Goal: Task Accomplishment & Management: Use online tool/utility

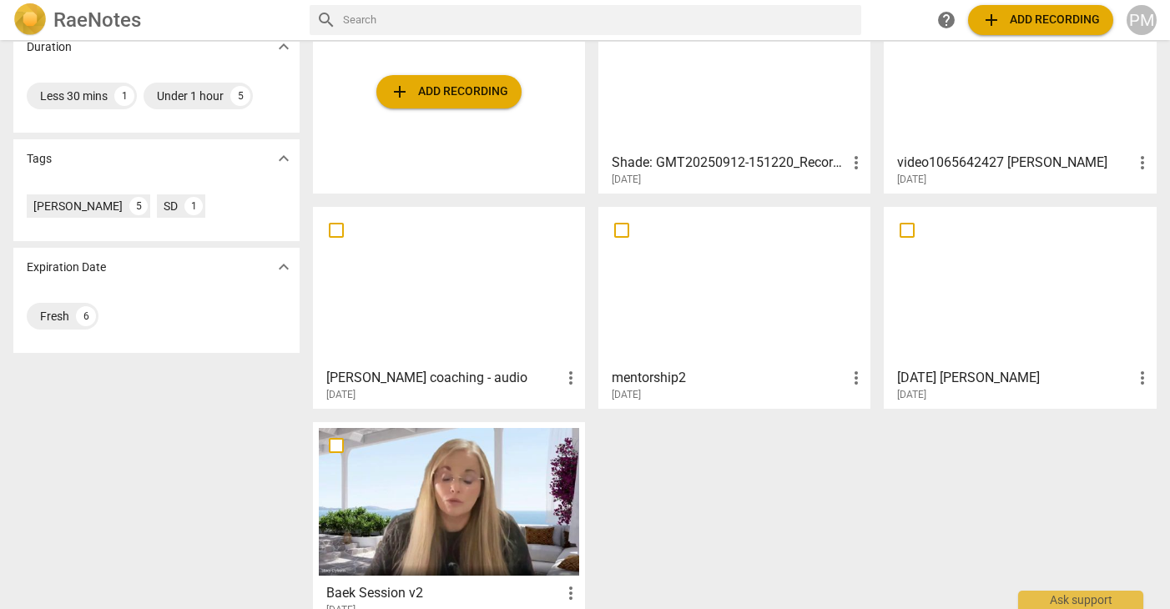
scroll to position [390, 0]
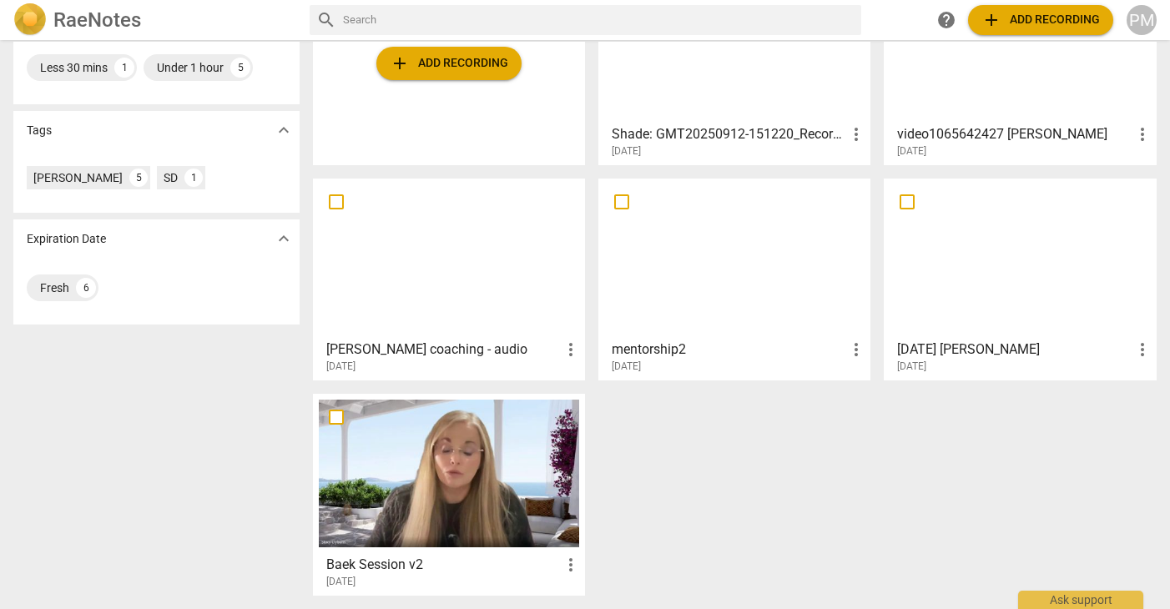
click at [446, 501] on div at bounding box center [449, 474] width 260 height 148
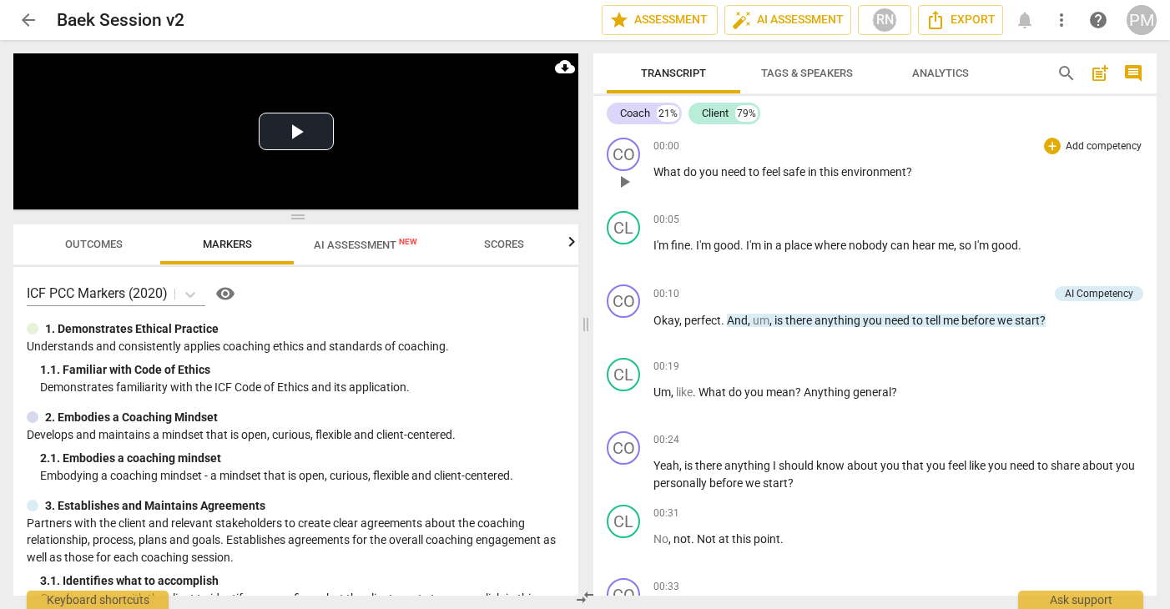
click at [1117, 145] on p "Add competency" at bounding box center [1103, 146] width 79 height 15
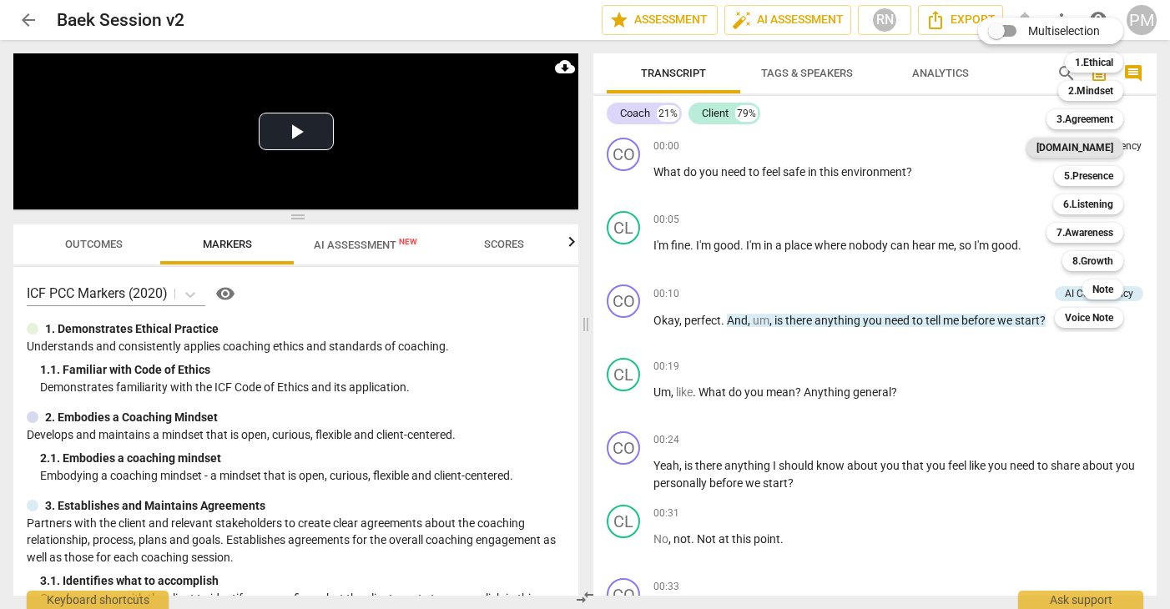
click at [1110, 152] on b "[DOMAIN_NAME]" at bounding box center [1074, 148] width 77 height 20
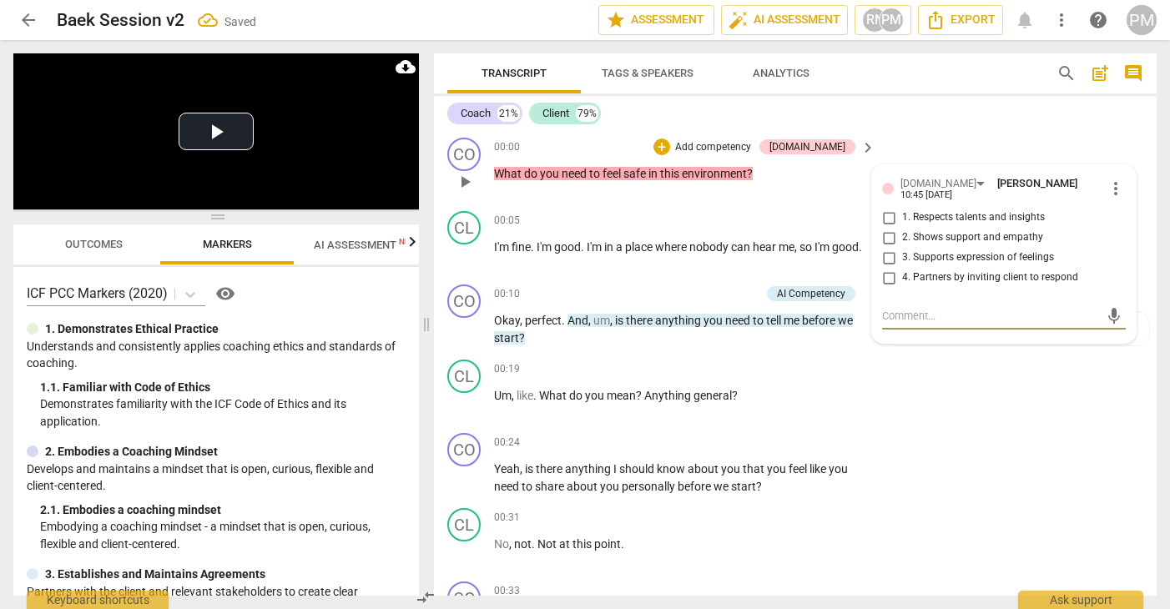
click at [934, 235] on span "2. Shows support and empathy" at bounding box center [972, 237] width 141 height 15
click at [902, 235] on input "2. Shows support and empathy" at bounding box center [888, 238] width 27 height 20
checkbox input "true"
click at [933, 254] on span "3. Supports expression of feelings" at bounding box center [978, 257] width 152 height 15
click at [902, 254] on input "3. Supports expression of feelings" at bounding box center [888, 258] width 27 height 20
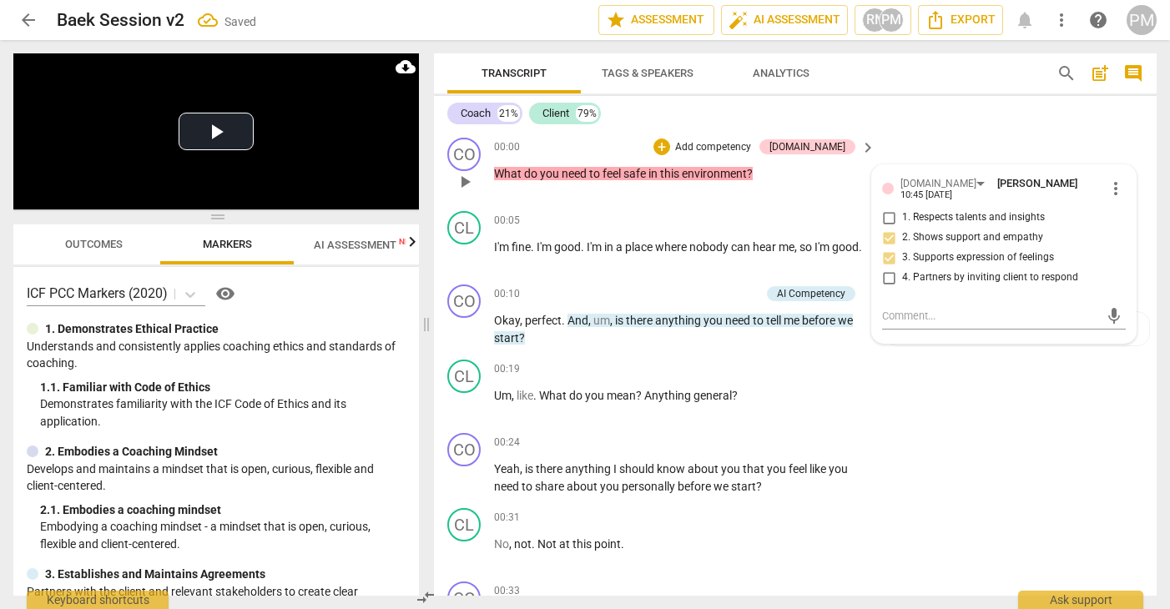
click at [931, 255] on span "3. Supports expression of feelings" at bounding box center [978, 257] width 152 height 15
click at [902, 255] on input "3. Supports expression of feelings" at bounding box center [888, 258] width 27 height 20
click at [932, 256] on span "3. Supports expression of feelings" at bounding box center [978, 257] width 152 height 15
click at [902, 256] on input "3. Supports expression of feelings" at bounding box center [888, 258] width 27 height 20
checkbox input "false"
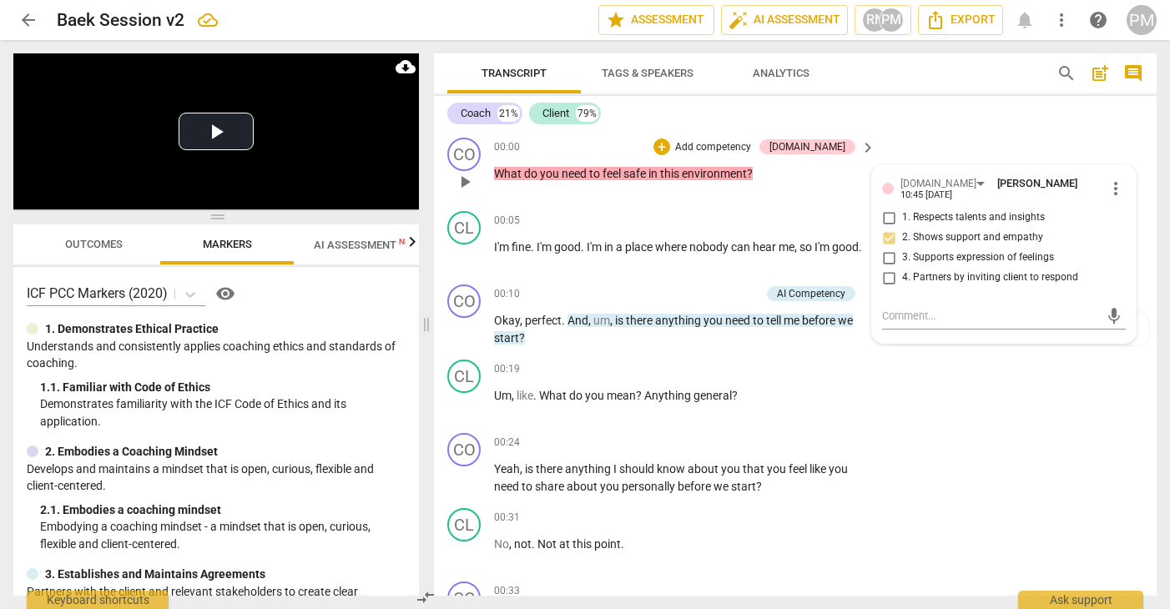
click at [932, 274] on span "4. Partners by inviting client to respond" at bounding box center [990, 277] width 176 height 15
click at [902, 274] on input "4. Partners by inviting client to respond" at bounding box center [888, 278] width 27 height 20
checkbox input "true"
click at [752, 149] on p "Add competency" at bounding box center [712, 147] width 79 height 15
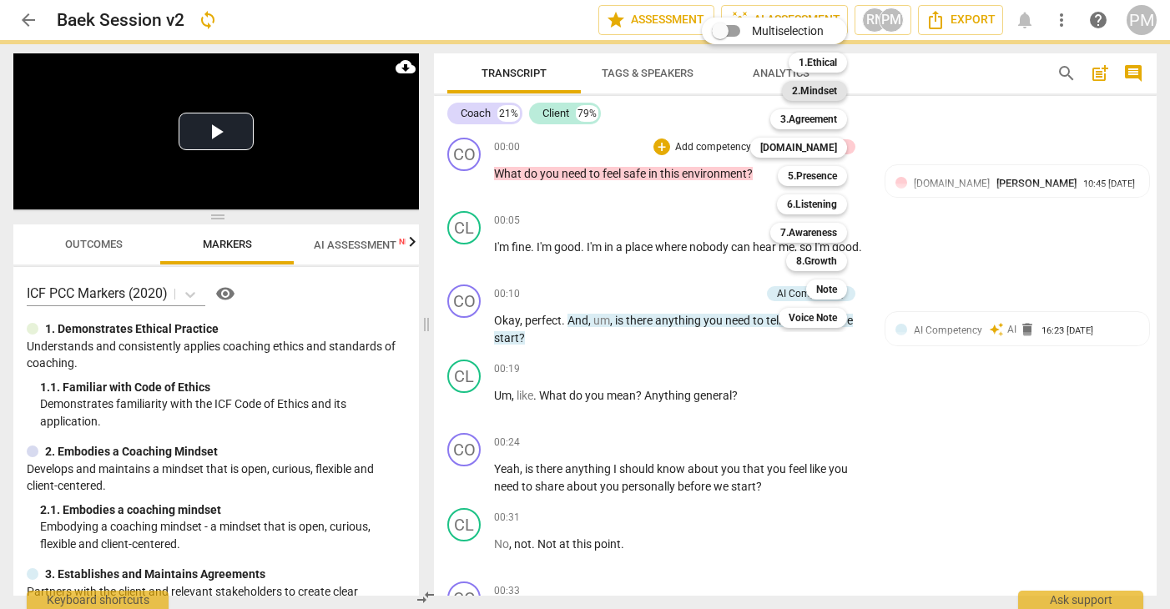
click at [823, 91] on b "2.Mindset" at bounding box center [814, 91] width 45 height 20
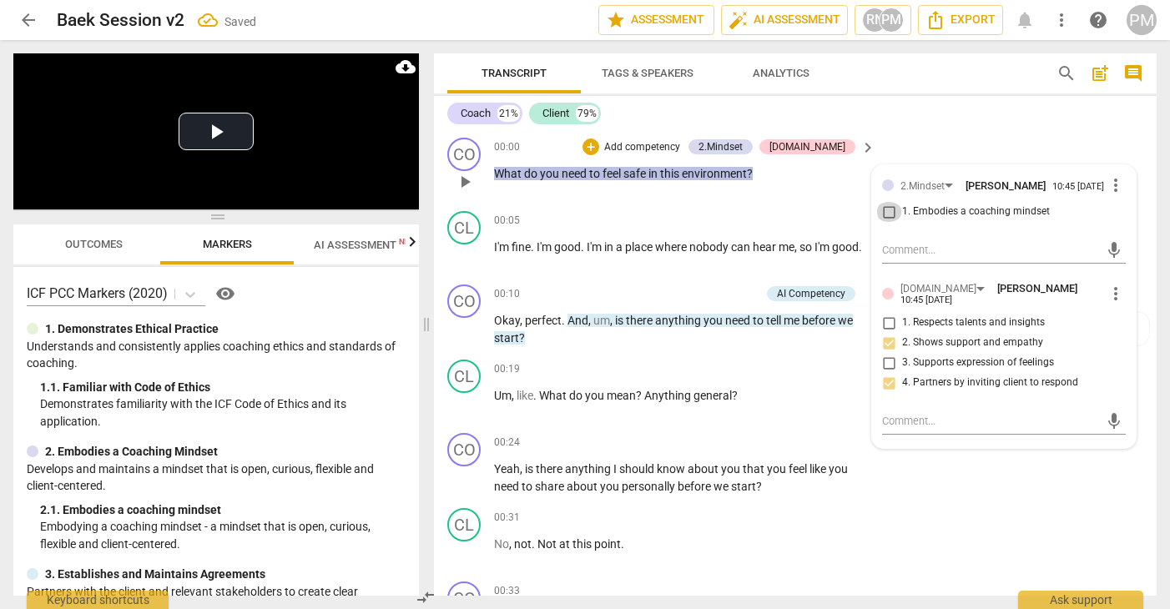
click at [890, 217] on input "1. Embodies a coaching mindset" at bounding box center [888, 212] width 27 height 20
checkbox input "true"
click at [753, 256] on p "I'm fine . I'm good . I'm in a place where nobody can hear me , so I'm good ." at bounding box center [680, 248] width 373 height 18
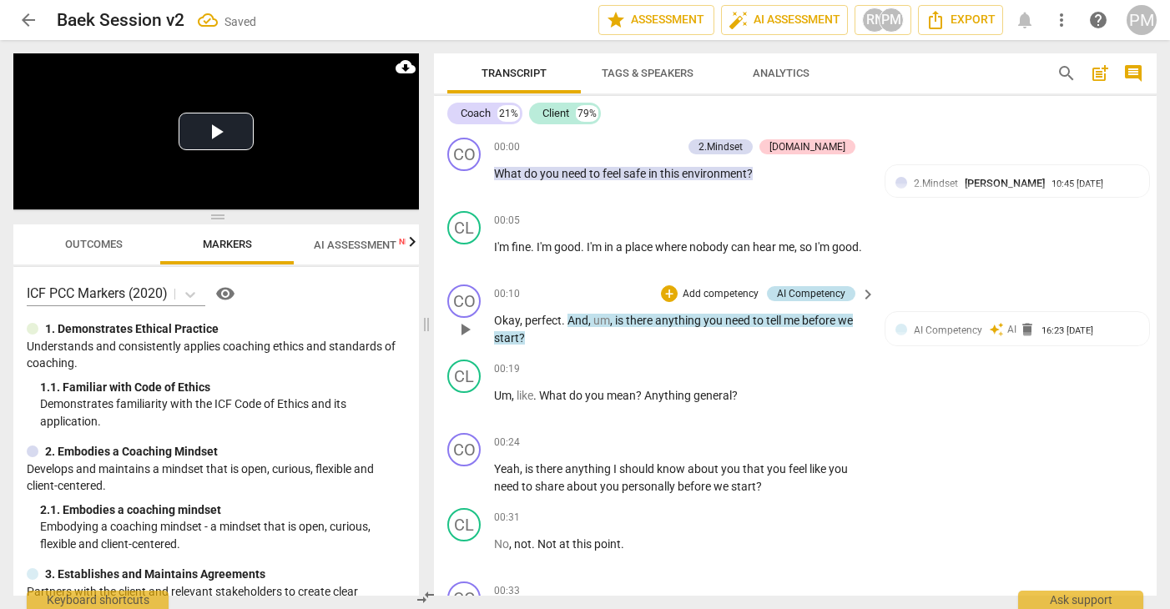
click at [818, 290] on div "AI Competency" at bounding box center [811, 293] width 68 height 15
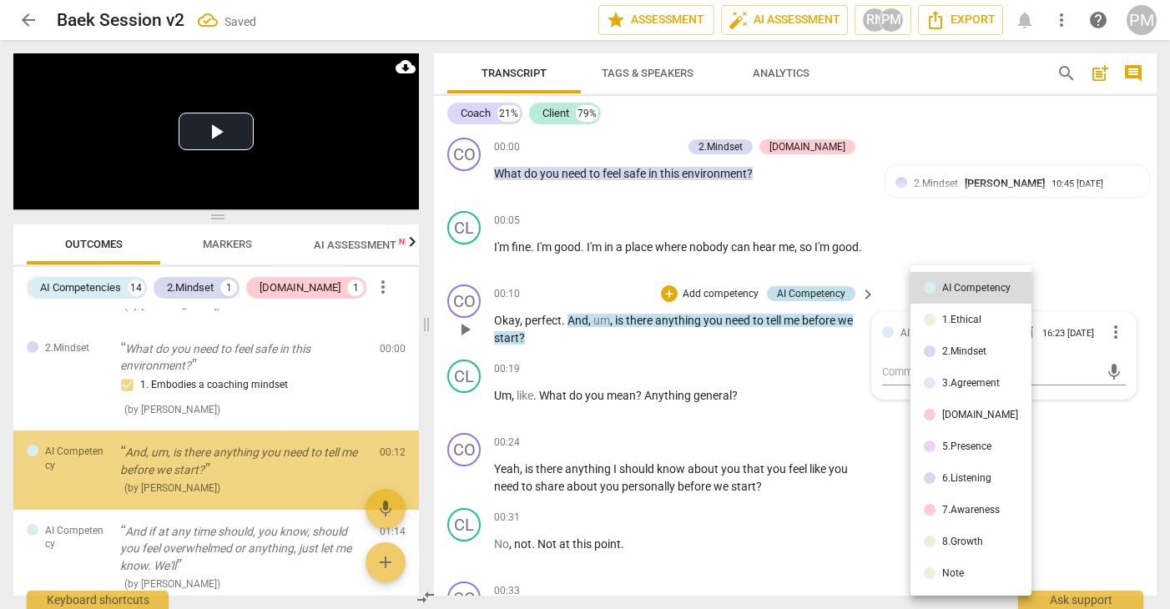
scroll to position [123, 0]
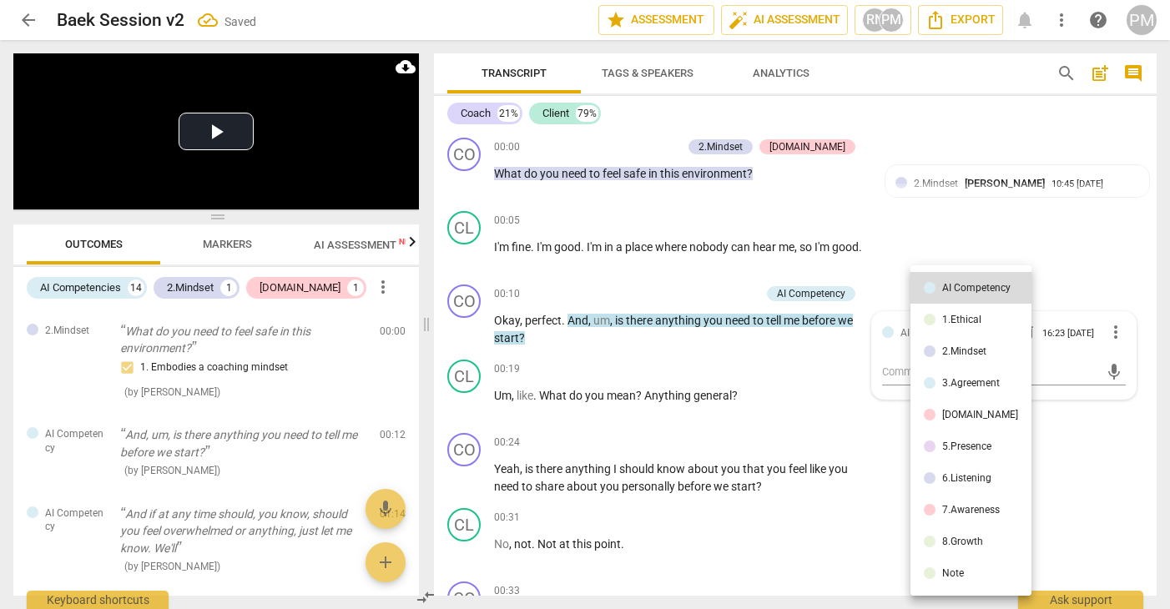
click at [977, 352] on div "2.Mindset" at bounding box center [964, 351] width 44 height 10
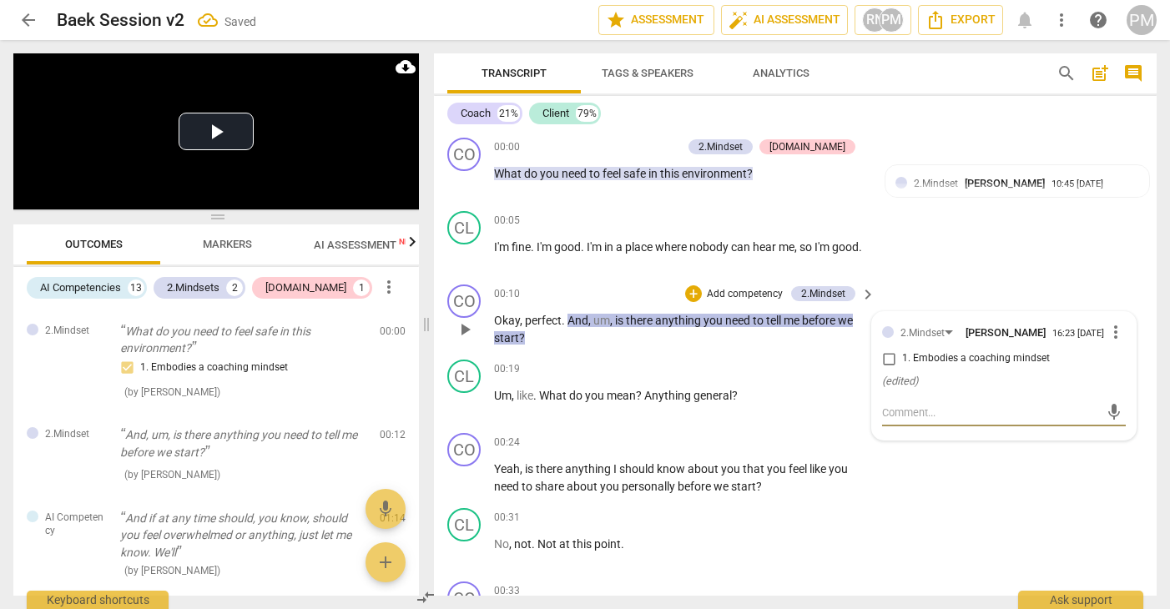
click at [886, 369] on input "1. Embodies a coaching mindset" at bounding box center [888, 359] width 27 height 20
checkbox input "true"
click at [747, 297] on p "Add competency" at bounding box center [744, 294] width 79 height 15
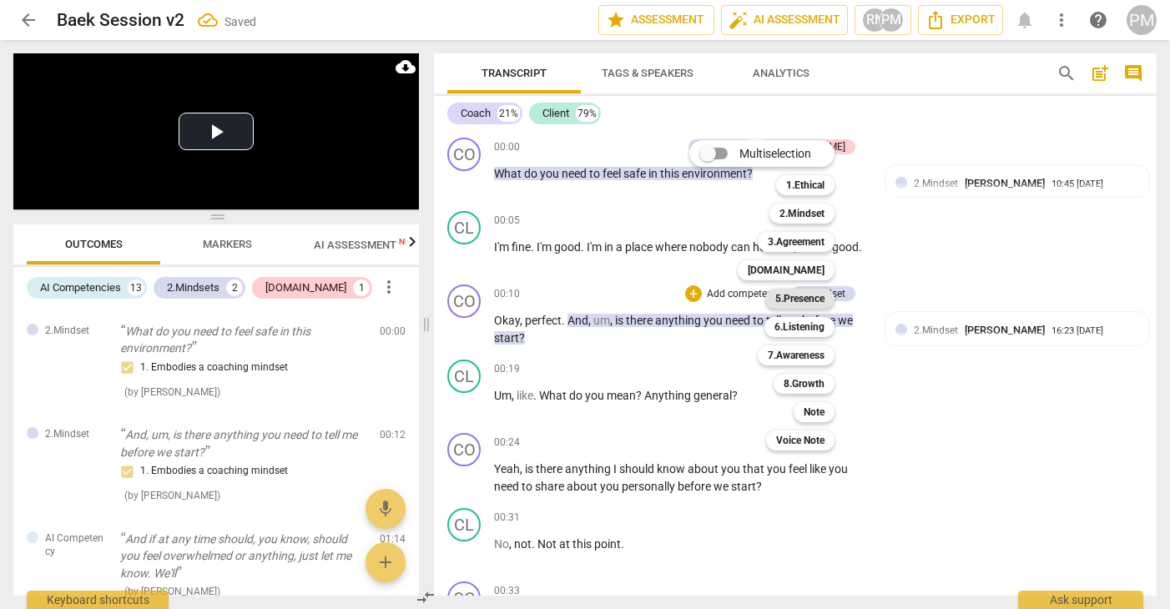
click at [818, 301] on b "5.Presence" at bounding box center [799, 299] width 49 height 20
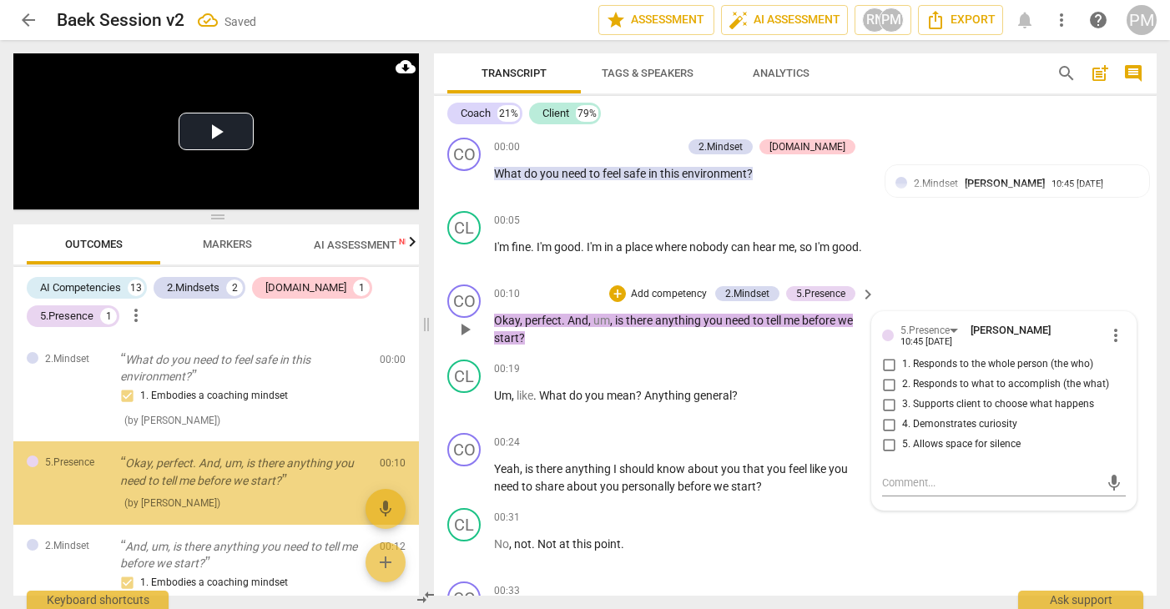
scroll to position [140, 0]
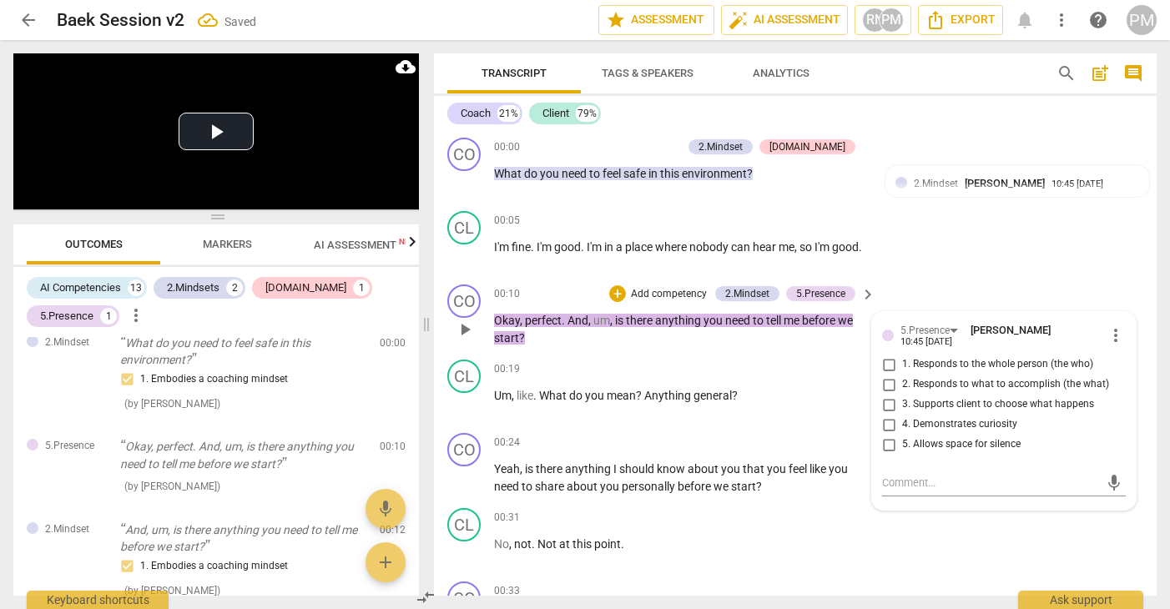
click at [930, 426] on span "4. Demonstrates curiosity" at bounding box center [959, 424] width 115 height 15
click at [902, 426] on input "4. Demonstrates curiosity" at bounding box center [888, 425] width 27 height 20
checkbox input "true"
click at [928, 406] on span "3. Supports client to choose what happens" at bounding box center [998, 404] width 192 height 15
click at [902, 406] on input "3. Supports client to choose what happens" at bounding box center [888, 405] width 27 height 20
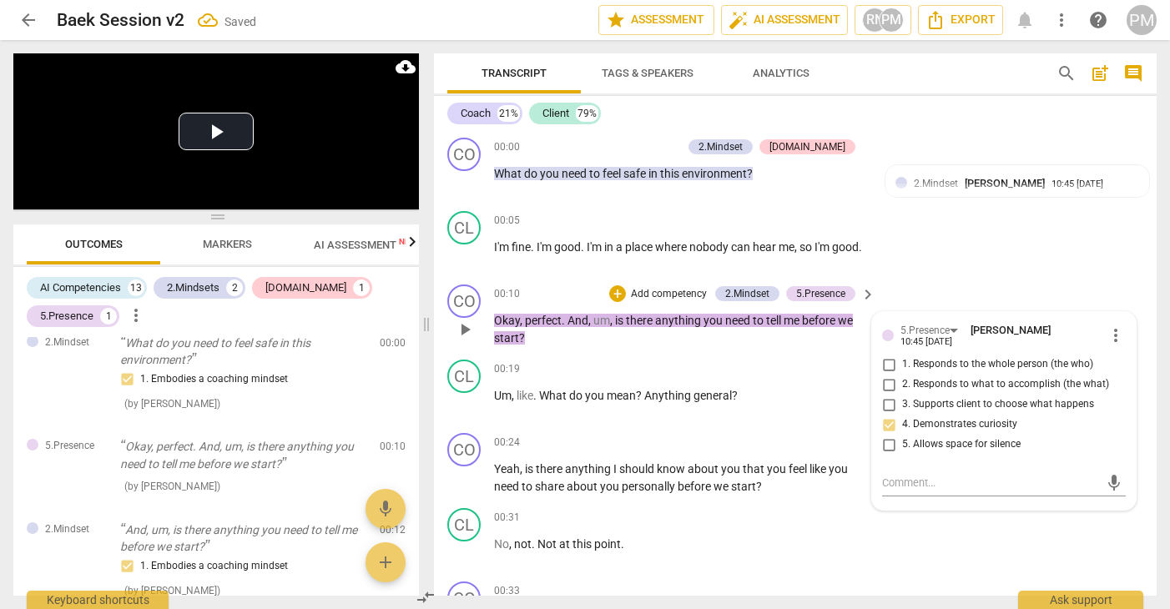
checkbox input "true"
click at [702, 346] on p "Okay , perfect . And , um , is there anything you need to tell me before we sta…" at bounding box center [680, 329] width 373 height 34
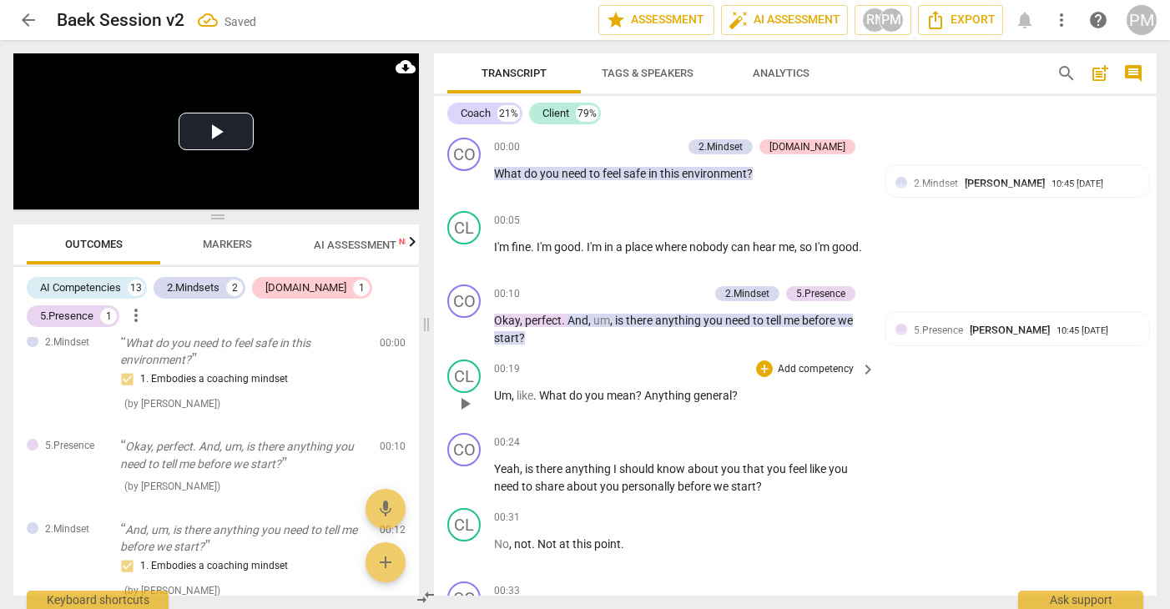
scroll to position [167, 0]
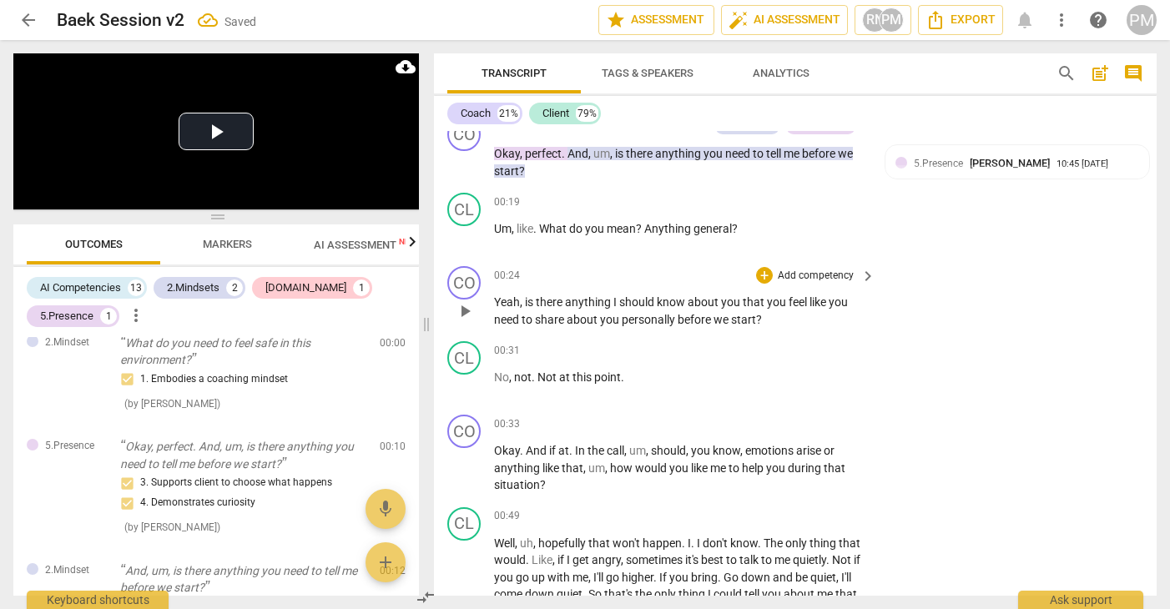
click at [822, 279] on p "Add competency" at bounding box center [815, 276] width 79 height 15
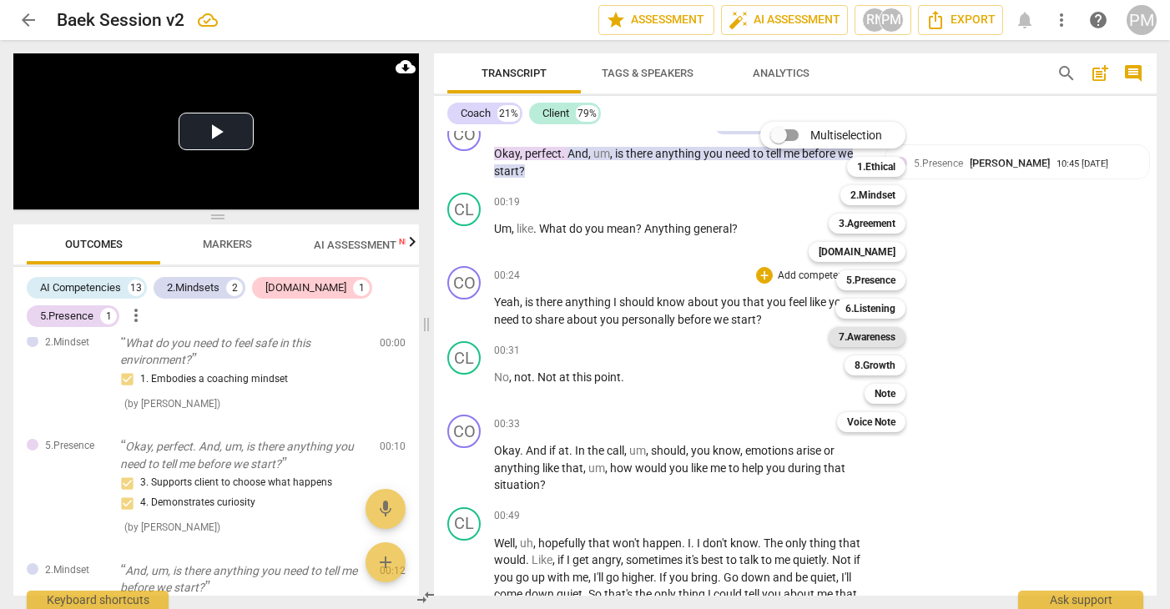
click at [869, 335] on b "7.Awareness" at bounding box center [866, 337] width 57 height 20
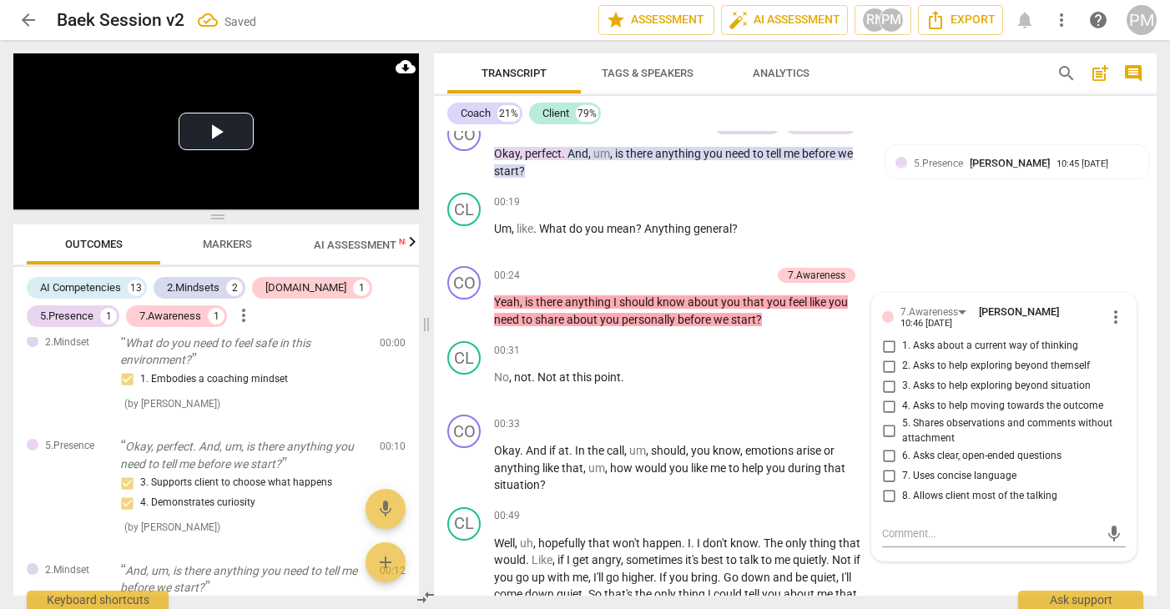
scroll to position [376, 0]
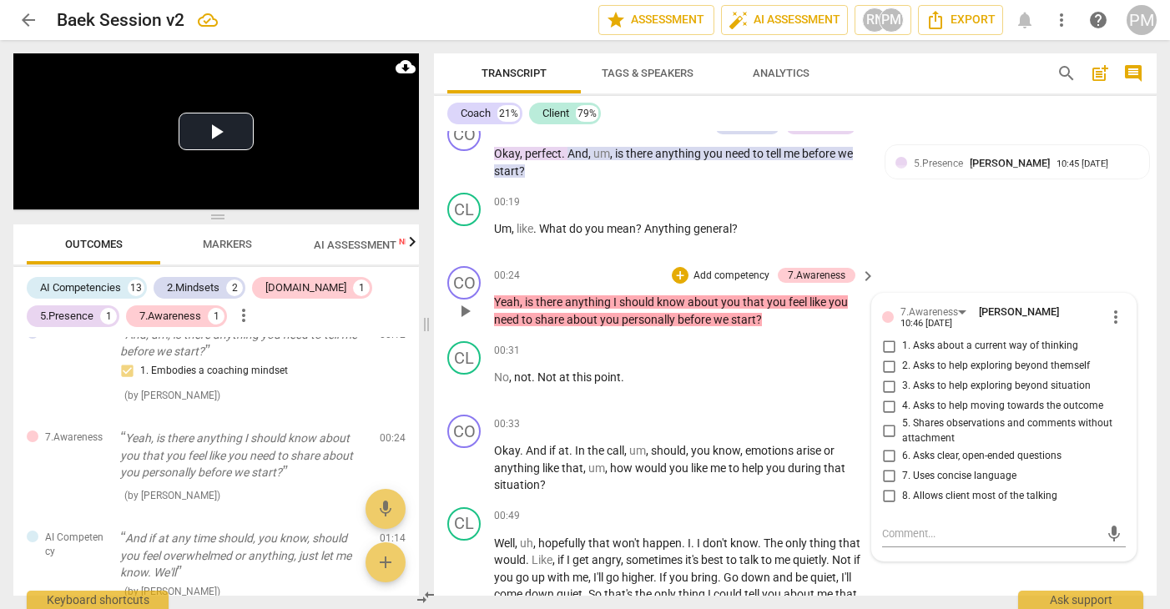
click at [979, 368] on span "2. Asks to help exploring beyond themself" at bounding box center [996, 366] width 188 height 15
click at [902, 368] on input "2. Asks to help exploring beyond themself" at bounding box center [888, 366] width 27 height 20
checkbox input "true"
click at [979, 349] on span "1. Asks about a current way of thinking" at bounding box center [990, 346] width 176 height 15
click at [902, 349] on input "1. Asks about a current way of thinking" at bounding box center [888, 346] width 27 height 20
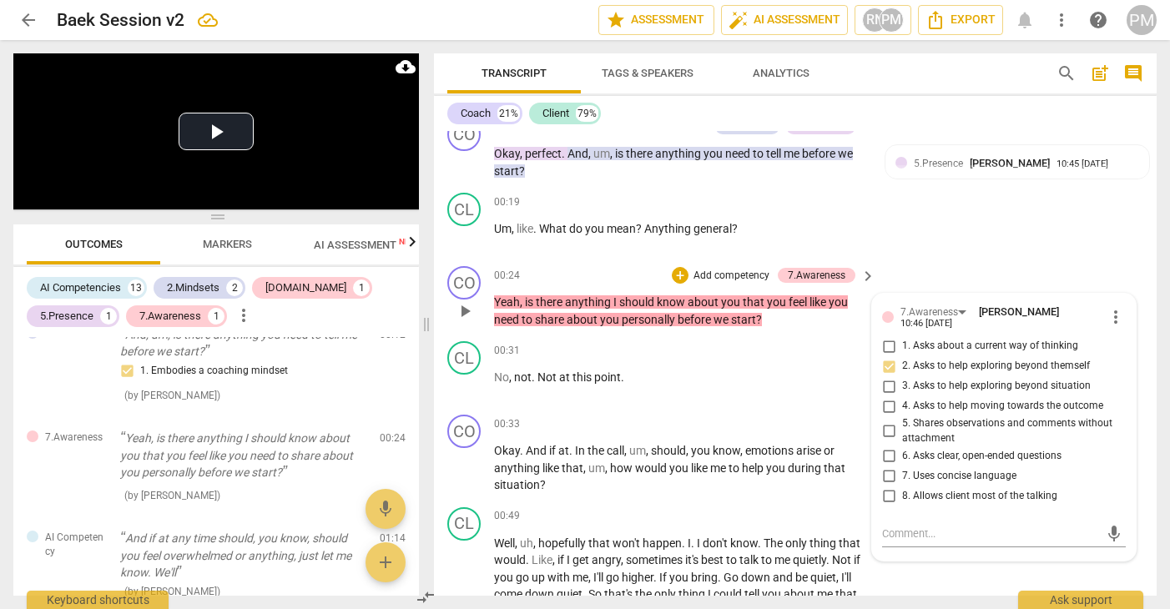
checkbox input "true"
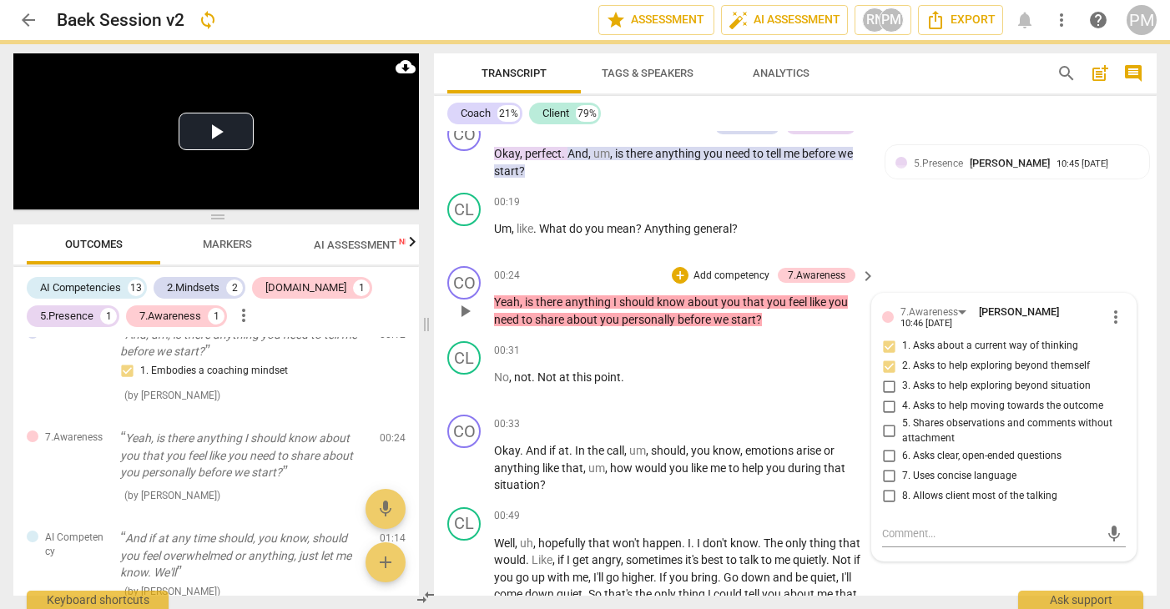
click at [913, 464] on span "6. Asks clear, open-ended questions" at bounding box center [981, 456] width 159 height 15
click at [902, 464] on input "6. Asks clear, open-ended questions" at bounding box center [888, 455] width 27 height 20
checkbox input "true"
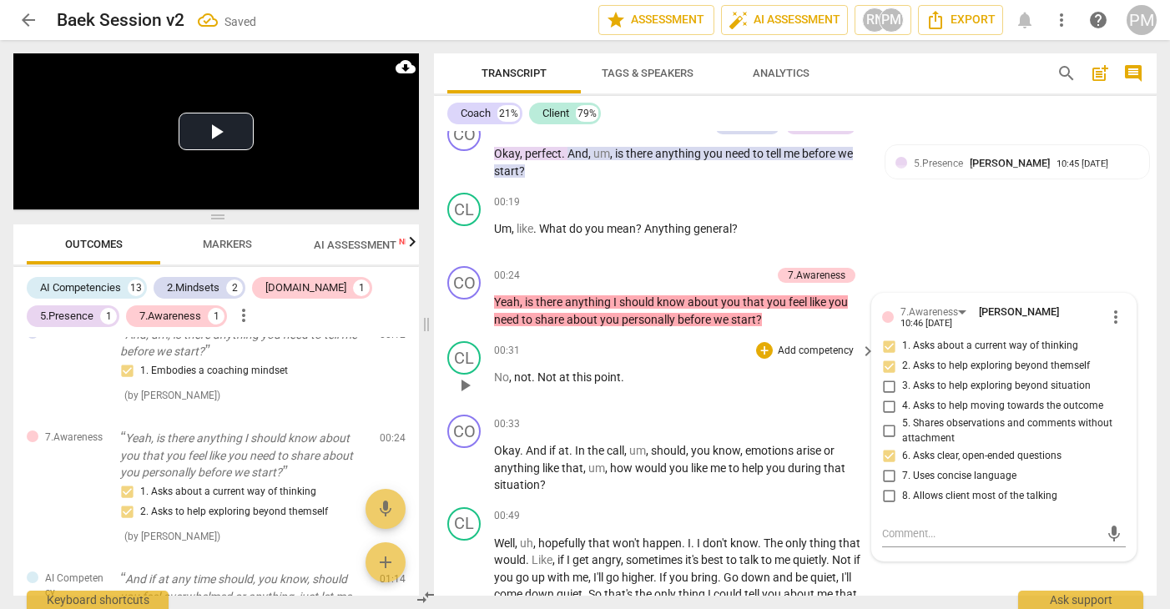
click at [668, 380] on p "No , not . Not at this point ." at bounding box center [680, 378] width 373 height 18
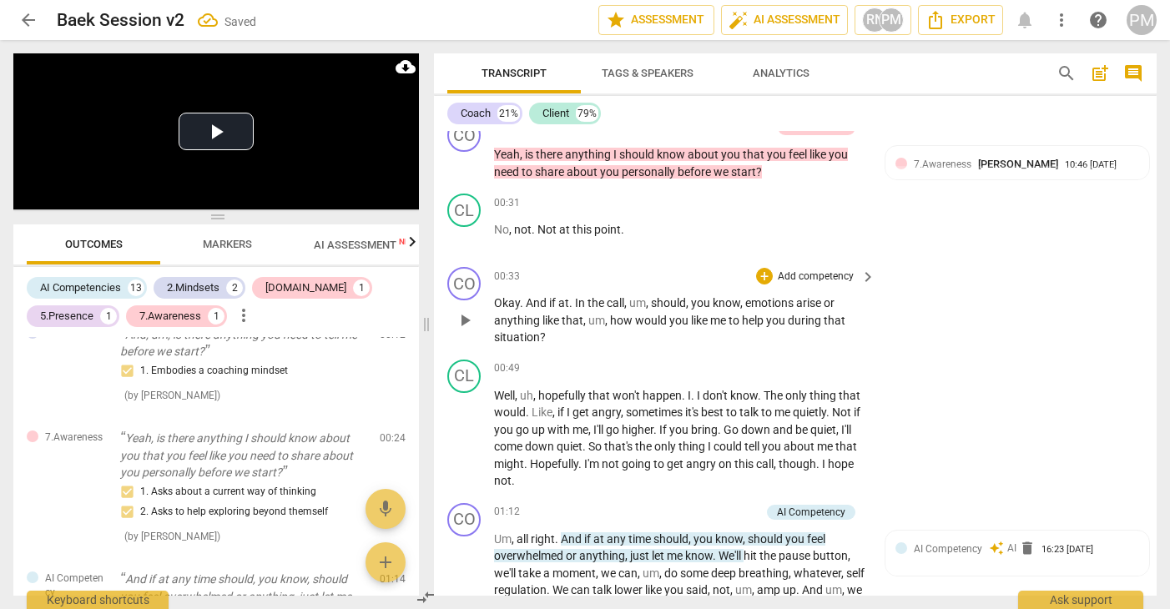
scroll to position [334, 0]
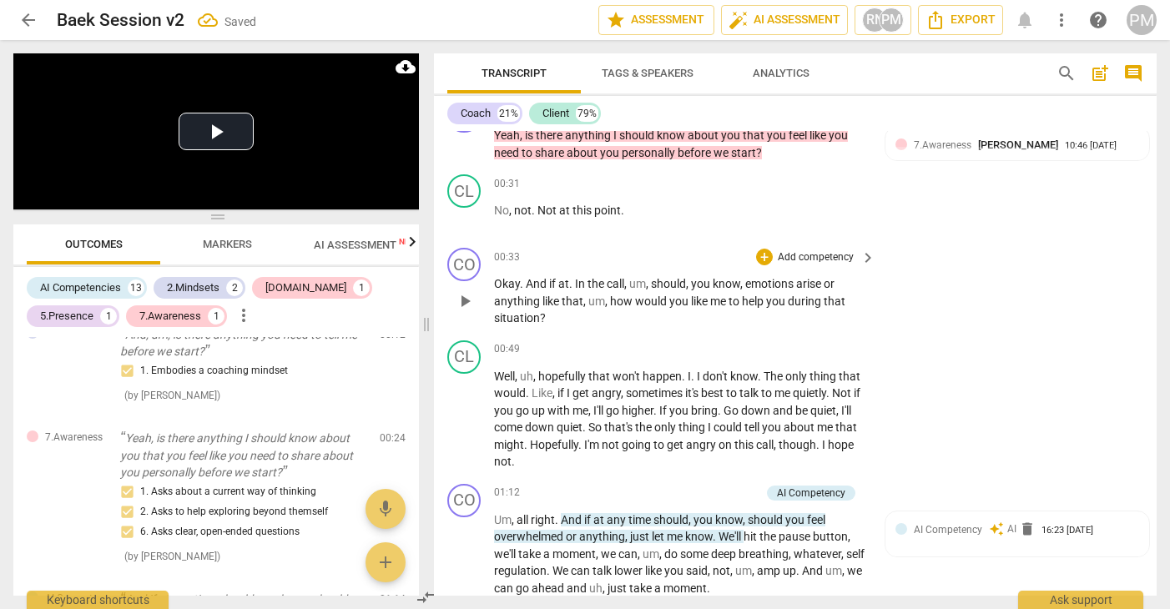
click at [627, 308] on span "how" at bounding box center [622, 300] width 25 height 13
click at [823, 257] on p "Add competency" at bounding box center [815, 257] width 79 height 15
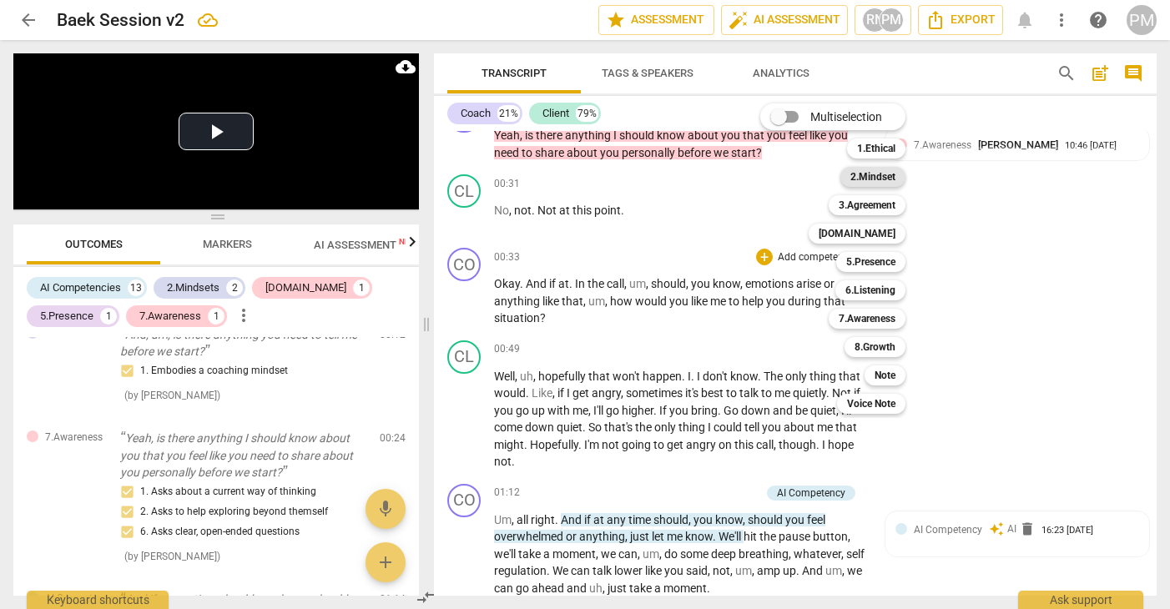
click at [875, 184] on b "2.Mindset" at bounding box center [872, 177] width 45 height 20
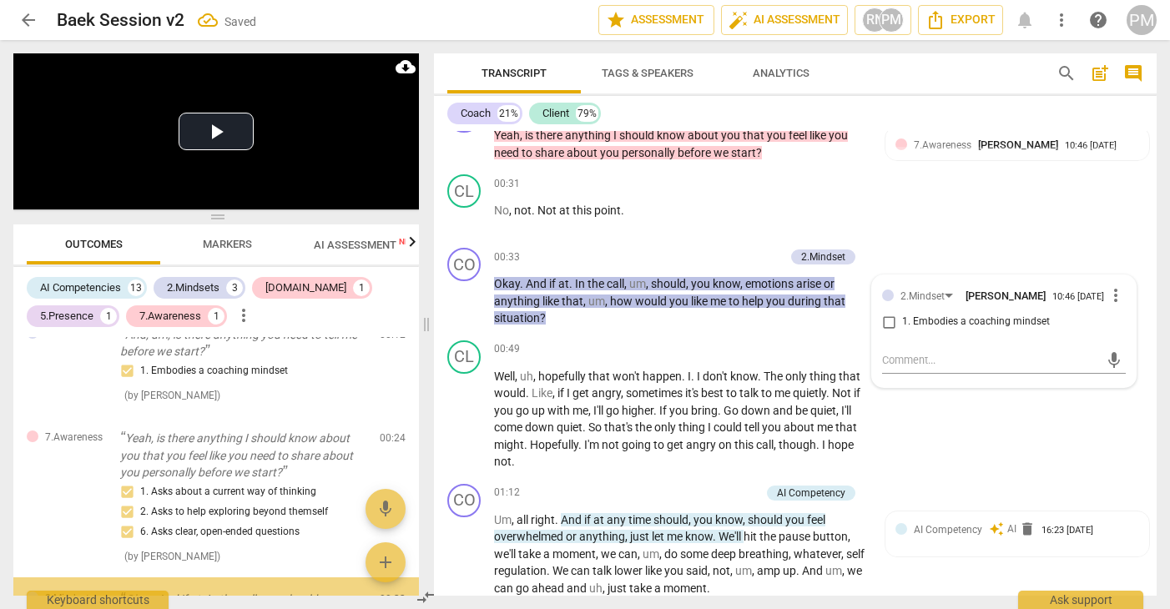
scroll to position [546, 0]
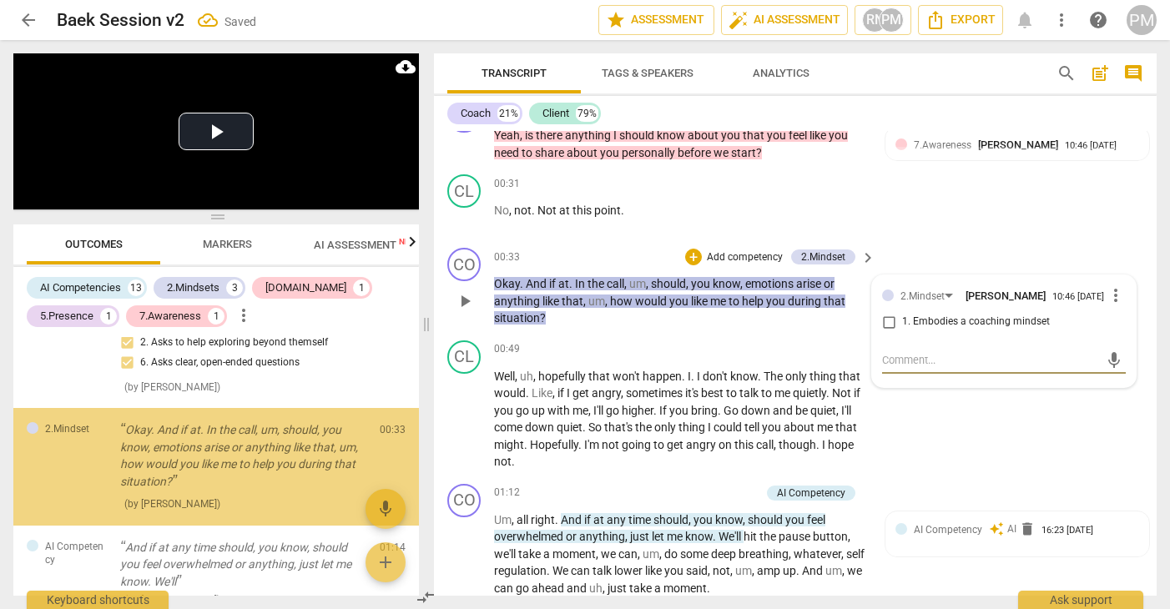
click at [881, 330] on input "1. Embodies a coaching mindset" at bounding box center [888, 322] width 27 height 20
checkbox input "true"
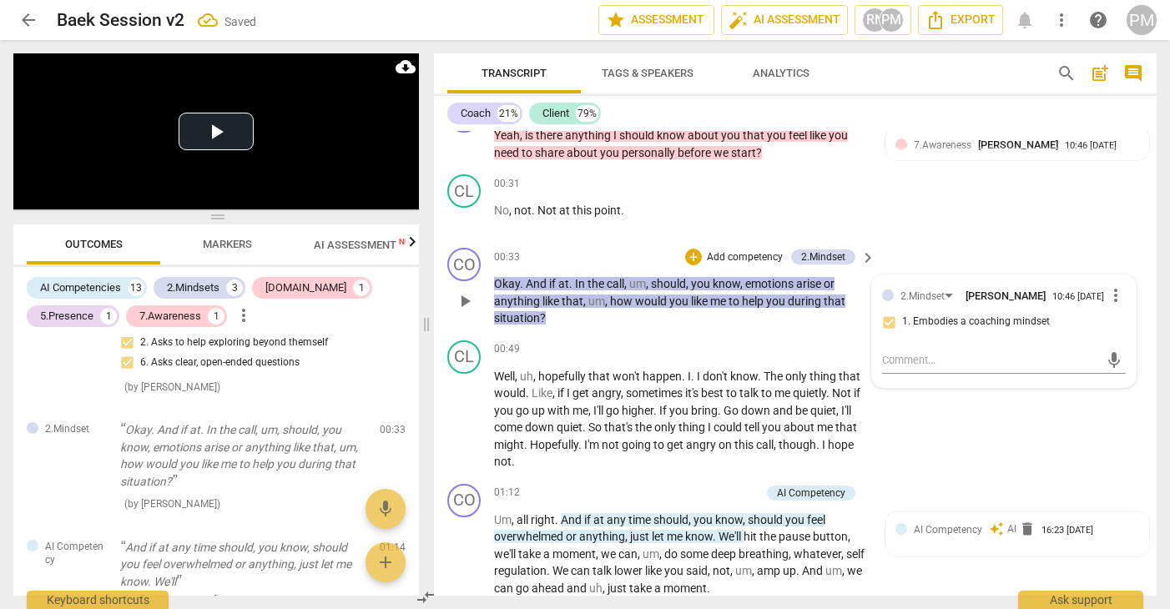
click at [768, 258] on p "Add competency" at bounding box center [744, 257] width 79 height 15
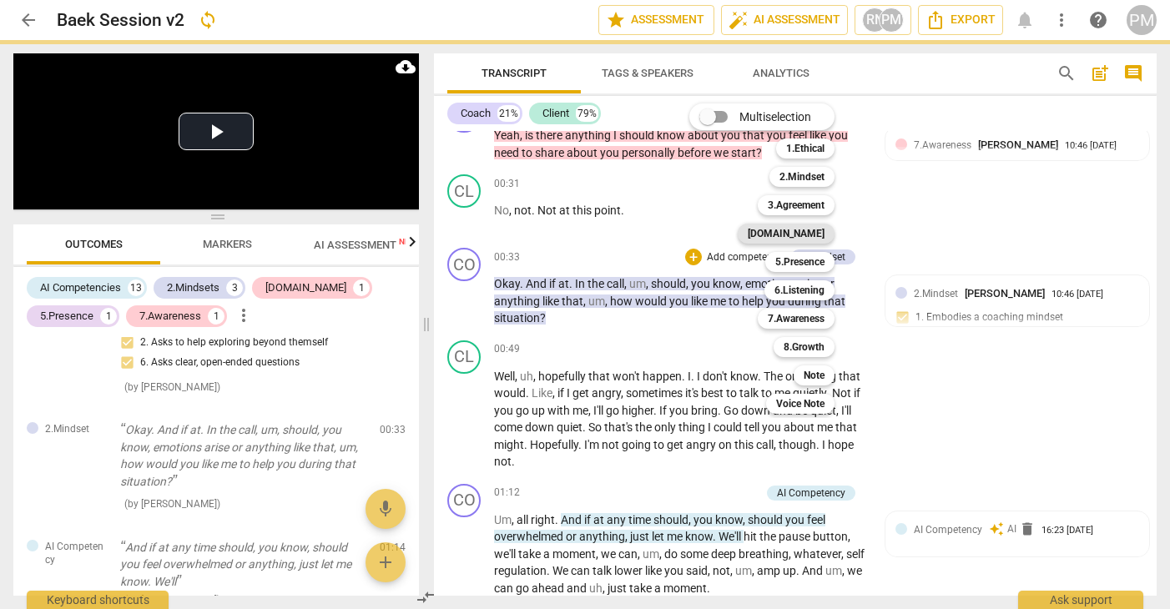
click at [818, 233] on b "[DOMAIN_NAME]" at bounding box center [785, 234] width 77 height 20
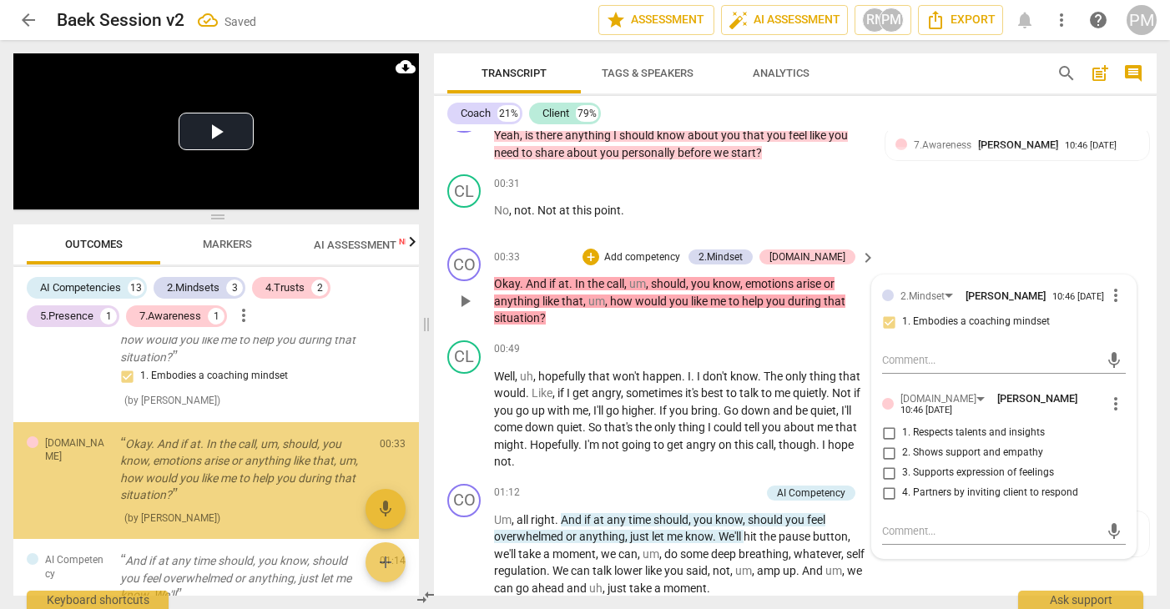
scroll to position [684, 0]
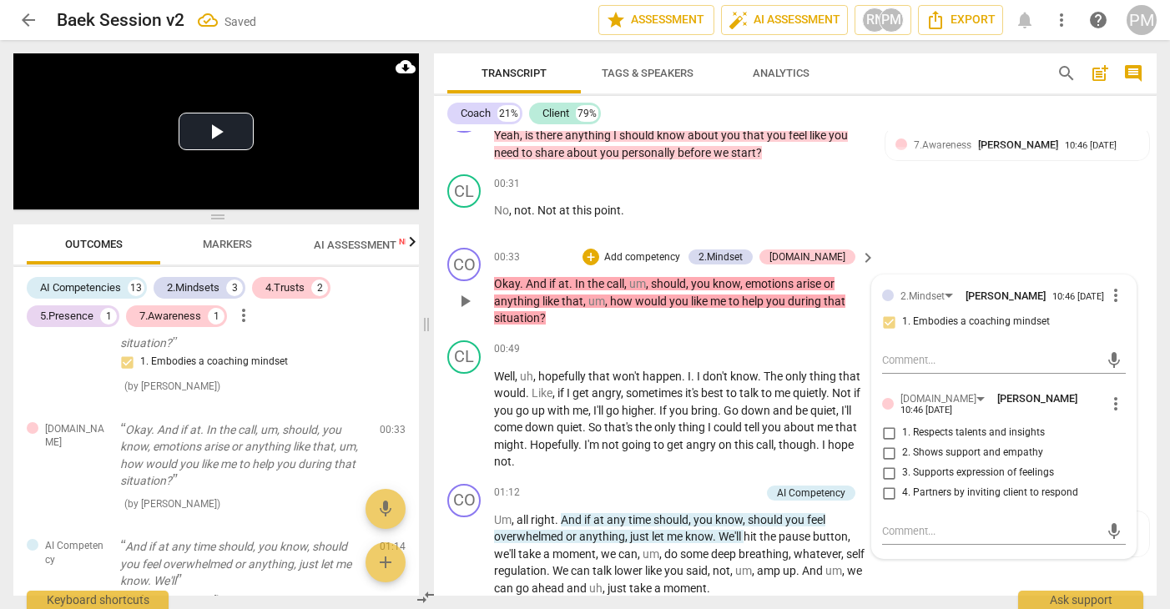
click at [943, 500] on span "4. Partners by inviting client to respond" at bounding box center [990, 493] width 176 height 15
click at [902, 500] on input "4. Partners by inviting client to respond" at bounding box center [888, 493] width 27 height 20
checkbox input "true"
click at [946, 473] on span "3. Supports expression of feelings" at bounding box center [978, 472] width 152 height 15
click at [902, 473] on input "3. Supports expression of feelings" at bounding box center [888, 473] width 27 height 20
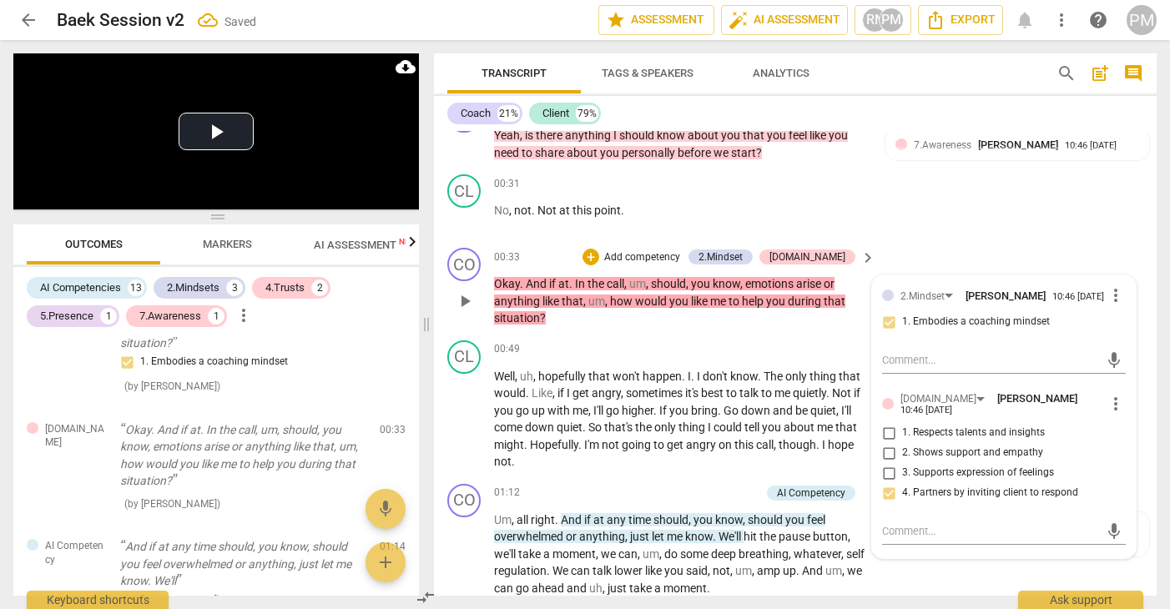
checkbox input "true"
click at [946, 460] on span "2. Shows support and empathy" at bounding box center [972, 452] width 141 height 15
click at [902, 460] on input "2. Shows support and empathy" at bounding box center [888, 453] width 27 height 20
checkbox input "true"
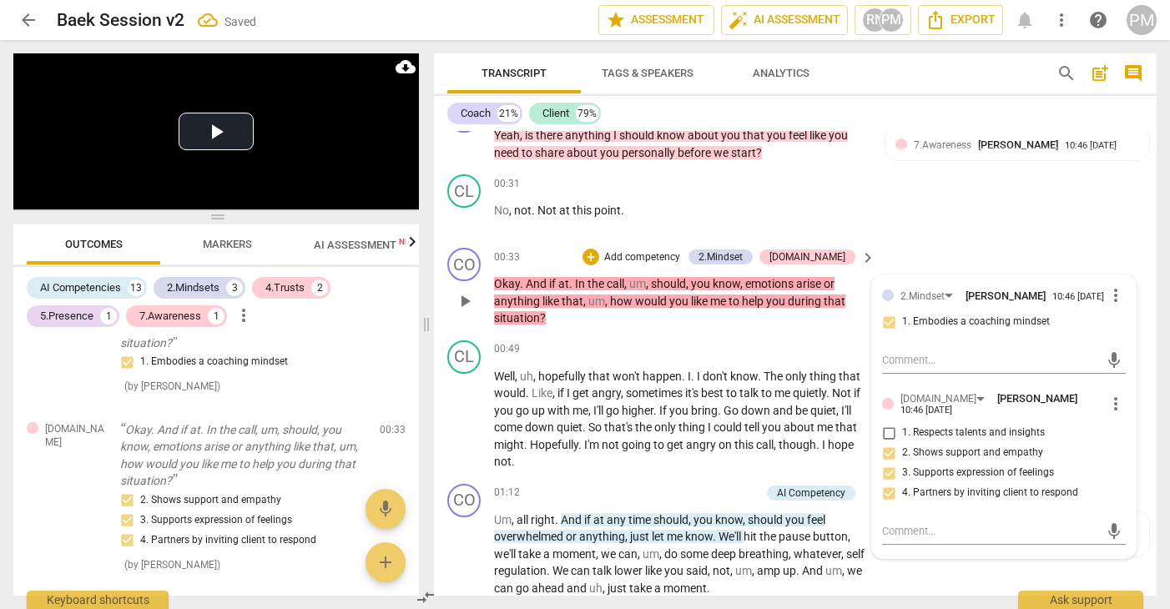
click at [921, 440] on span "1. Respects talents and insights" at bounding box center [973, 432] width 143 height 15
click at [902, 443] on input "1. Respects talents and insights" at bounding box center [888, 433] width 27 height 20
checkbox input "true"
click at [641, 325] on p "Okay . And if at . In the call , um , should , you know , emotions arise or any…" at bounding box center [680, 301] width 373 height 52
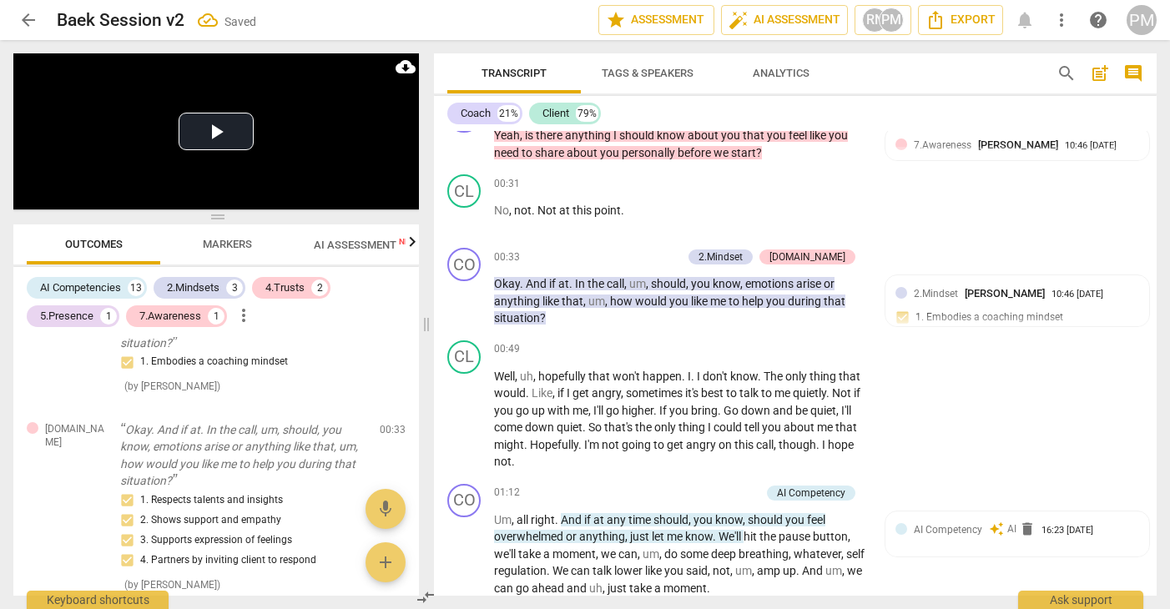
scroll to position [584, 0]
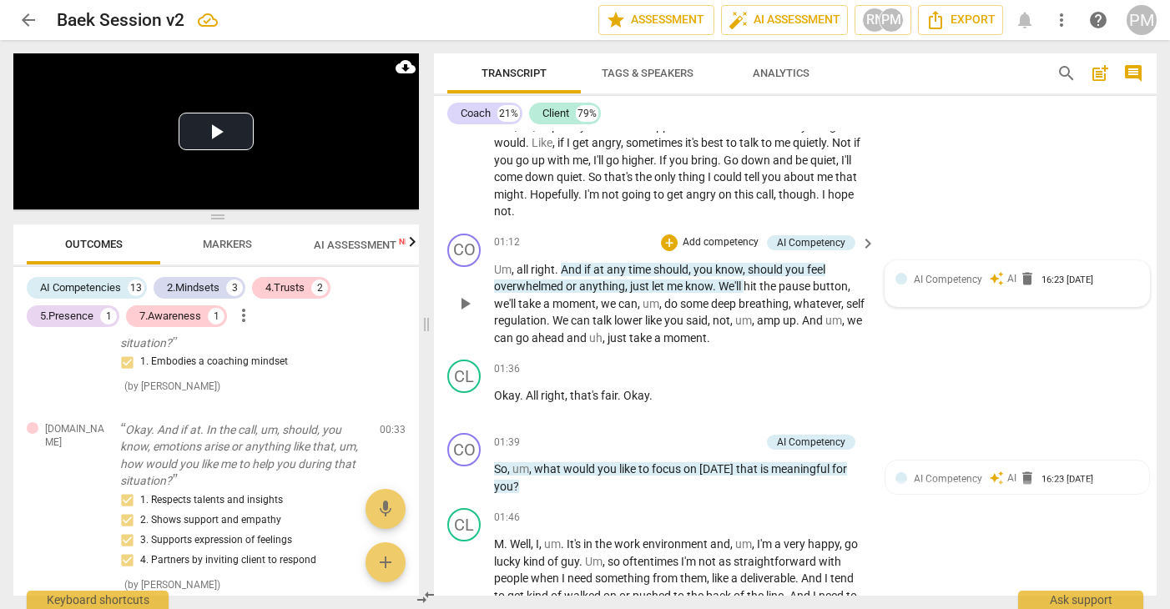
click at [1007, 280] on span "AI" at bounding box center [1011, 279] width 9 height 14
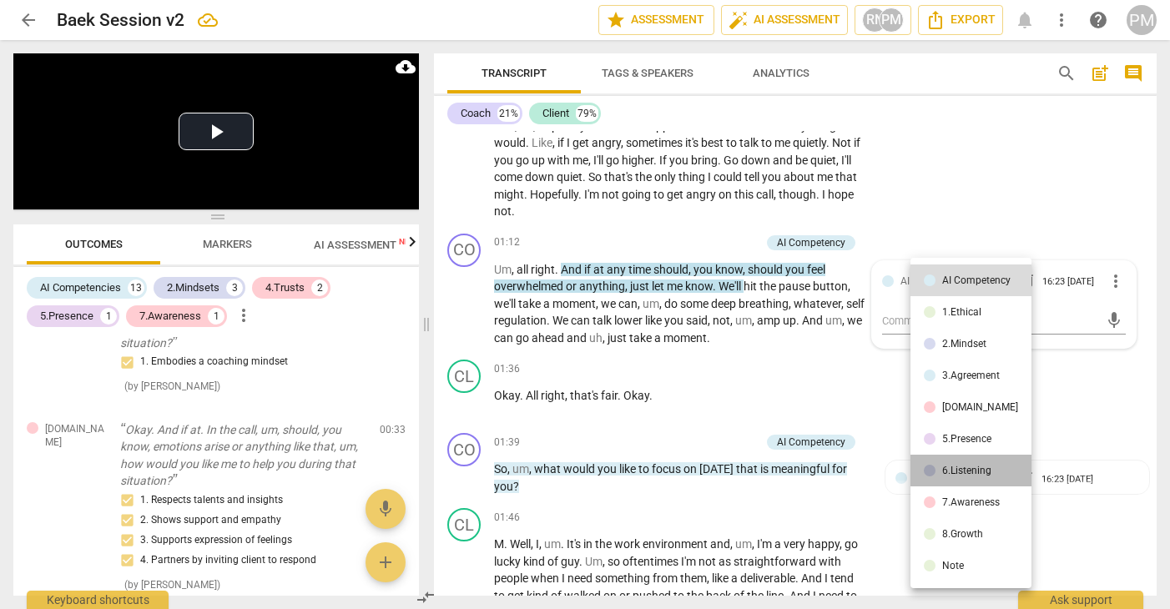
click at [977, 472] on div "6.Listening" at bounding box center [966, 470] width 49 height 10
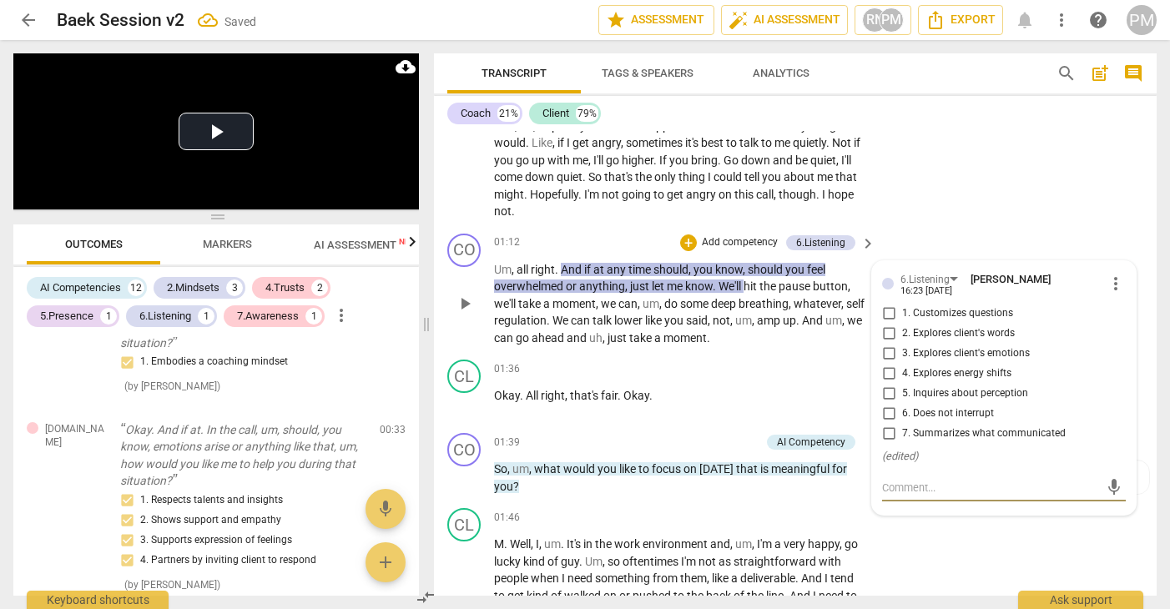
click at [959, 432] on span "7. Summarizes what communicated" at bounding box center [984, 433] width 164 height 15
click at [902, 432] on input "7. Summarizes what communicated" at bounding box center [888, 434] width 27 height 20
checkbox input "true"
click at [752, 240] on p "Add competency" at bounding box center [739, 242] width 79 height 15
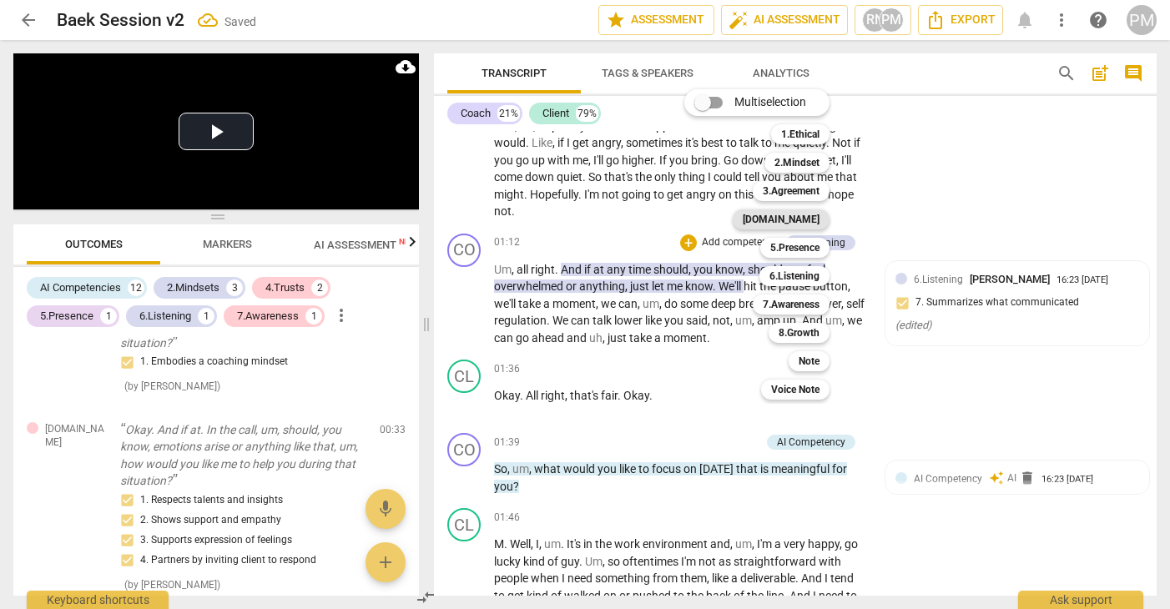
click at [807, 219] on b "[DOMAIN_NAME]" at bounding box center [780, 219] width 77 height 20
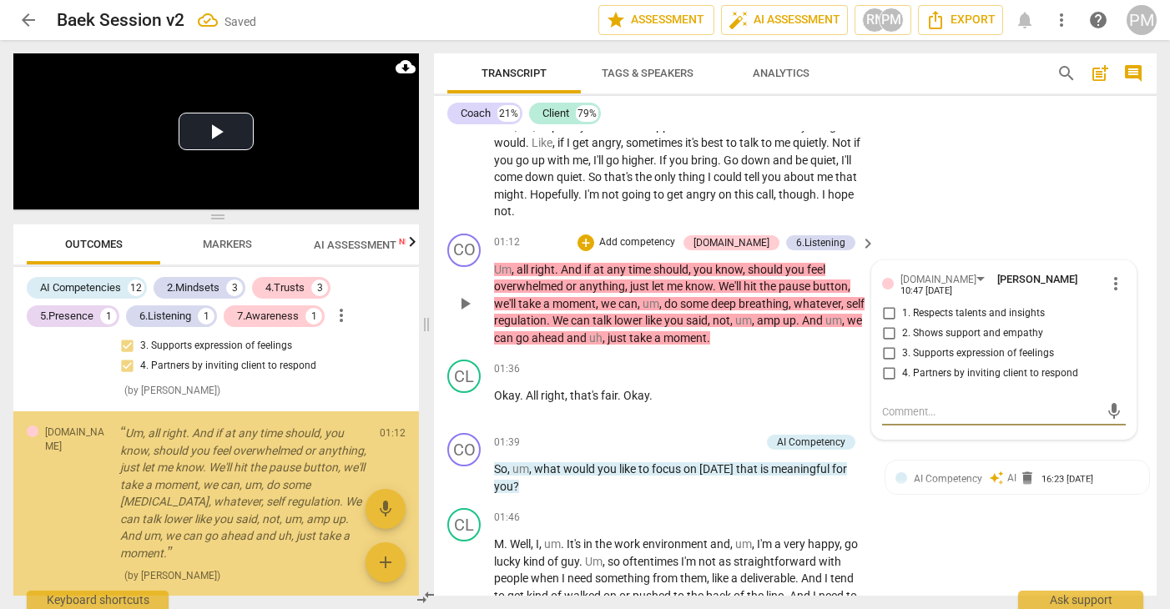
scroll to position [916, 0]
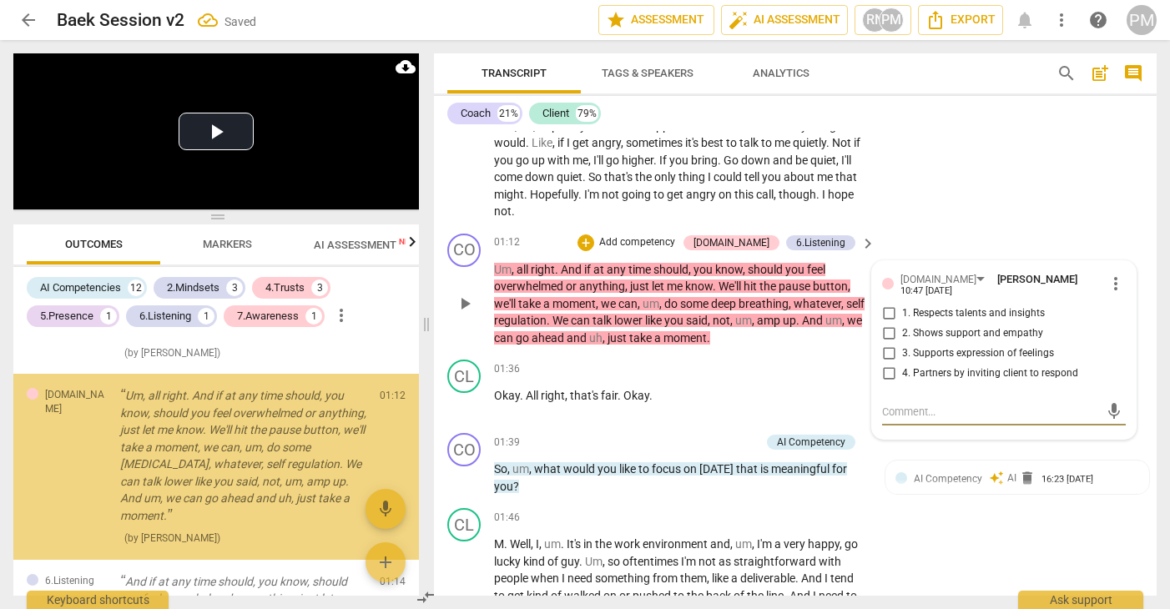
click at [918, 370] on span "4. Partners by inviting client to respond" at bounding box center [990, 373] width 176 height 15
click at [902, 370] on input "4. Partners by inviting client to respond" at bounding box center [888, 374] width 27 height 20
checkbox input "true"
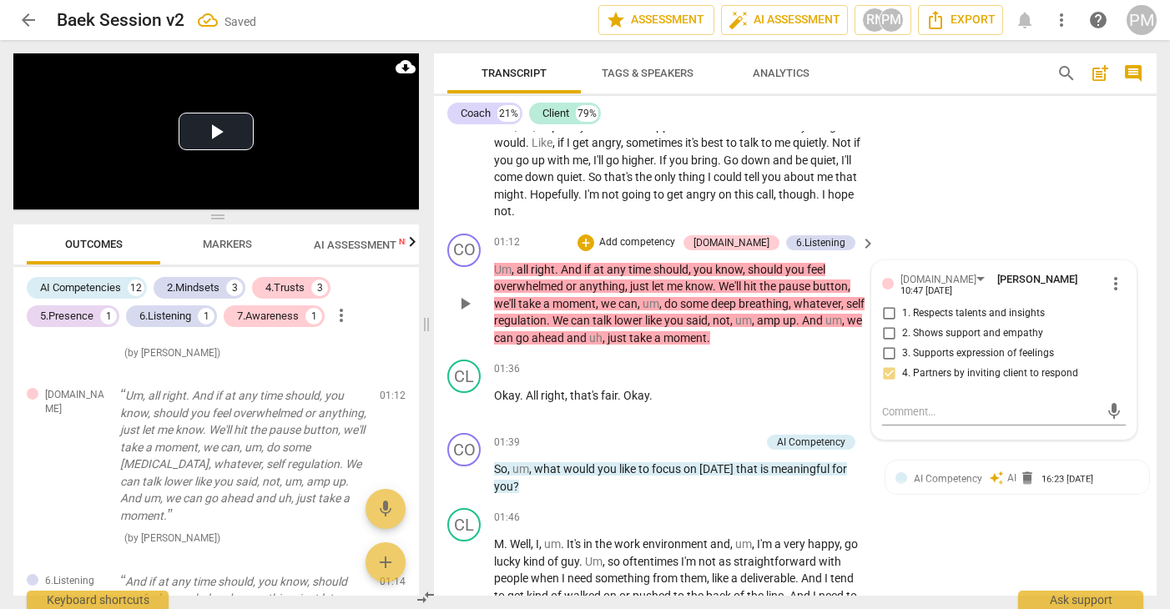
click at [923, 352] on span "3. Supports expression of feelings" at bounding box center [978, 353] width 152 height 15
click at [902, 352] on input "3. Supports expression of feelings" at bounding box center [888, 354] width 27 height 20
checkbox input "true"
click at [735, 353] on div "CO play_arrow pause 01:12 + Add competency [DOMAIN_NAME] 6.Listening keyboard_a…" at bounding box center [795, 290] width 722 height 127
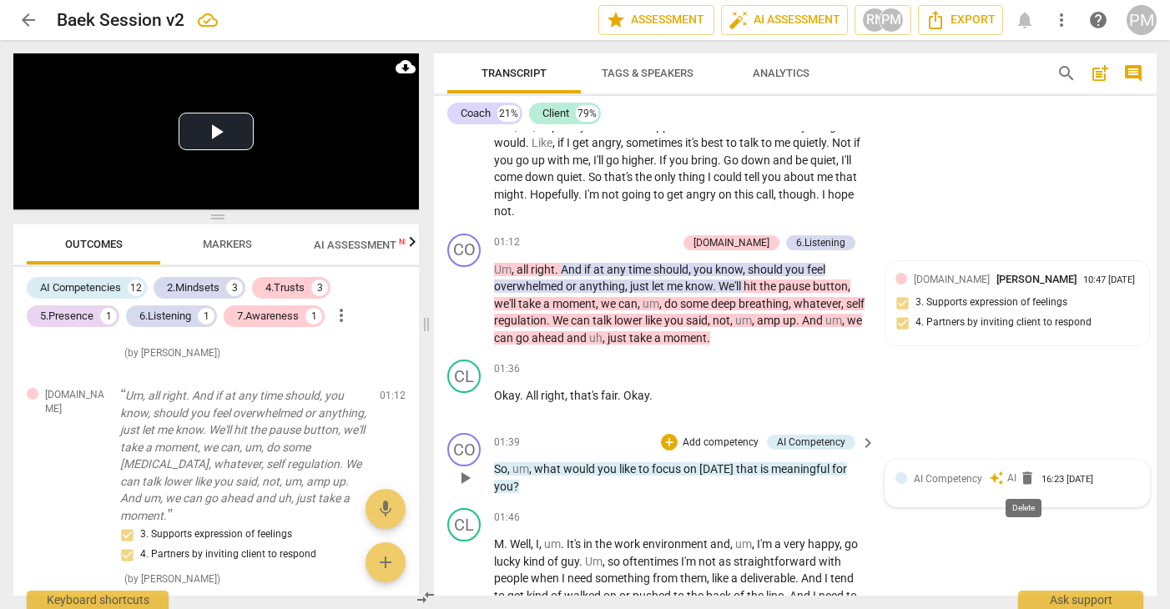
click at [1024, 484] on span "delete" at bounding box center [1027, 478] width 17 height 17
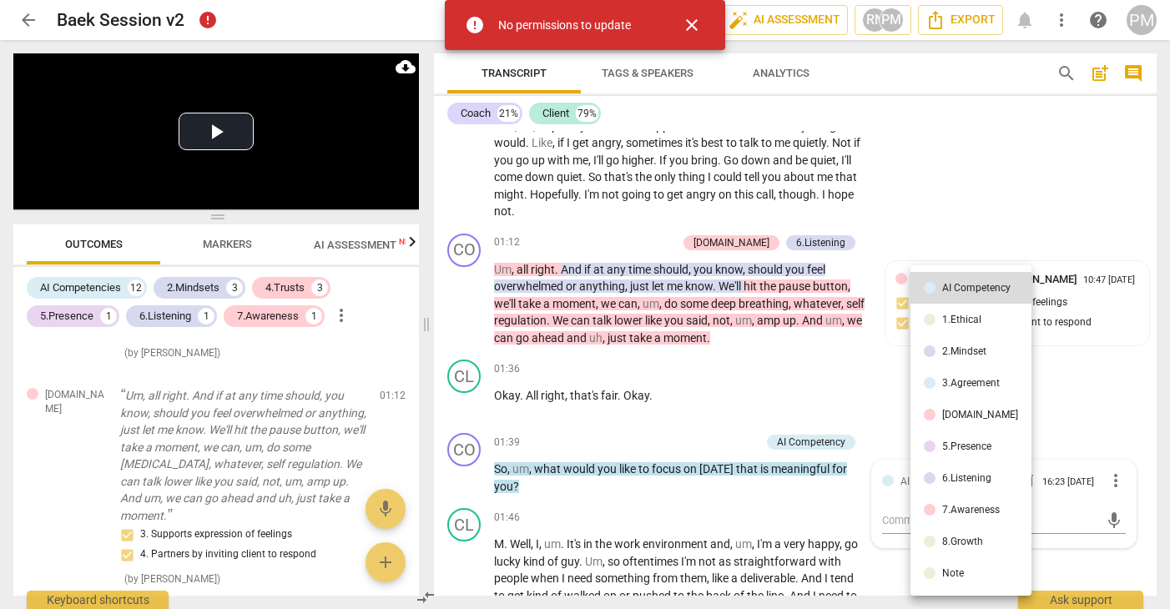
click at [877, 445] on div at bounding box center [585, 304] width 1170 height 609
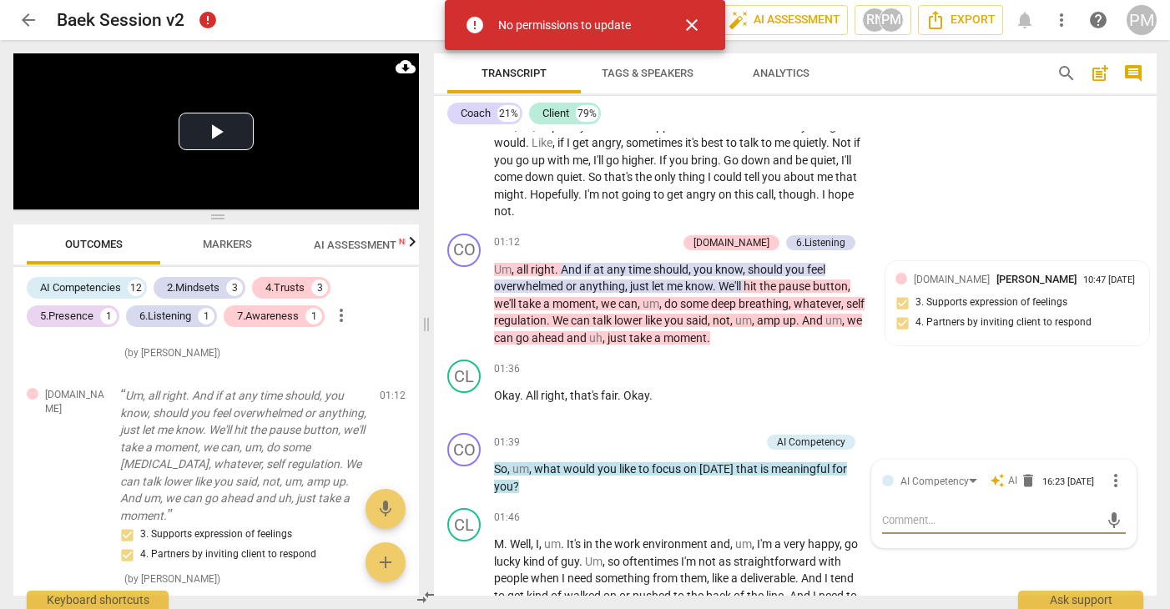
click at [687, 26] on span "close" at bounding box center [692, 25] width 20 height 20
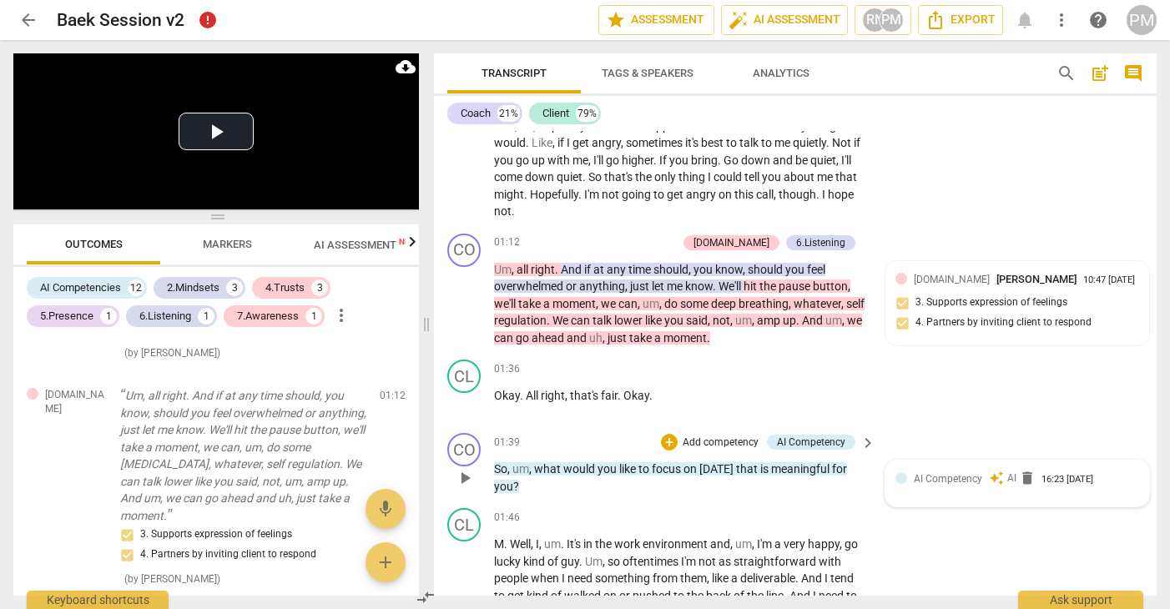
click at [1007, 479] on span "AI" at bounding box center [1011, 478] width 9 height 14
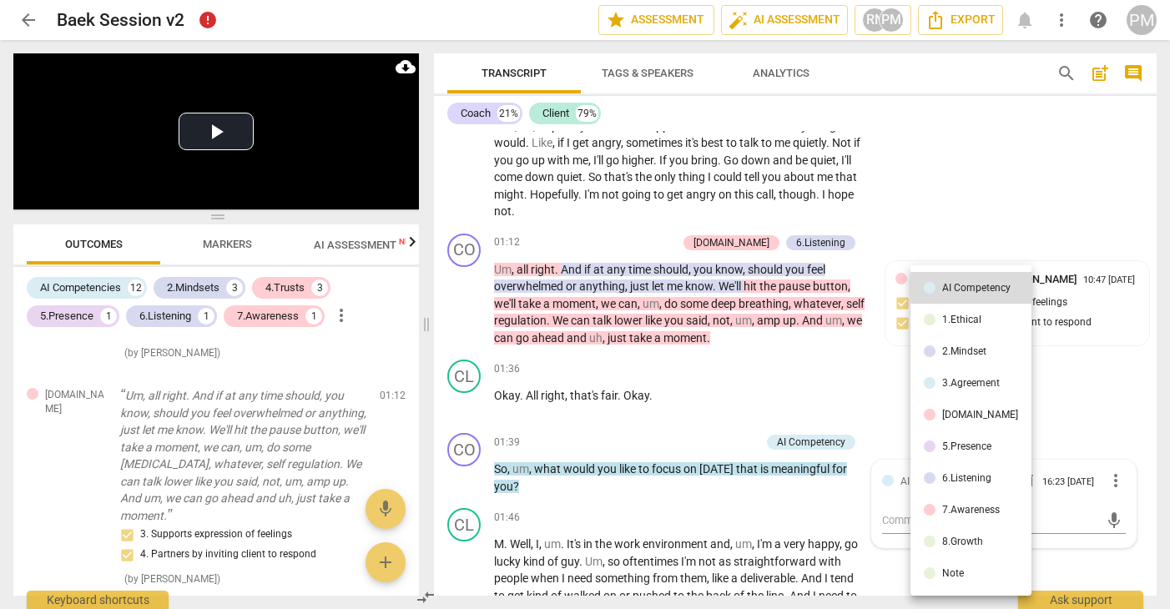
click at [966, 385] on div "3.Agreement" at bounding box center [971, 383] width 58 height 10
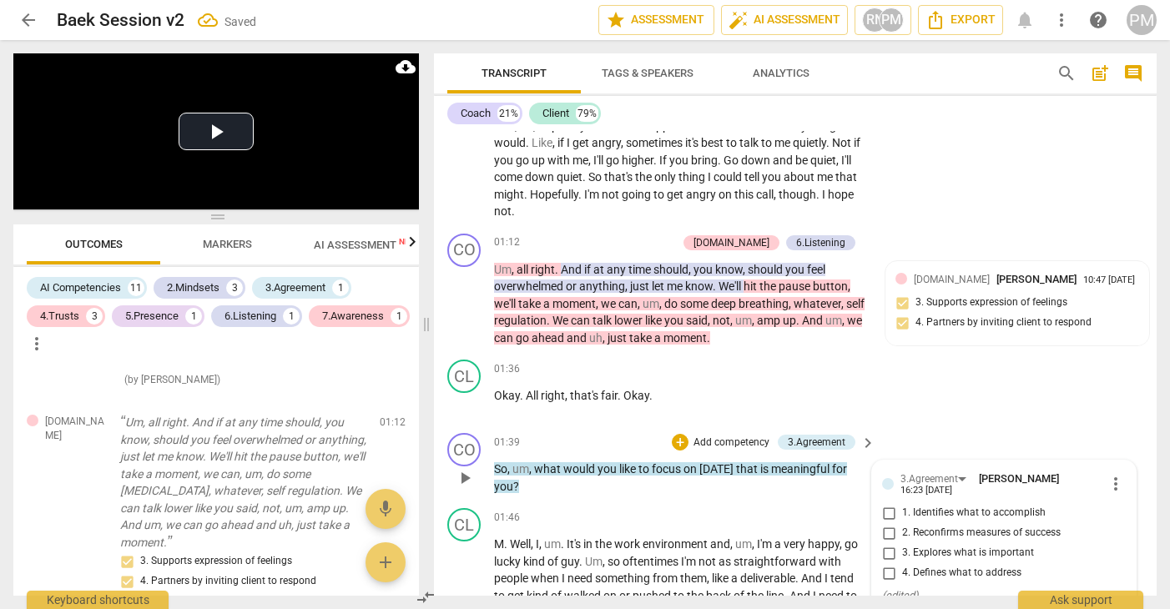
scroll to position [850, 0]
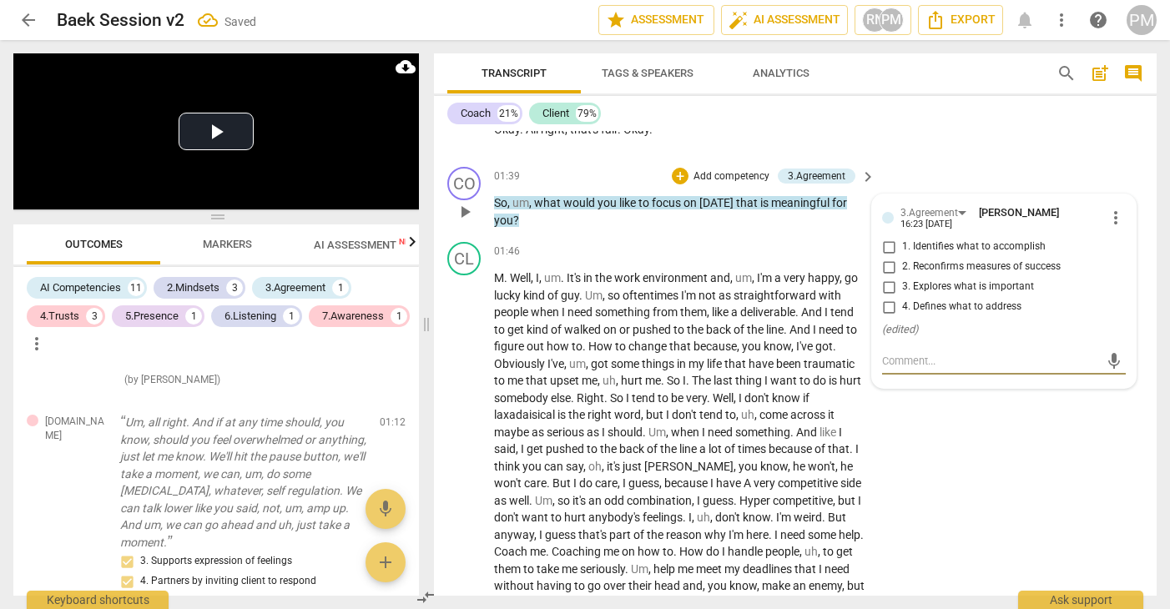
click at [939, 289] on span "3. Explores what is important" at bounding box center [968, 286] width 132 height 15
click at [902, 289] on input "3. Explores what is important" at bounding box center [888, 287] width 27 height 20
checkbox input "true"
click at [937, 252] on span "1. Identifies what to accomplish" at bounding box center [973, 246] width 143 height 15
click at [902, 252] on input "1. Identifies what to accomplish" at bounding box center [888, 247] width 27 height 20
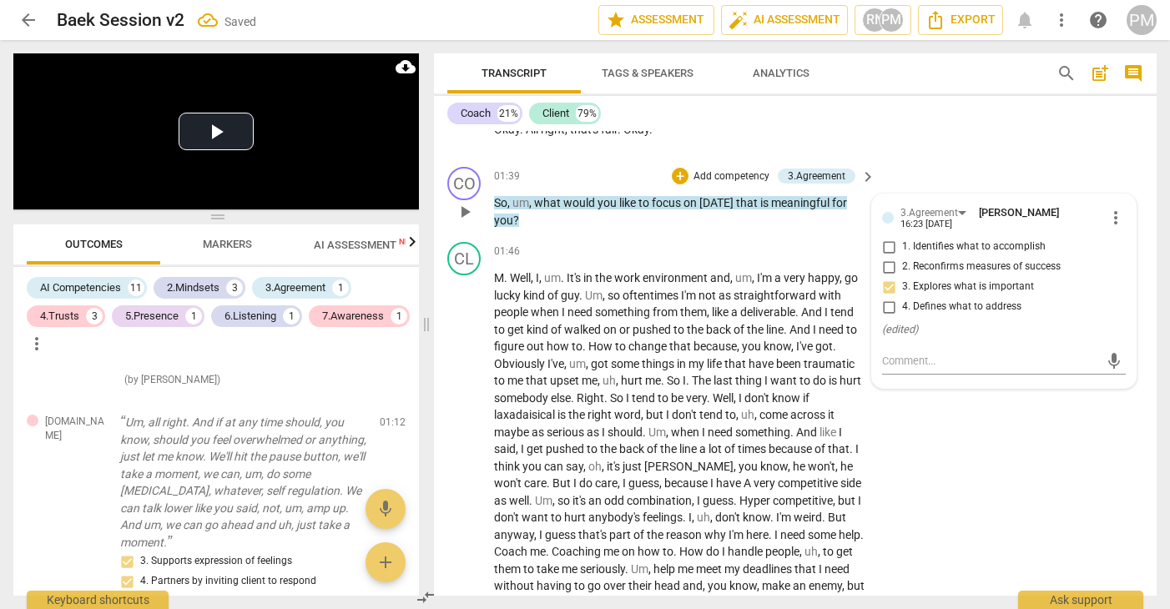
checkbox input "true"
click at [633, 241] on div "CL play_arrow pause 01:46 + Add competency keyboard_arrow_right M . Well , I , …" at bounding box center [795, 435] width 722 height 400
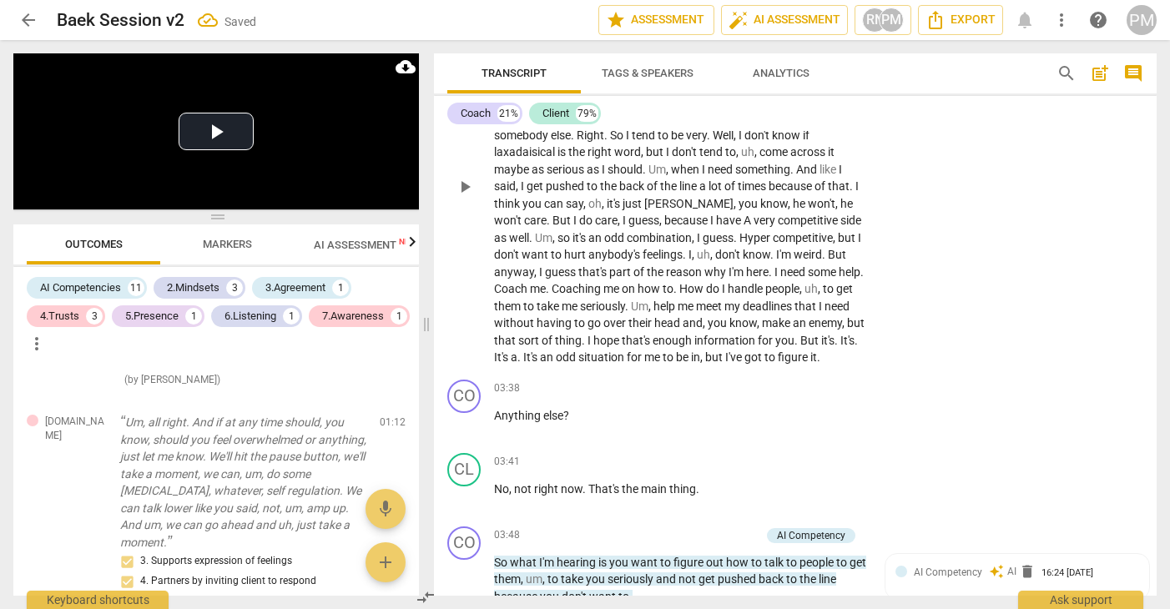
scroll to position [1267, 0]
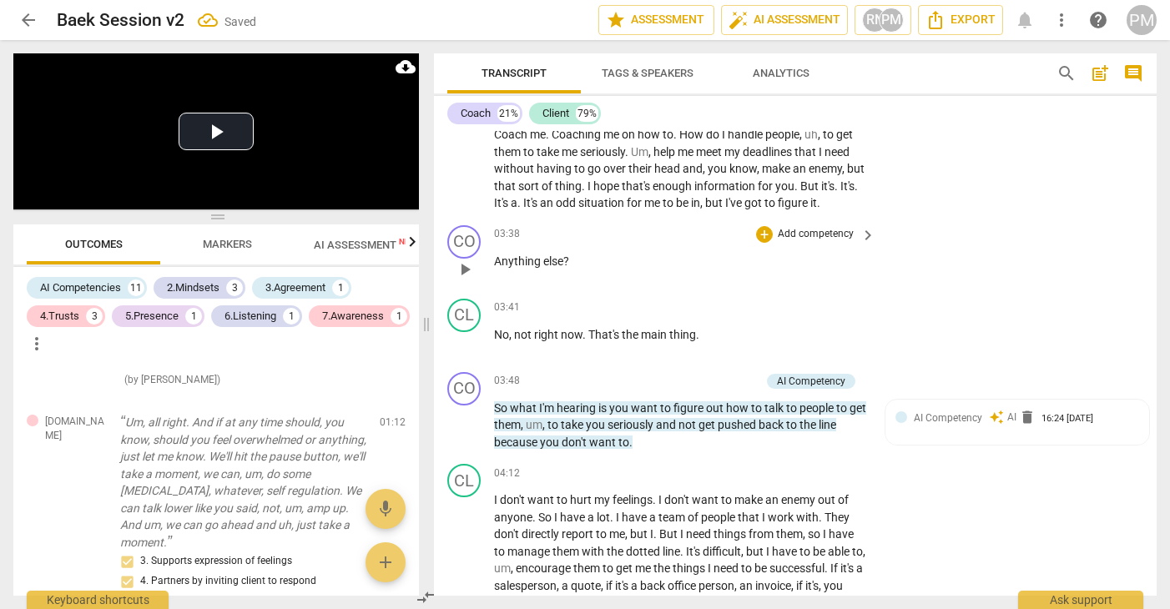
click at [816, 242] on p "Add competency" at bounding box center [815, 234] width 79 height 15
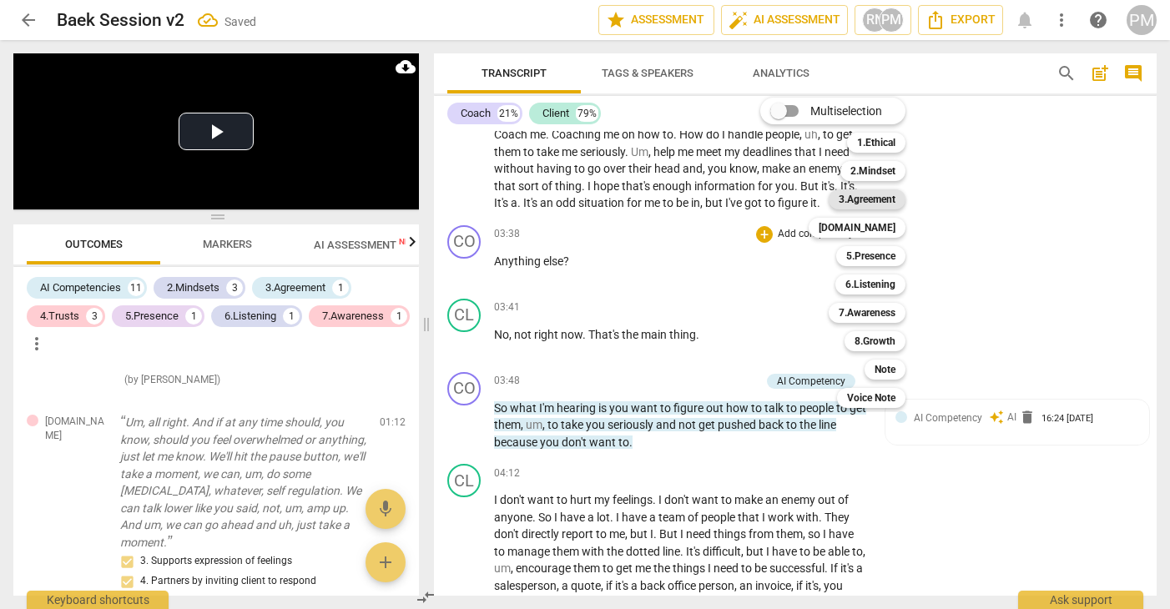
click at [878, 200] on b "3.Agreement" at bounding box center [866, 199] width 57 height 20
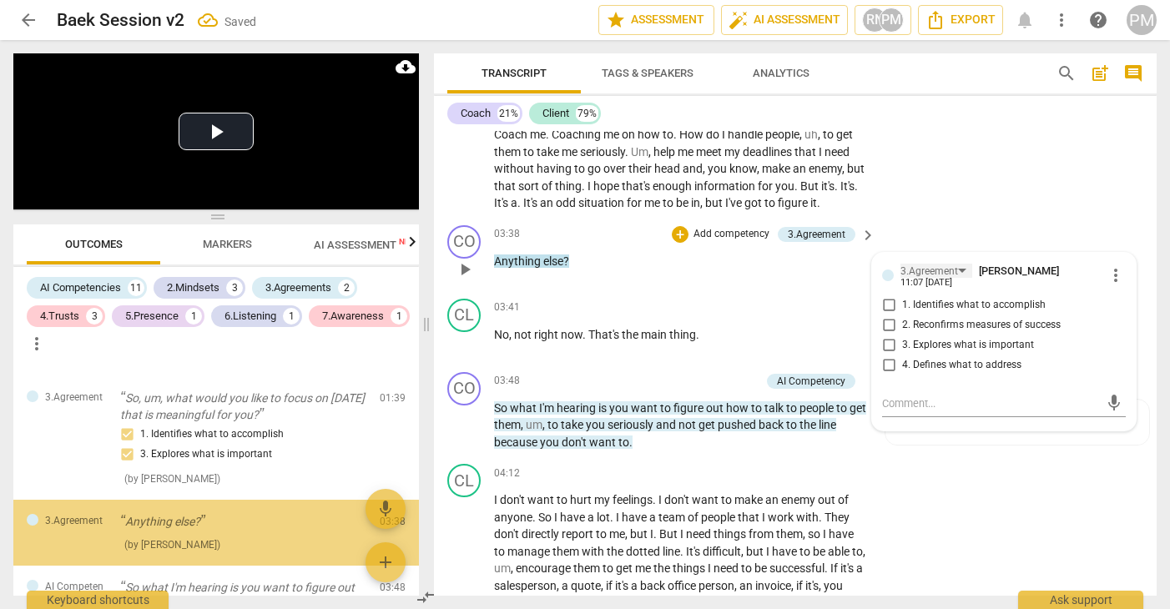
scroll to position [1341, 0]
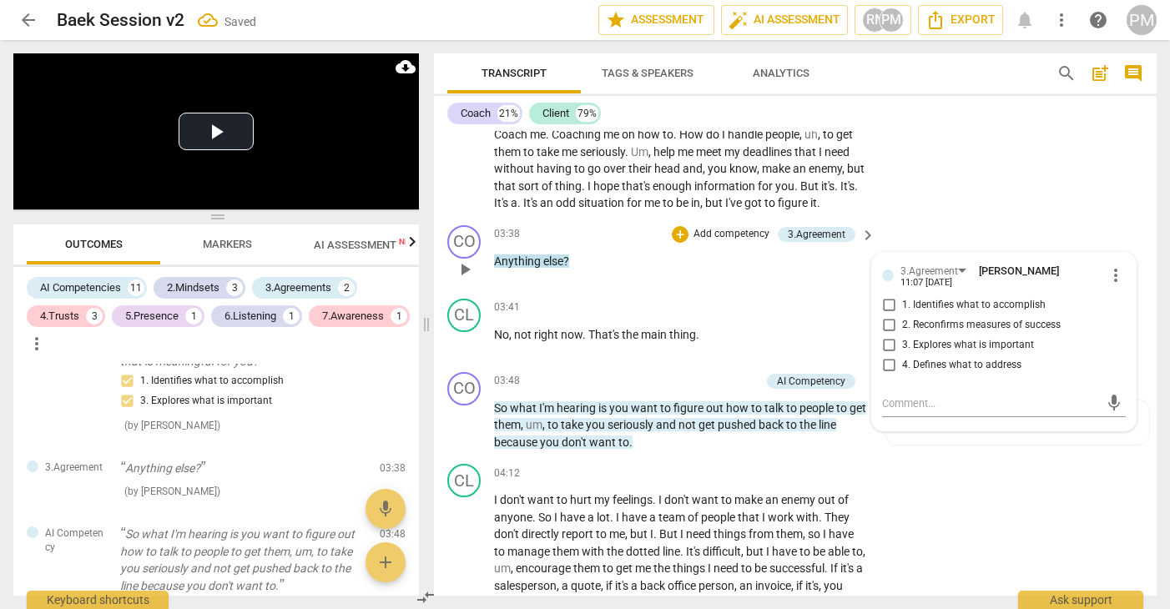
click at [914, 353] on span "3. Explores what is important" at bounding box center [968, 345] width 132 height 15
click at [902, 355] on input "3. Explores what is important" at bounding box center [888, 345] width 27 height 20
checkbox input "true"
click at [683, 269] on div "03:38 + Add competency 3.Agreement keyboard_arrow_right Anything else ?" at bounding box center [685, 255] width 383 height 60
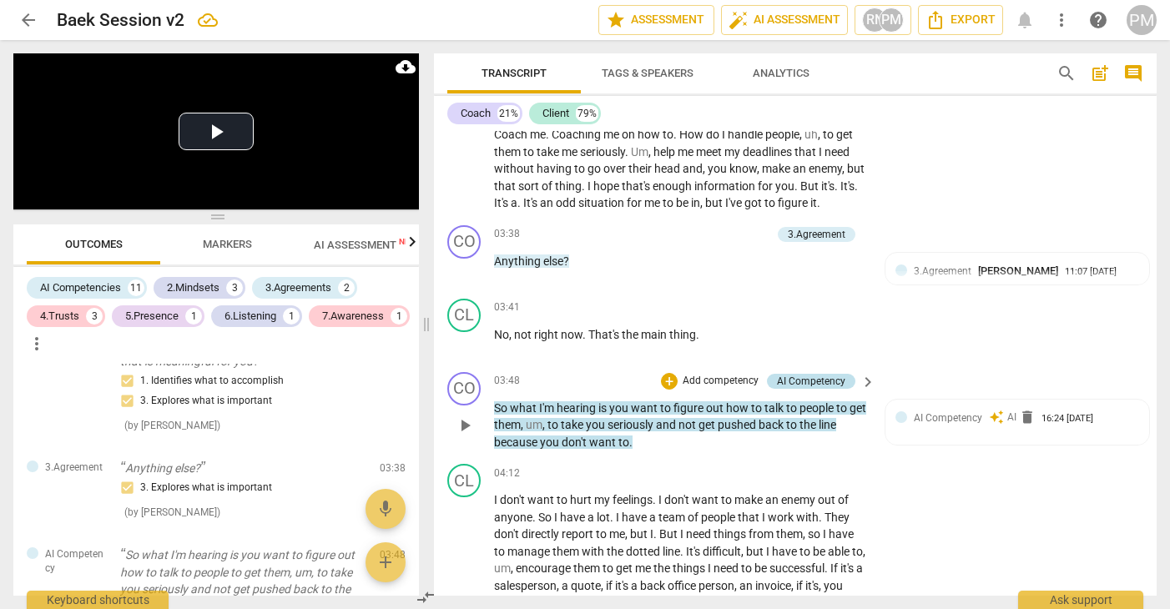
click at [816, 389] on div "AI Competency" at bounding box center [811, 381] width 68 height 15
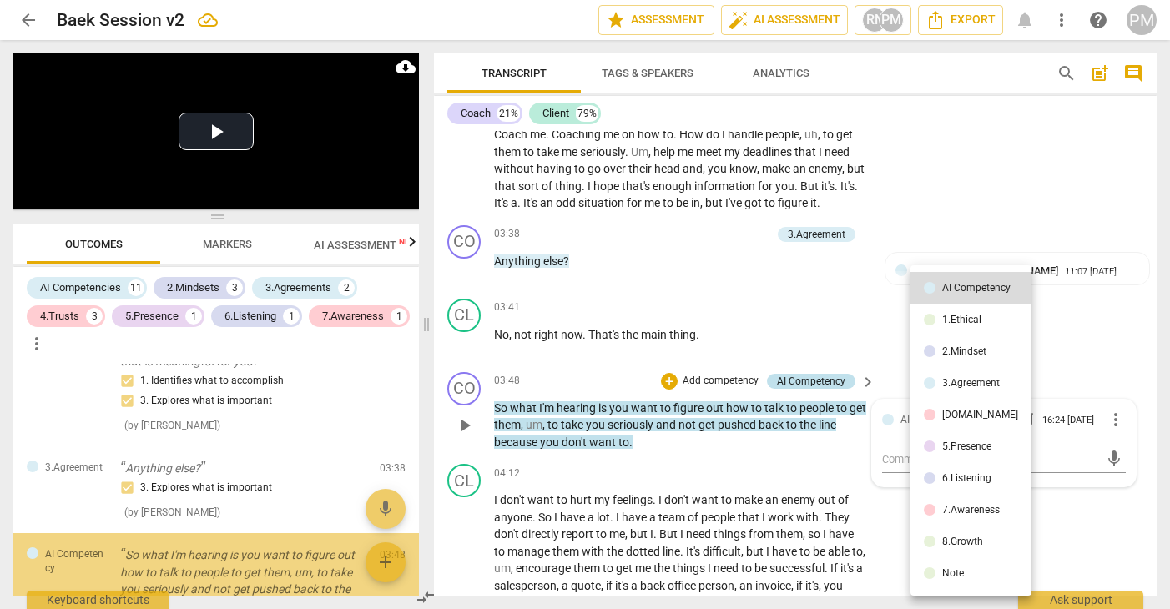
scroll to position [1452, 0]
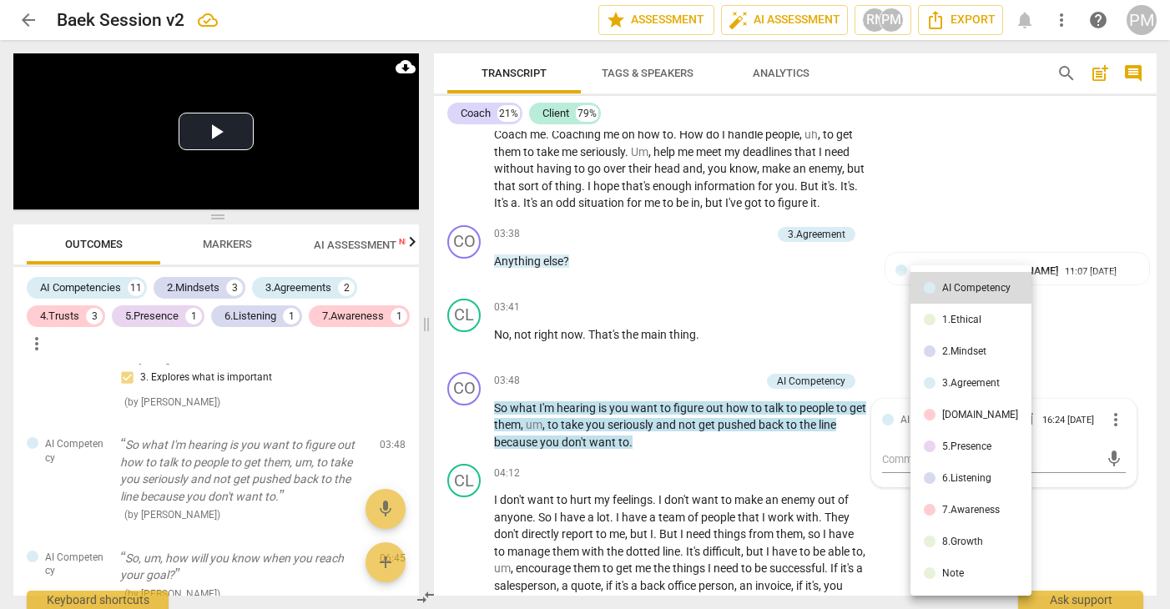
click at [959, 483] on li "6.Listening" at bounding box center [970, 478] width 121 height 32
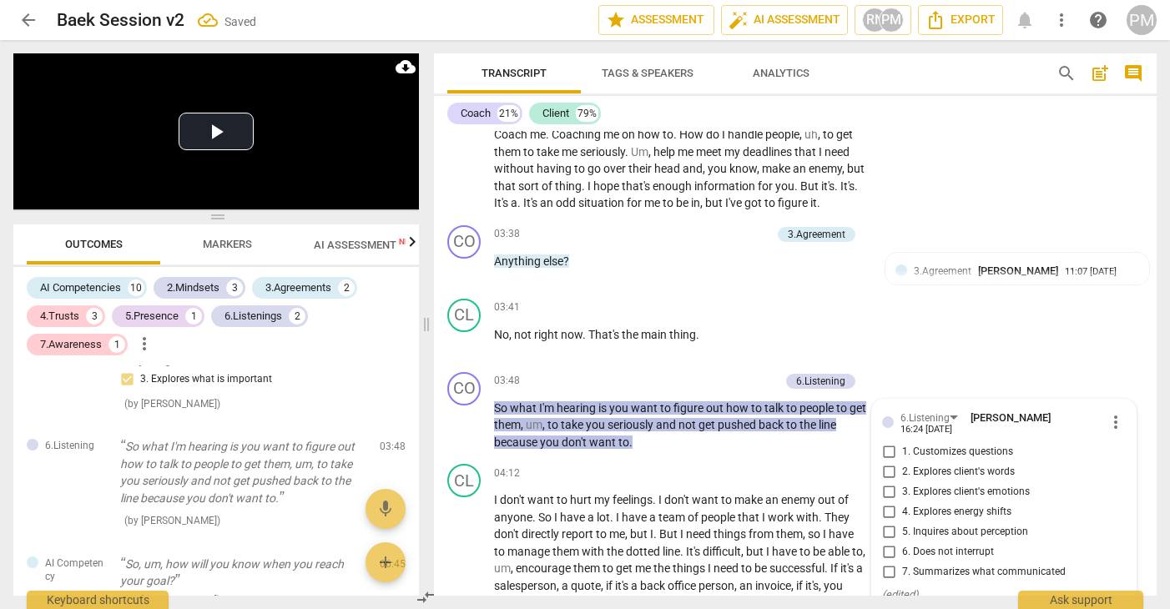
scroll to position [1549, 0]
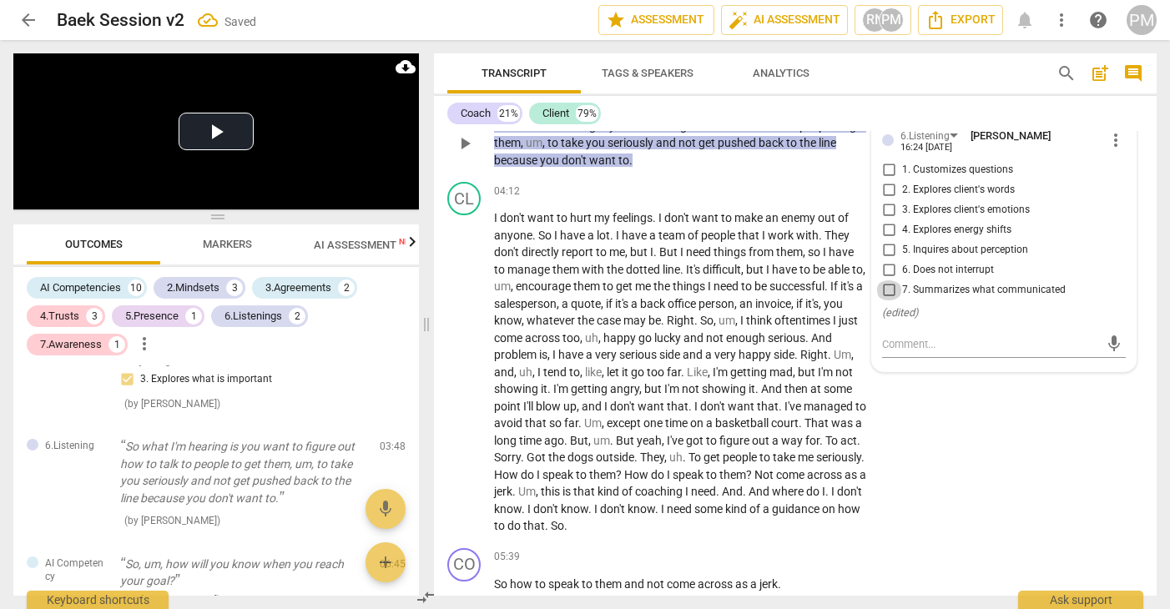
click at [884, 300] on input "7. Summarizes what communicated" at bounding box center [888, 290] width 27 height 20
checkbox input "true"
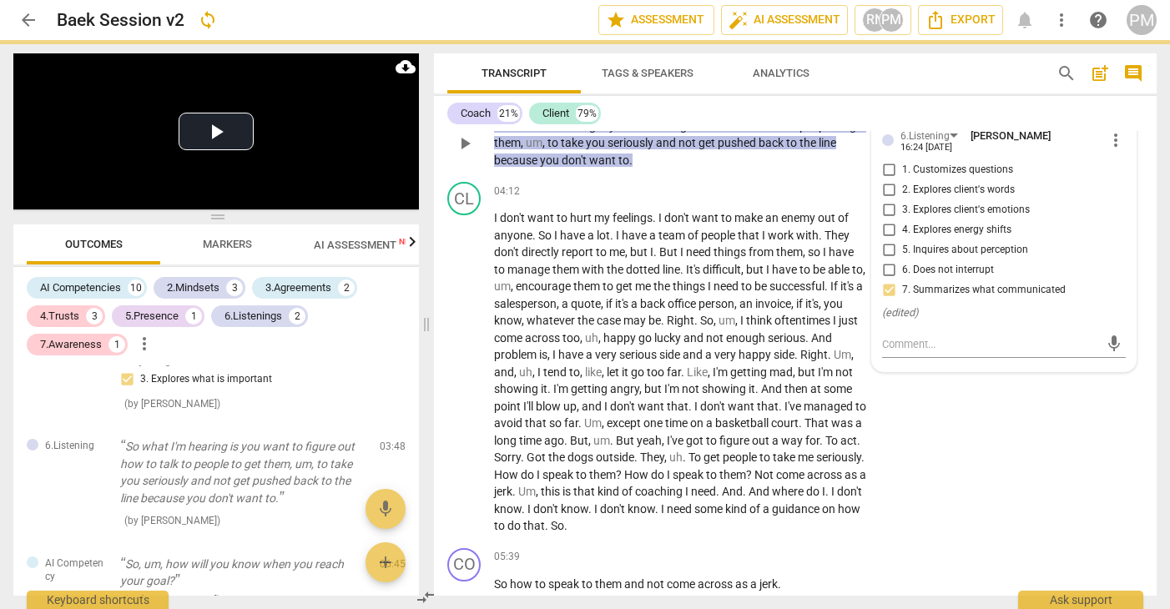
click at [887, 200] on input "2. Explores client's words" at bounding box center [888, 190] width 27 height 20
checkbox input "true"
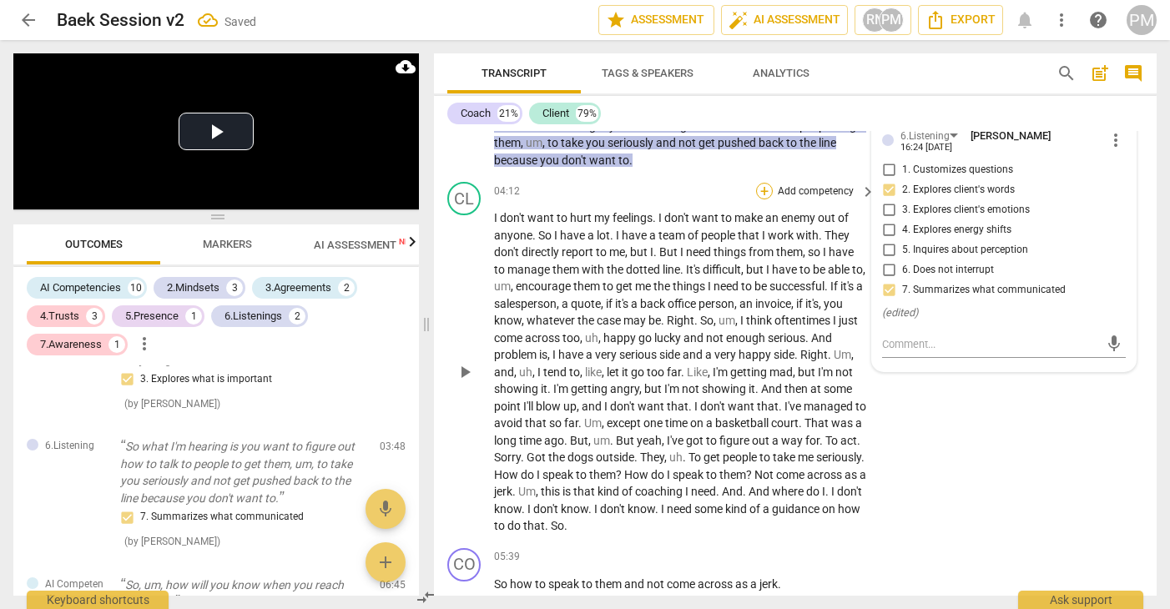
click at [767, 199] on div "+" at bounding box center [764, 191] width 17 height 17
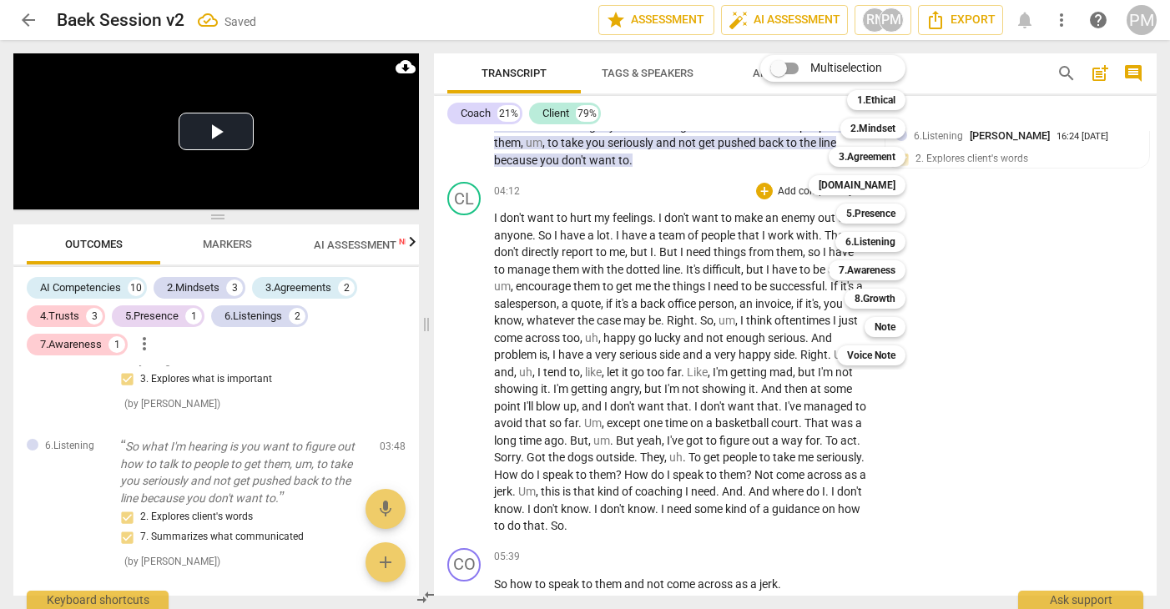
click at [710, 187] on div at bounding box center [585, 304] width 1170 height 609
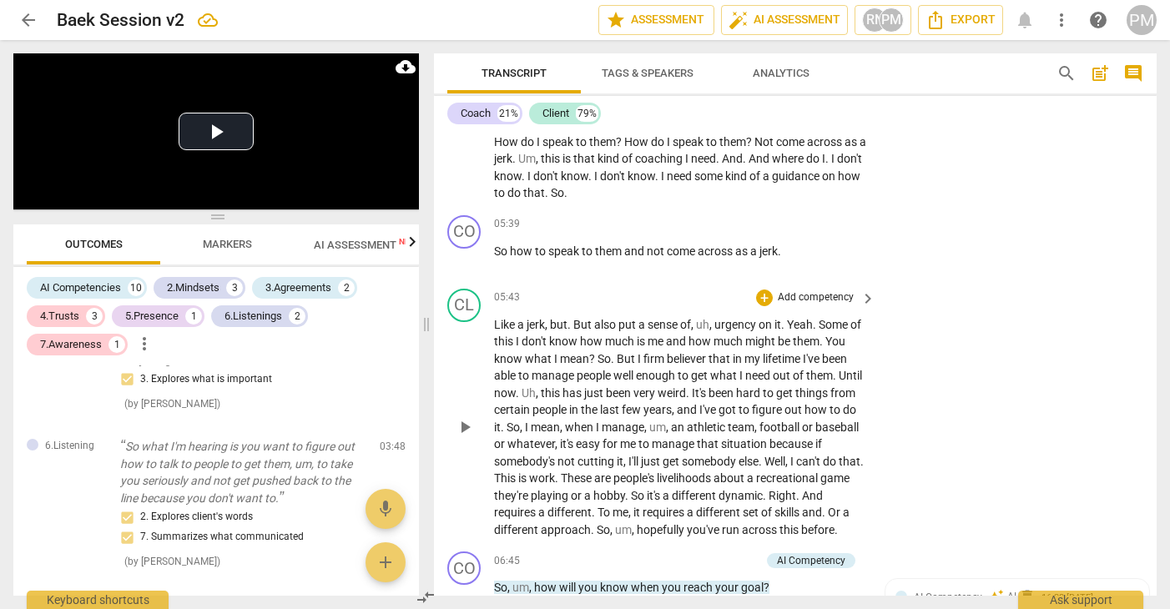
scroll to position [1883, 0]
click at [803, 231] on p "Add competency" at bounding box center [815, 223] width 79 height 15
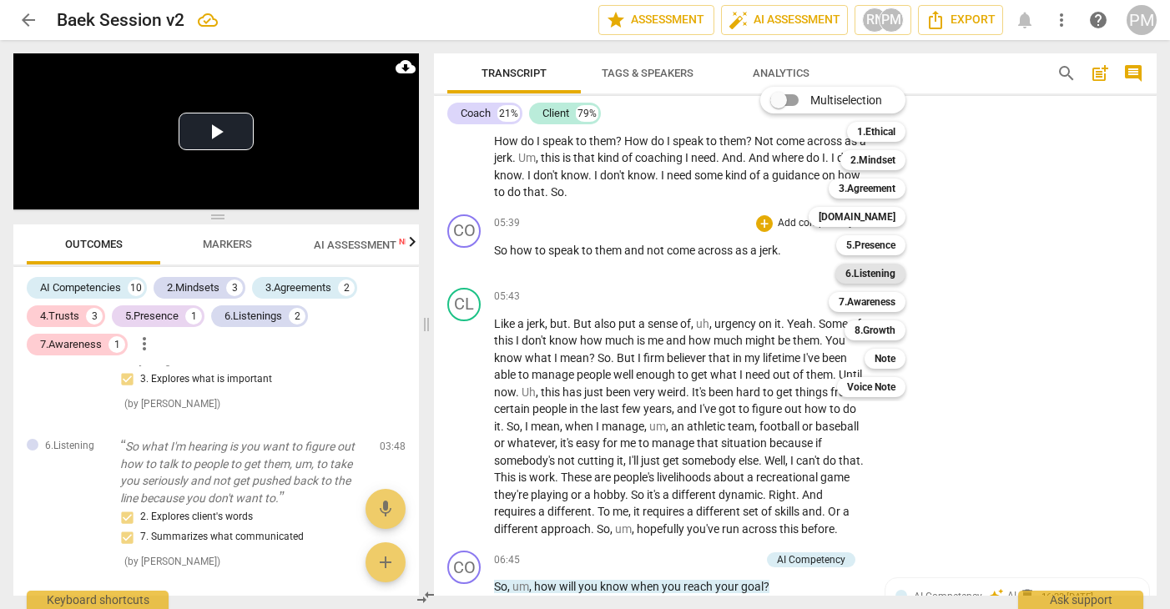
click at [868, 267] on b "6.Listening" at bounding box center [870, 274] width 50 height 20
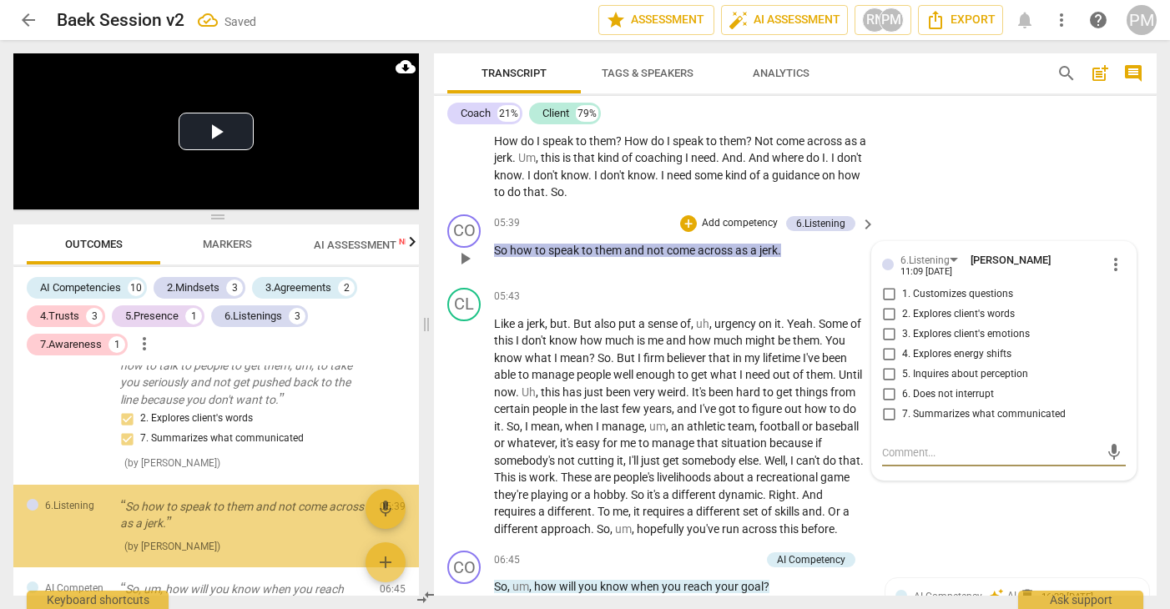
scroll to position [1595, 0]
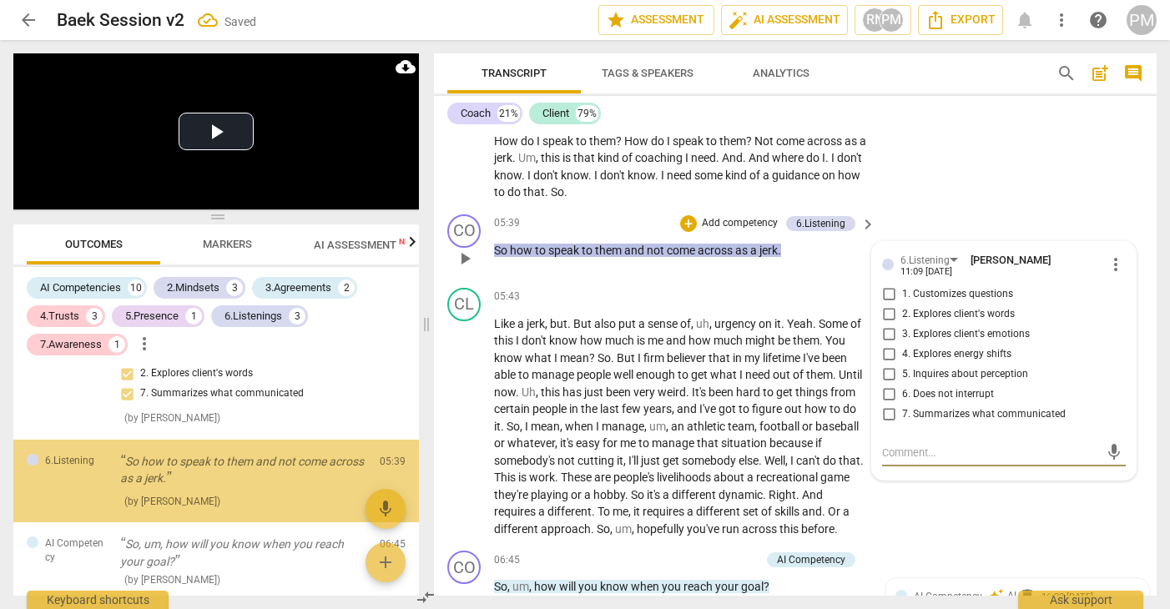
click at [944, 322] on span "2. Explores client's words" at bounding box center [958, 314] width 113 height 15
click at [902, 325] on input "2. Explores client's words" at bounding box center [888, 314] width 27 height 20
checkbox input "true"
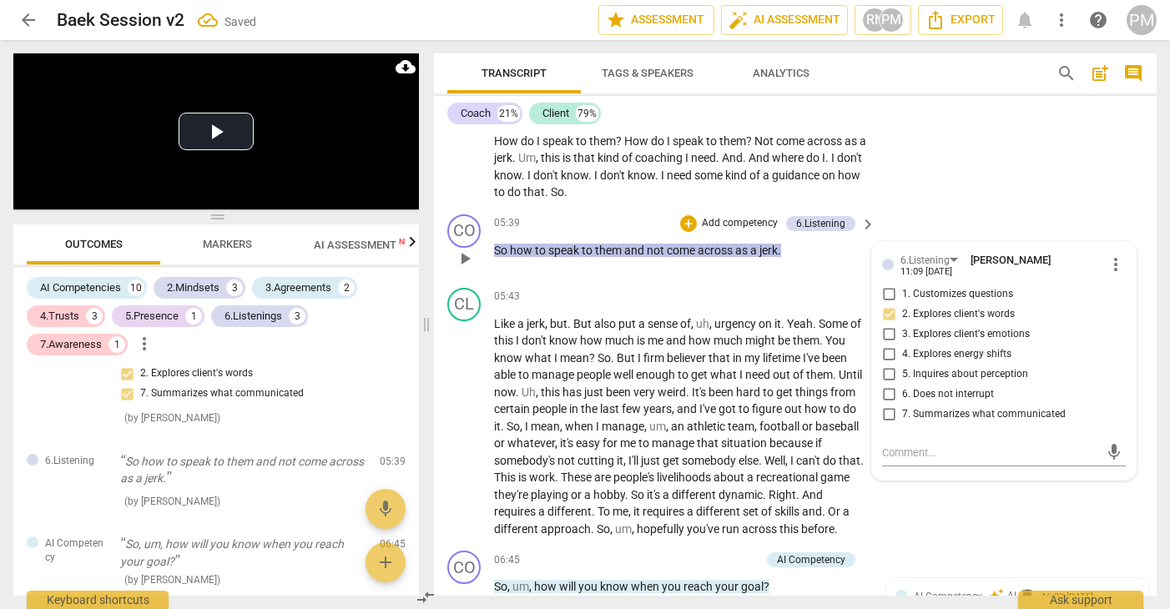
click at [954, 382] on span "5. Inquires about perception" at bounding box center [965, 374] width 126 height 15
click at [902, 385] on input "5. Inquires about perception" at bounding box center [888, 375] width 27 height 20
checkbox input "true"
click at [956, 405] on label "6. Does not interrupt" at bounding box center [997, 395] width 244 height 20
click at [902, 405] on input "6. Does not interrupt" at bounding box center [888, 395] width 27 height 20
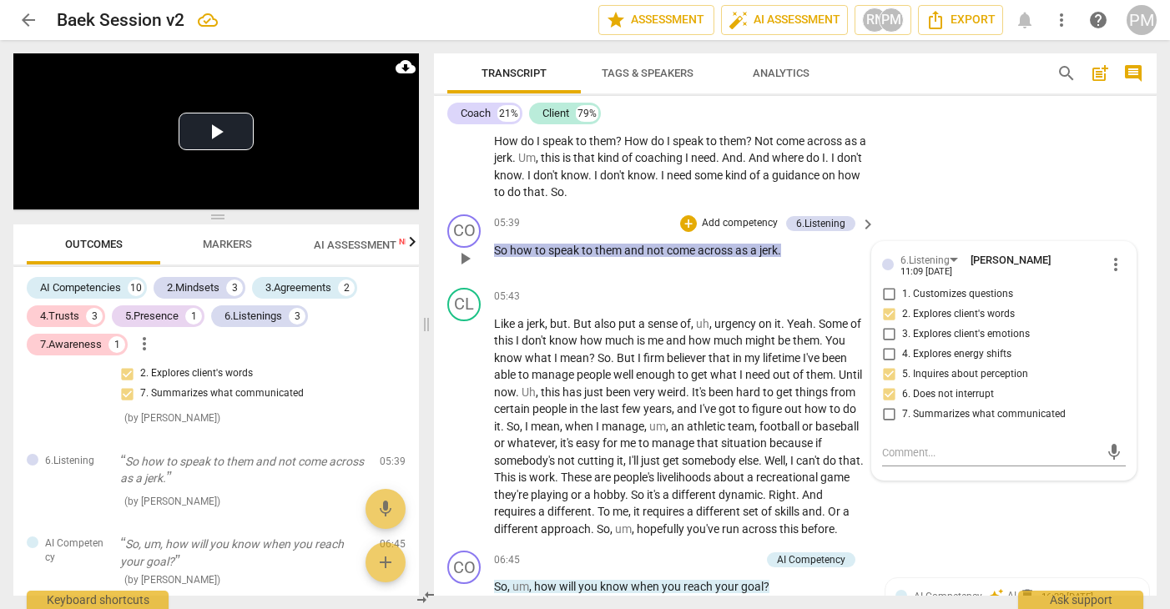
click at [938, 402] on span "6. Does not interrupt" at bounding box center [948, 394] width 92 height 15
click at [902, 405] on input "6. Does not interrupt" at bounding box center [888, 395] width 27 height 20
click at [947, 402] on span "6. Does not interrupt" at bounding box center [948, 394] width 92 height 15
click at [902, 405] on input "6. Does not interrupt" at bounding box center [888, 395] width 27 height 20
click at [947, 402] on span "6. Does not interrupt" at bounding box center [948, 394] width 92 height 15
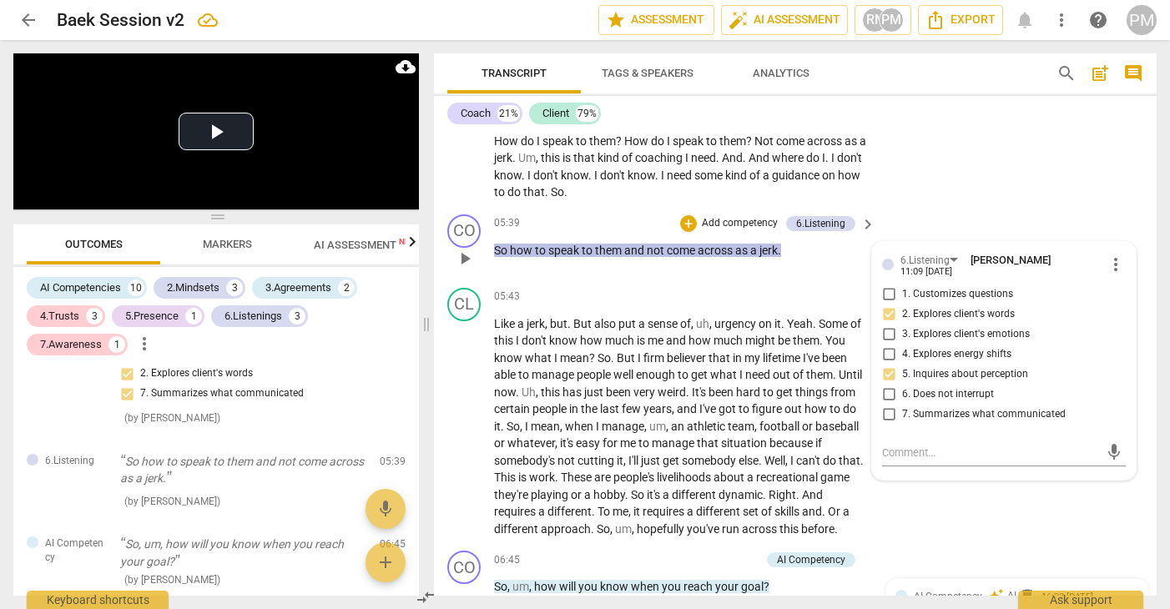
click at [902, 405] on input "6. Does not interrupt" at bounding box center [888, 395] width 27 height 20
checkbox input "true"
click at [947, 422] on span "7. Summarizes what communicated" at bounding box center [984, 414] width 164 height 15
click at [902, 425] on input "7. Summarizes what communicated" at bounding box center [888, 415] width 27 height 20
checkbox input "true"
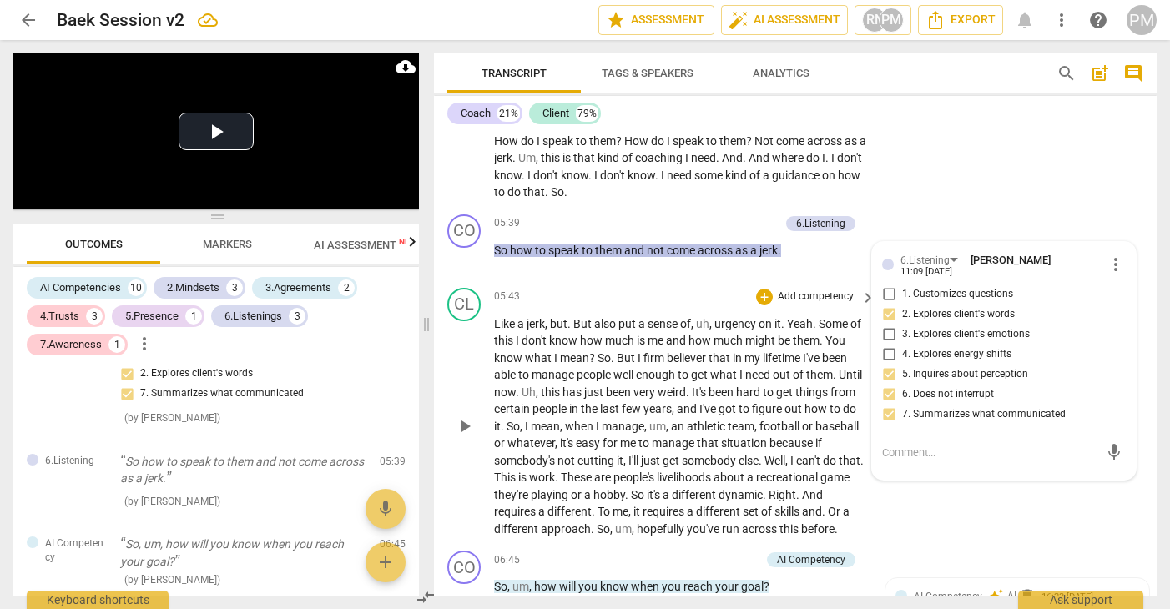
click at [562, 399] on span "this" at bounding box center [552, 391] width 22 height 13
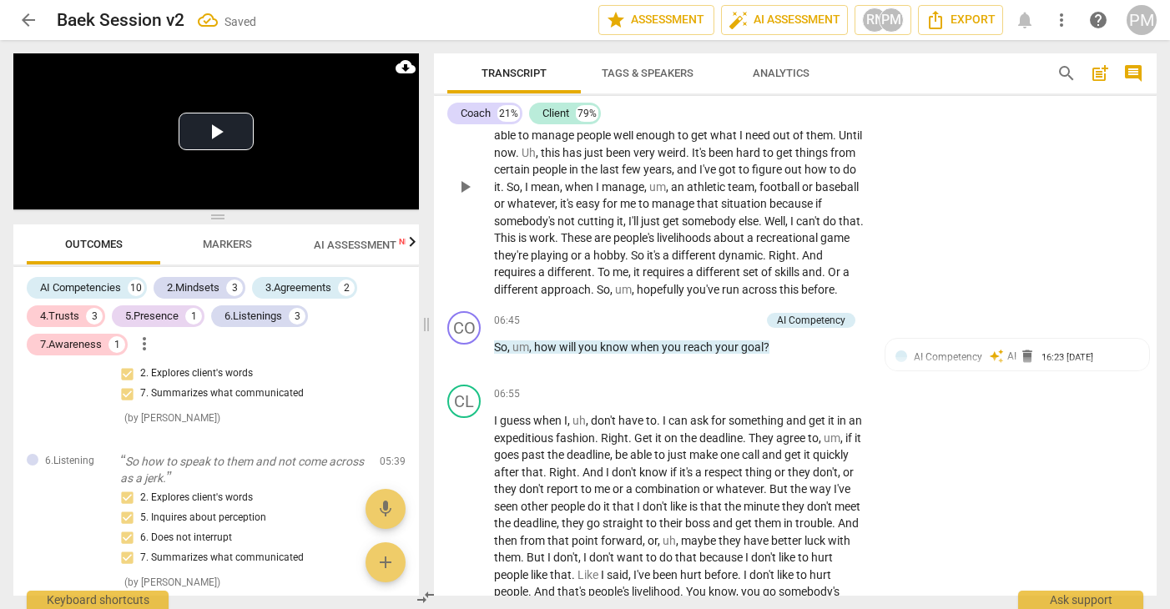
scroll to position [2133, 0]
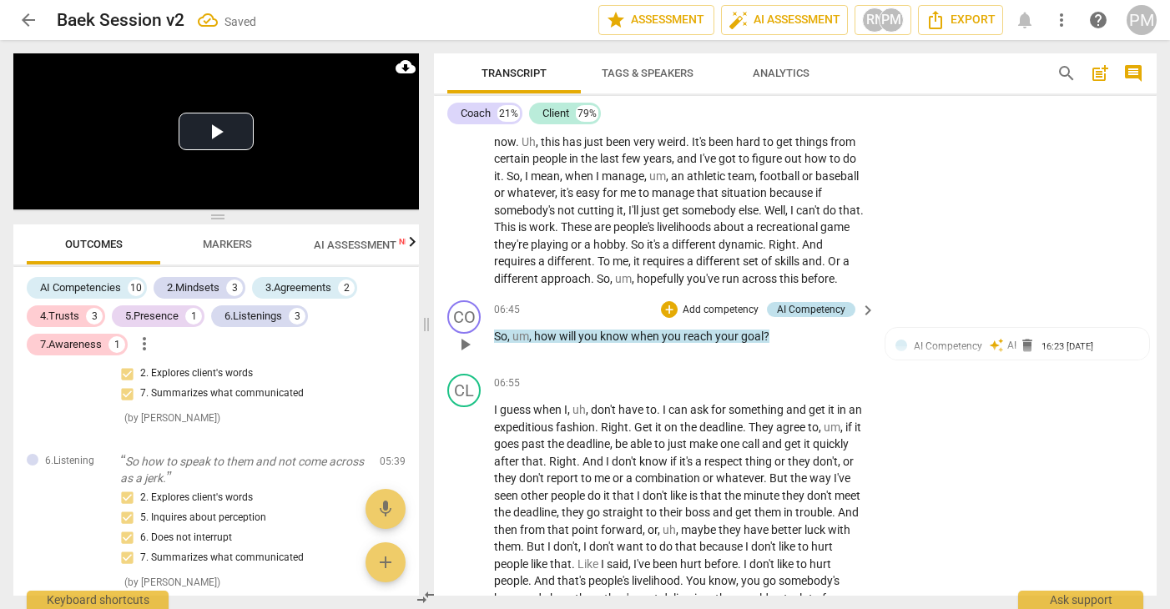
click at [812, 317] on div "AI Competency" at bounding box center [811, 309] width 68 height 15
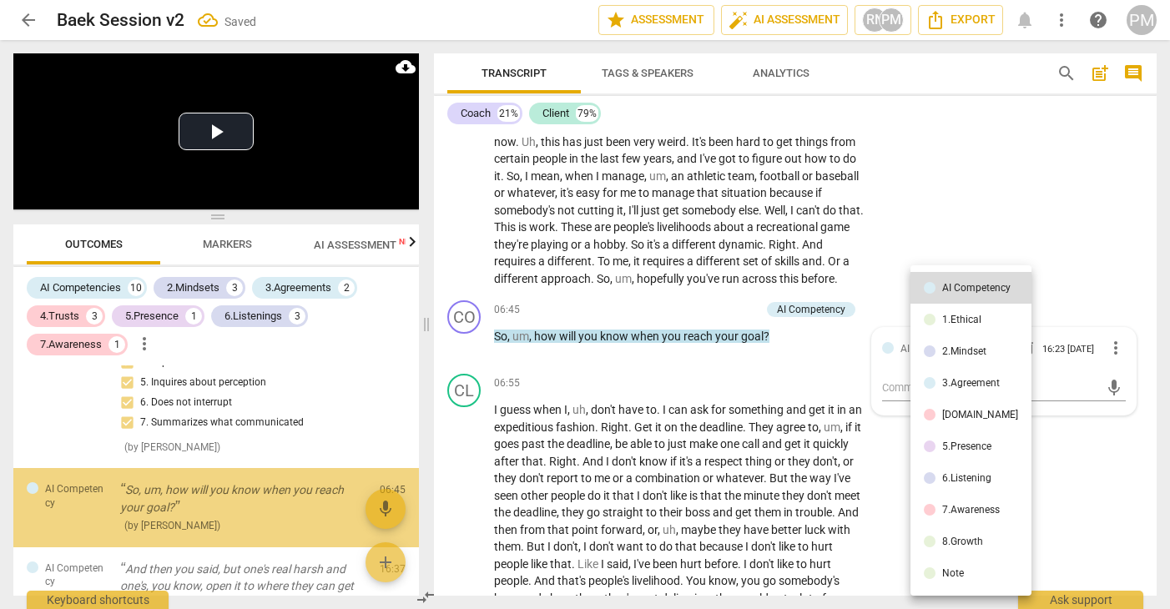
scroll to position [1757, 0]
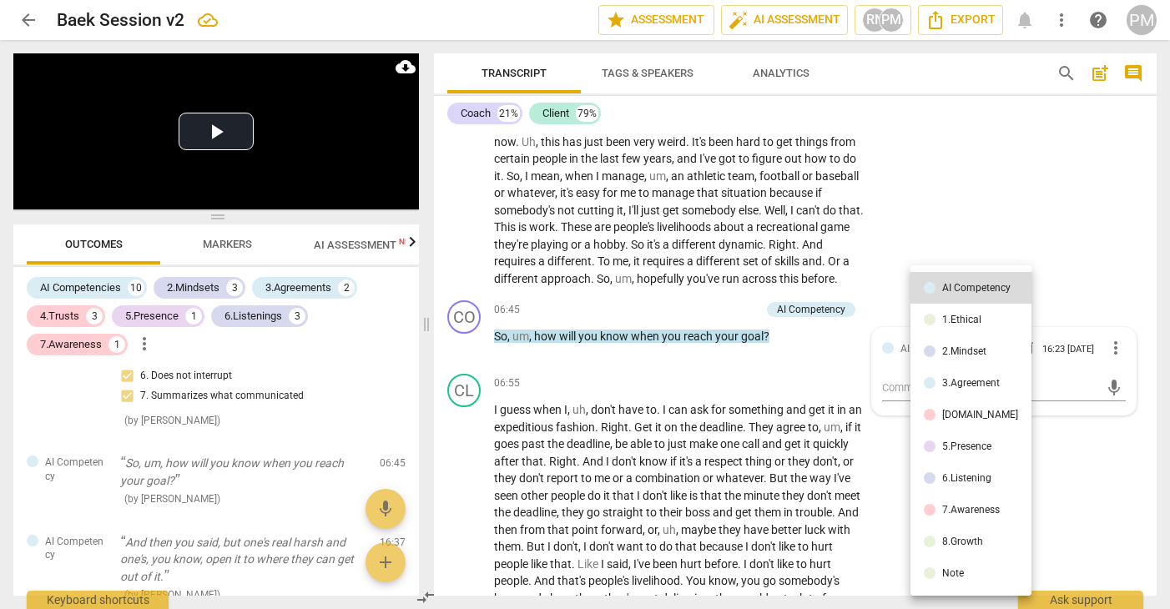
click at [975, 376] on li "3.Agreement" at bounding box center [970, 383] width 121 height 32
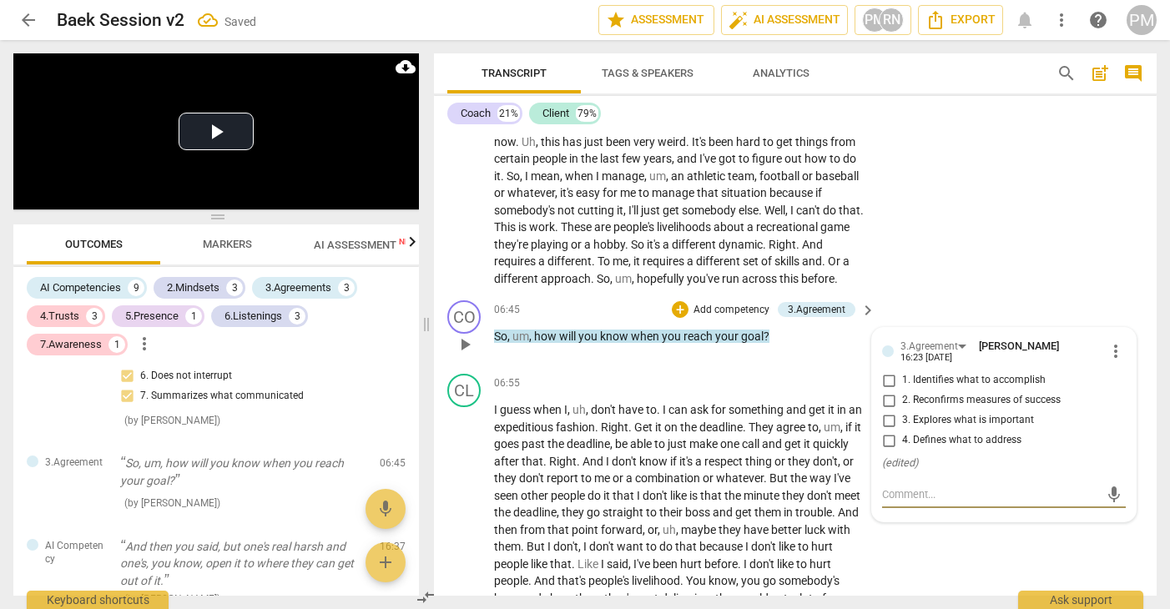
click at [959, 408] on span "2. Reconfirms measures of success" at bounding box center [981, 400] width 159 height 15
click at [902, 410] on input "2. Reconfirms measures of success" at bounding box center [888, 400] width 27 height 20
checkbox input "true"
click at [948, 428] on span "3. Explores what is important" at bounding box center [968, 420] width 132 height 15
click at [902, 430] on input "3. Explores what is important" at bounding box center [888, 420] width 27 height 20
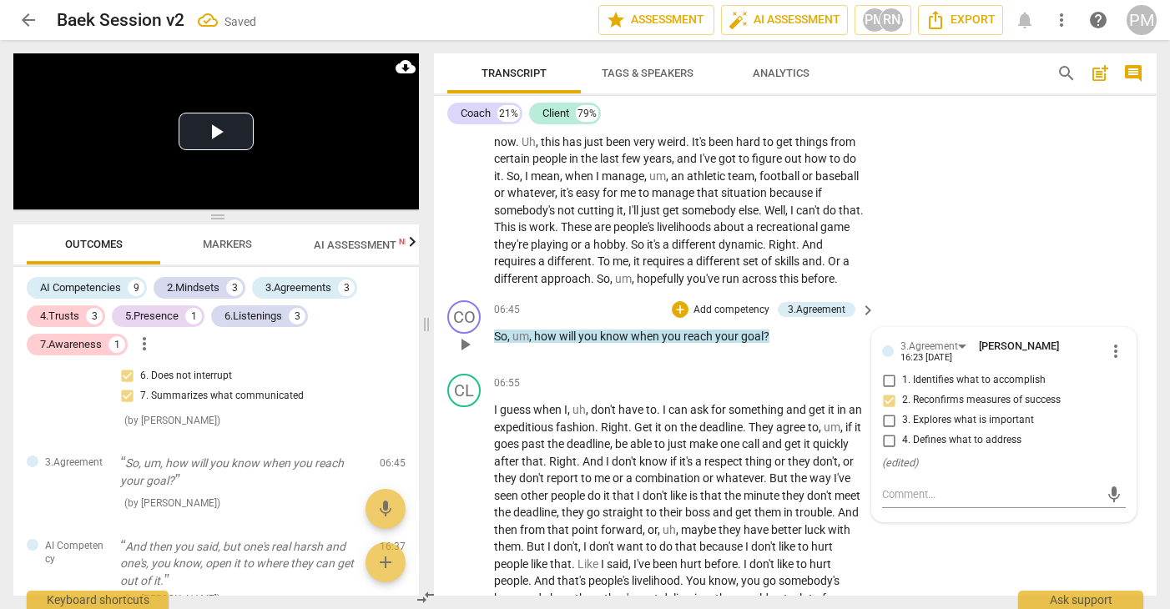
checkbox input "true"
click at [738, 392] on div "06:55 + Add competency keyboard_arrow_right" at bounding box center [685, 383] width 383 height 18
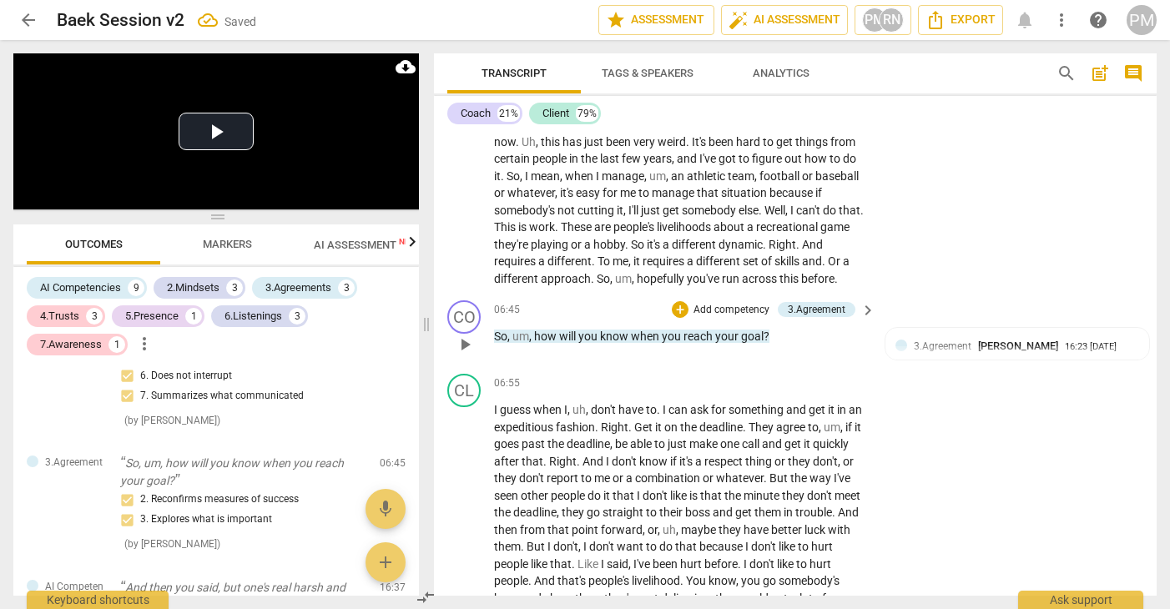
scroll to position [1883, 0]
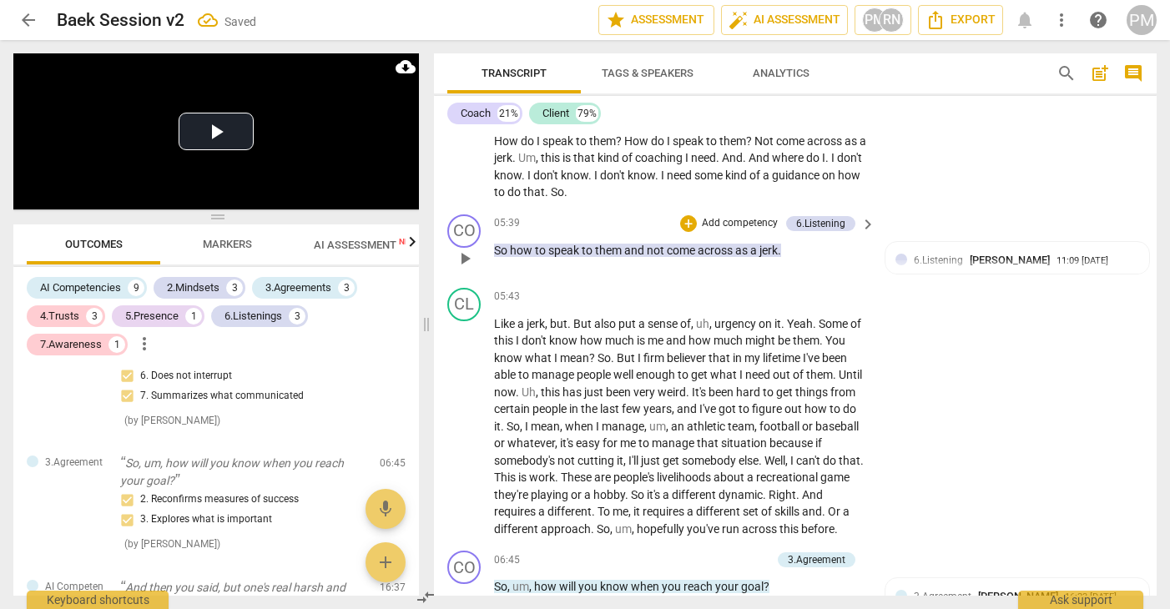
click at [727, 231] on p "Add competency" at bounding box center [739, 223] width 79 height 15
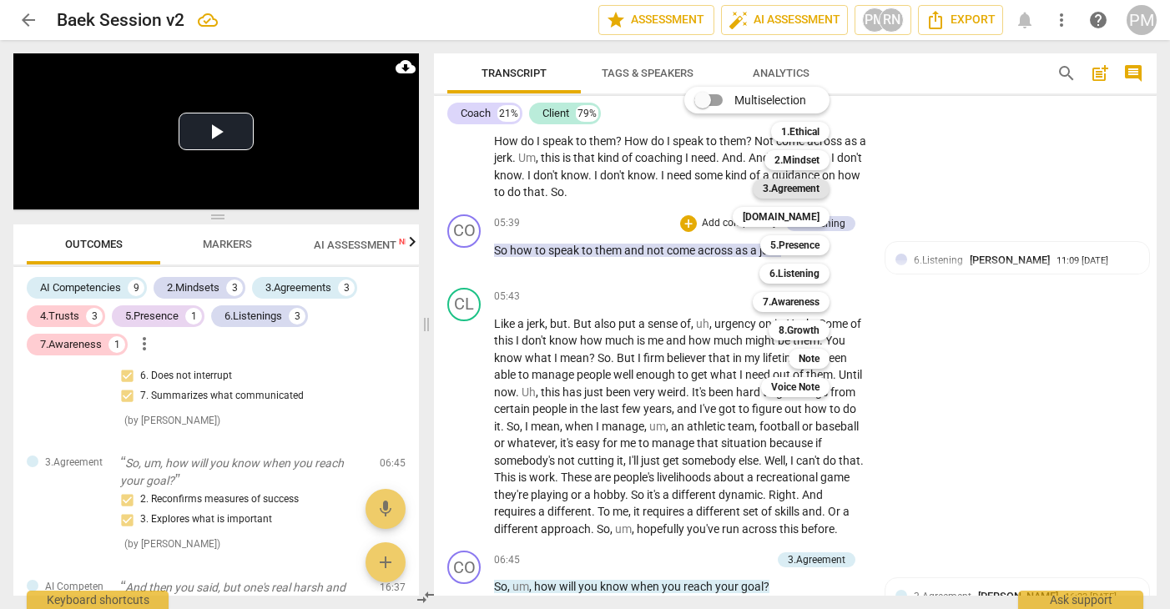
click at [813, 180] on b "3.Agreement" at bounding box center [790, 189] width 57 height 20
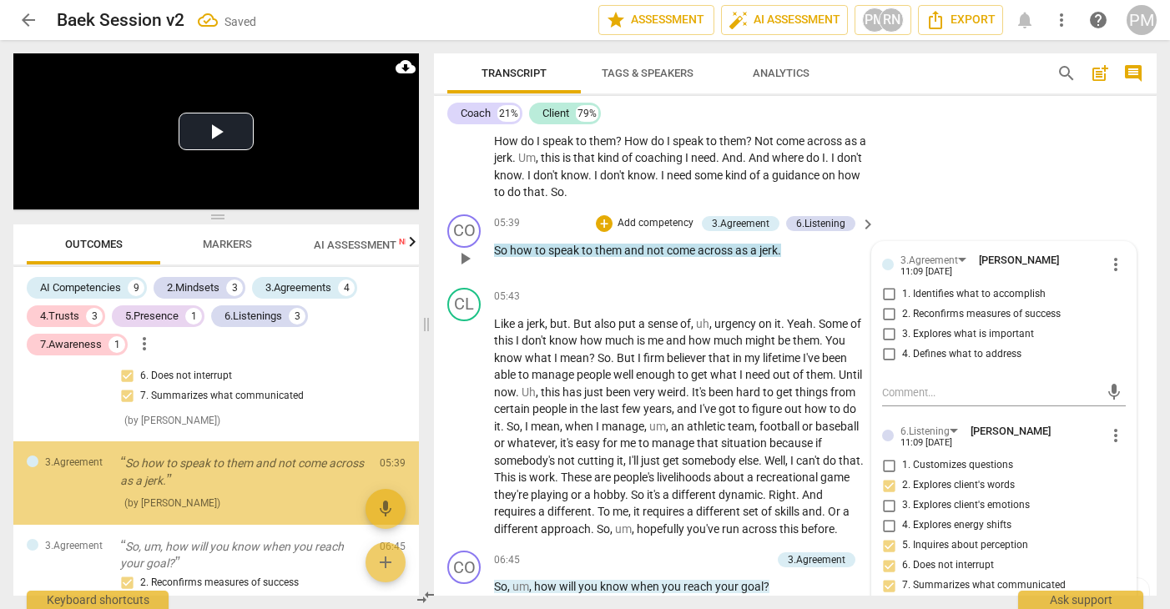
scroll to position [1759, 0]
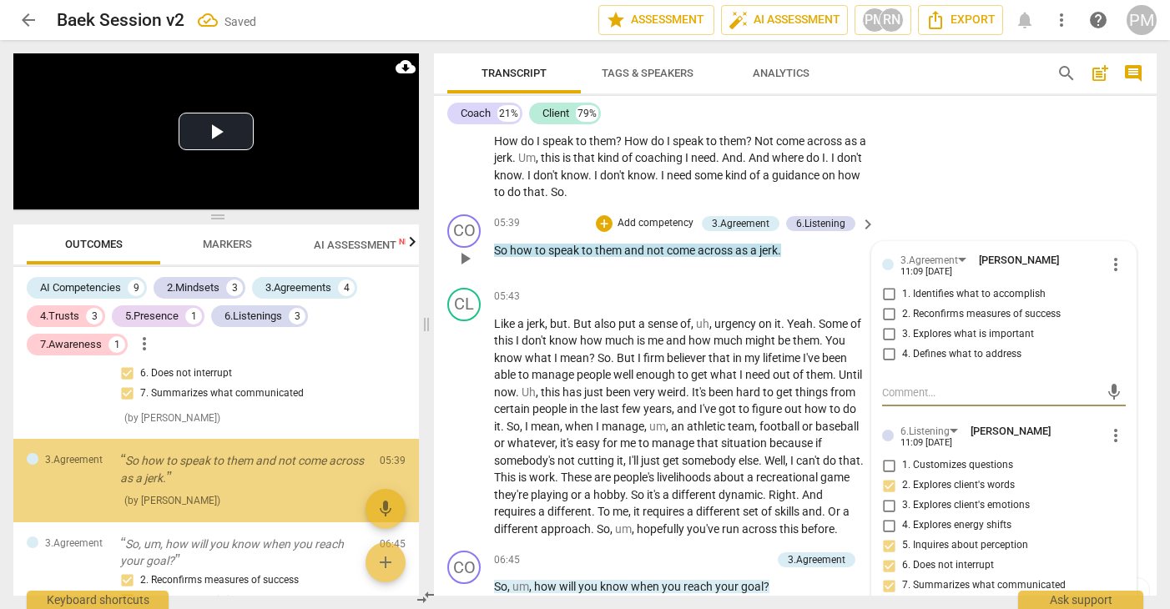
click at [923, 362] on span "4. Defines what to address" at bounding box center [961, 354] width 119 height 15
click at [902, 365] on input "4. Defines what to address" at bounding box center [888, 355] width 27 height 20
checkbox input "true"
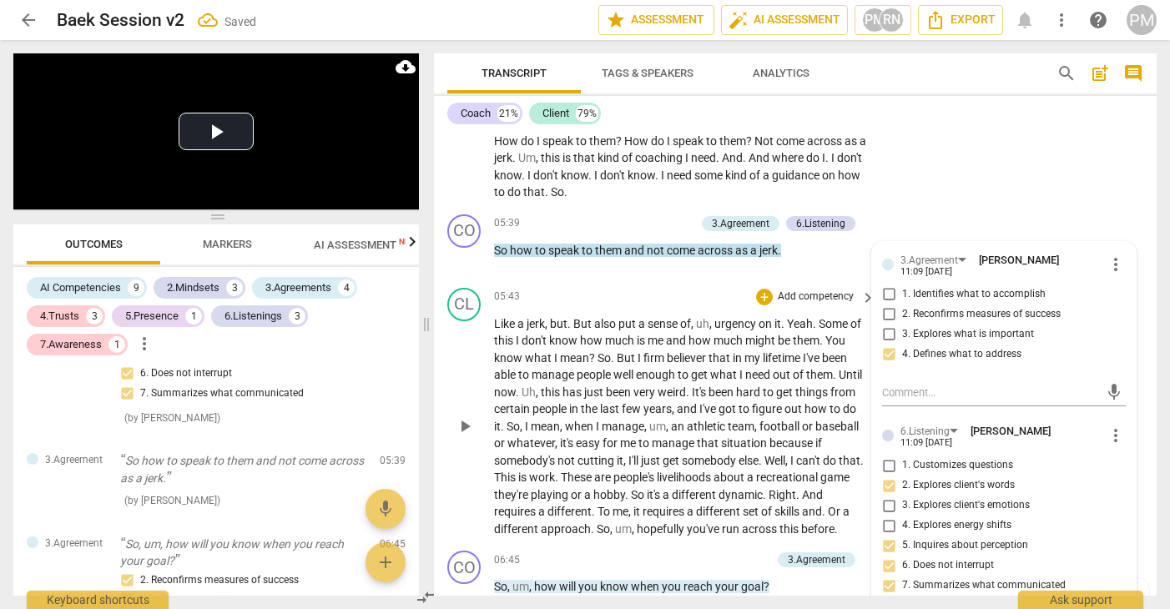
click at [671, 365] on span "believer" at bounding box center [688, 357] width 42 height 13
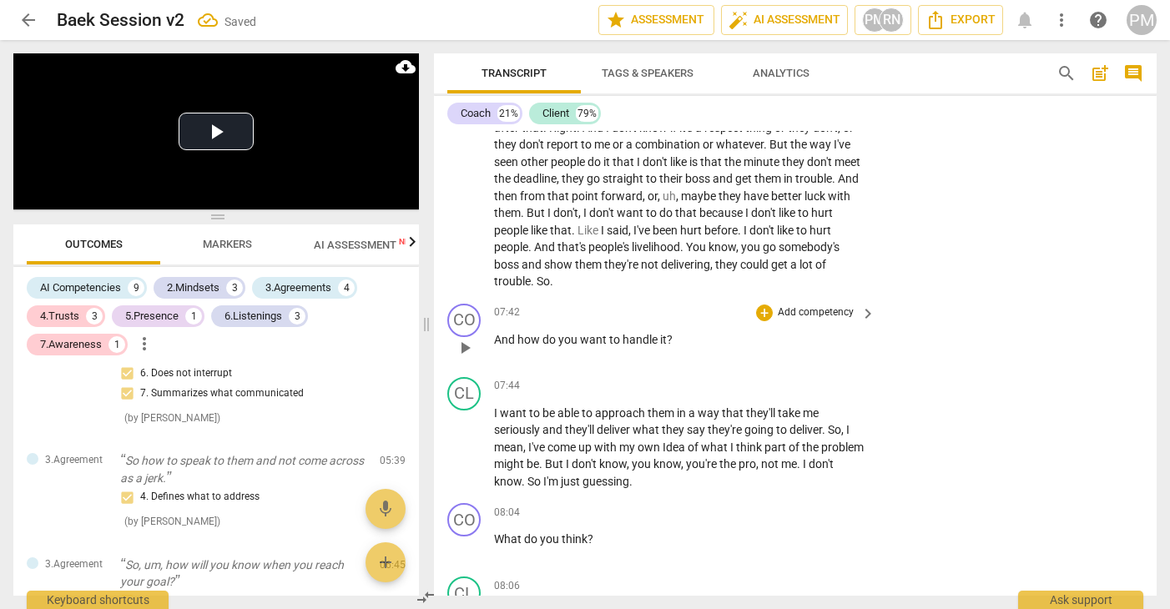
scroll to position [2383, 0]
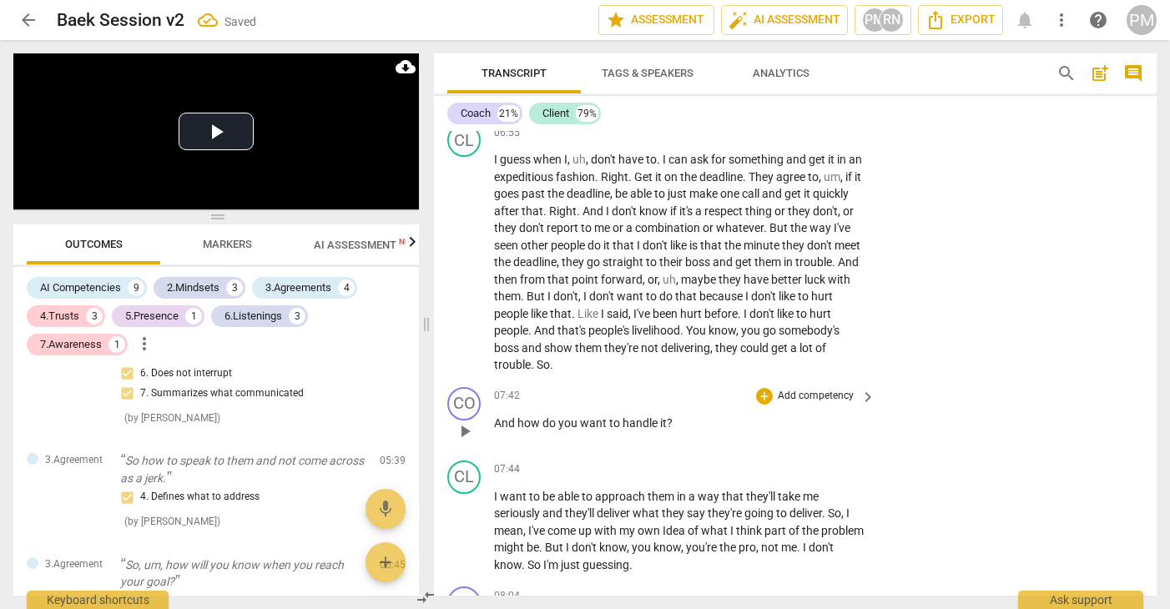
click at [829, 404] on p "Add competency" at bounding box center [815, 396] width 79 height 15
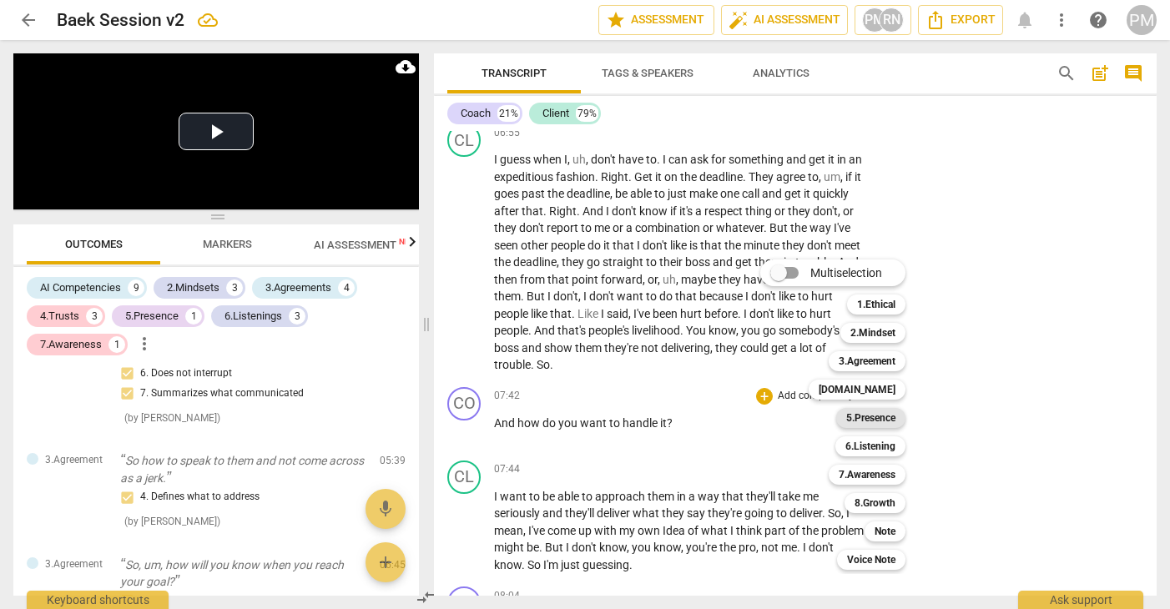
click at [889, 417] on b "5.Presence" at bounding box center [870, 418] width 49 height 20
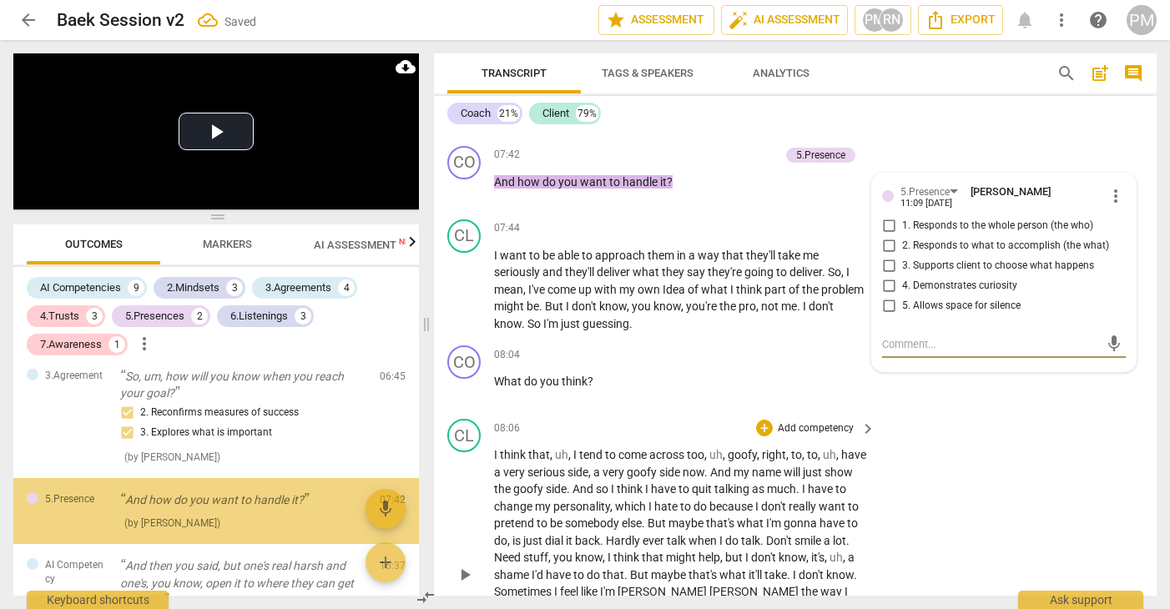
scroll to position [1979, 0]
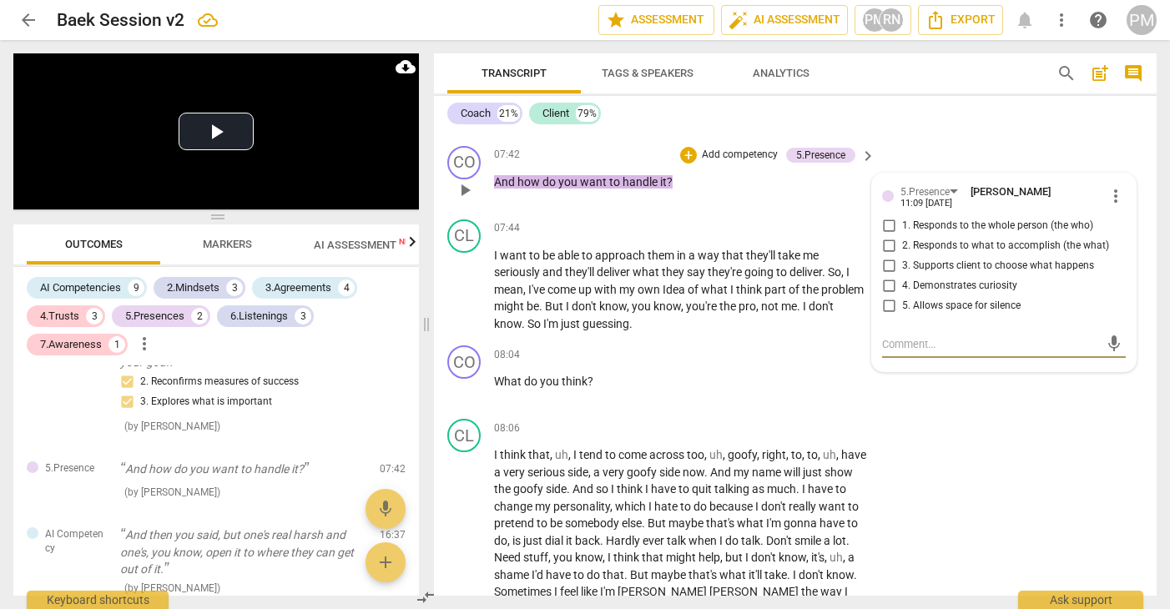
click at [963, 254] on span "2. Responds to what to accomplish (the what)" at bounding box center [1005, 246] width 207 height 15
click at [902, 256] on input "2. Responds to what to accomplish (the what)" at bounding box center [888, 246] width 27 height 20
checkbox input "true"
click at [928, 274] on span "3. Supports client to choose what happens" at bounding box center [998, 266] width 192 height 15
click at [902, 276] on input "3. Supports client to choose what happens" at bounding box center [888, 266] width 27 height 20
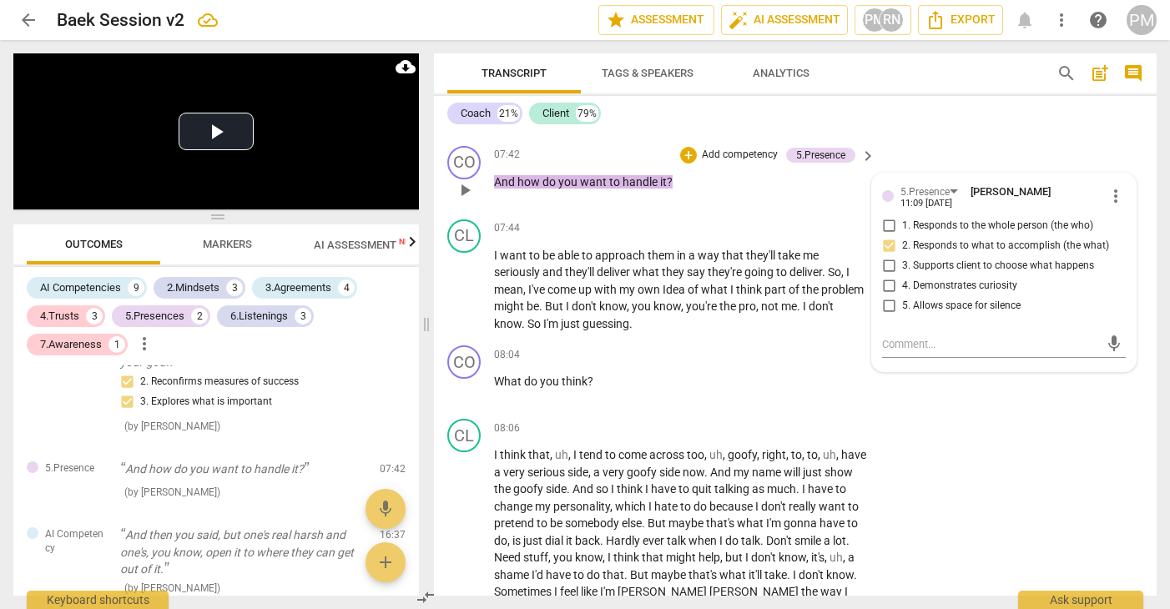
checkbox input "true"
click at [893, 296] on input "4. Demonstrates curiosity" at bounding box center [888, 286] width 27 height 20
checkbox input "true"
click at [732, 163] on p "Add competency" at bounding box center [739, 155] width 79 height 15
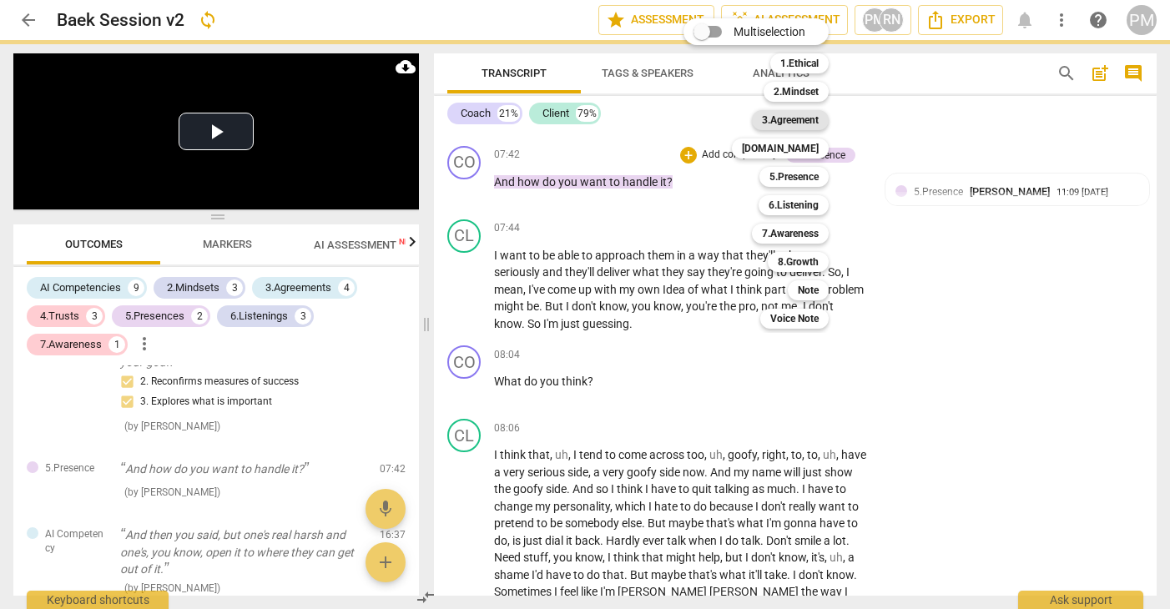
click at [790, 120] on b "3.Agreement" at bounding box center [790, 120] width 57 height 20
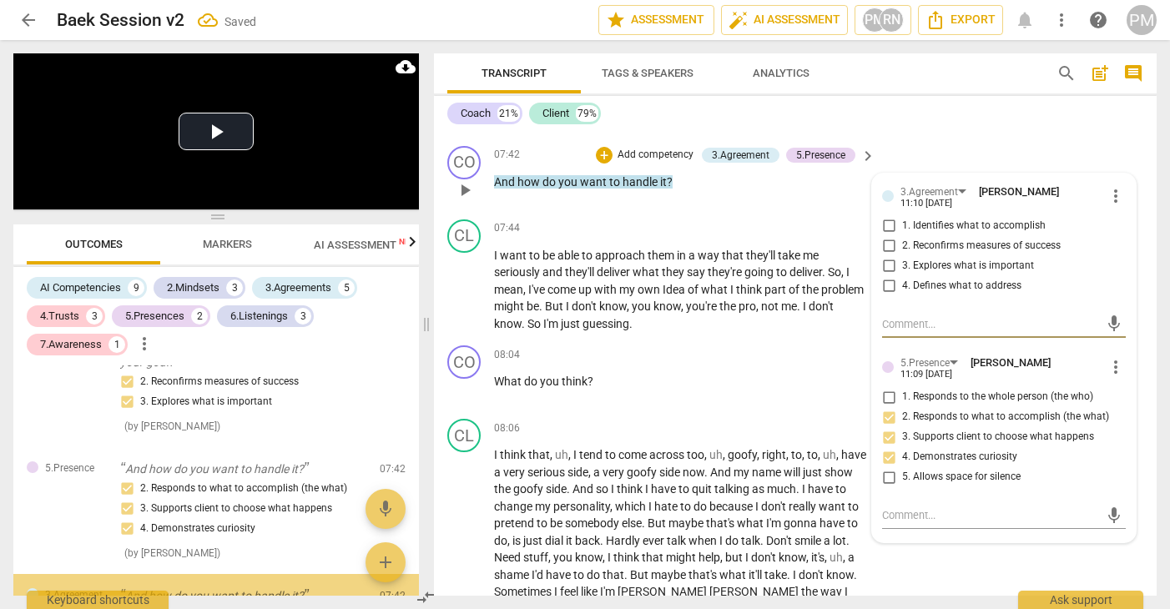
scroll to position [2106, 0]
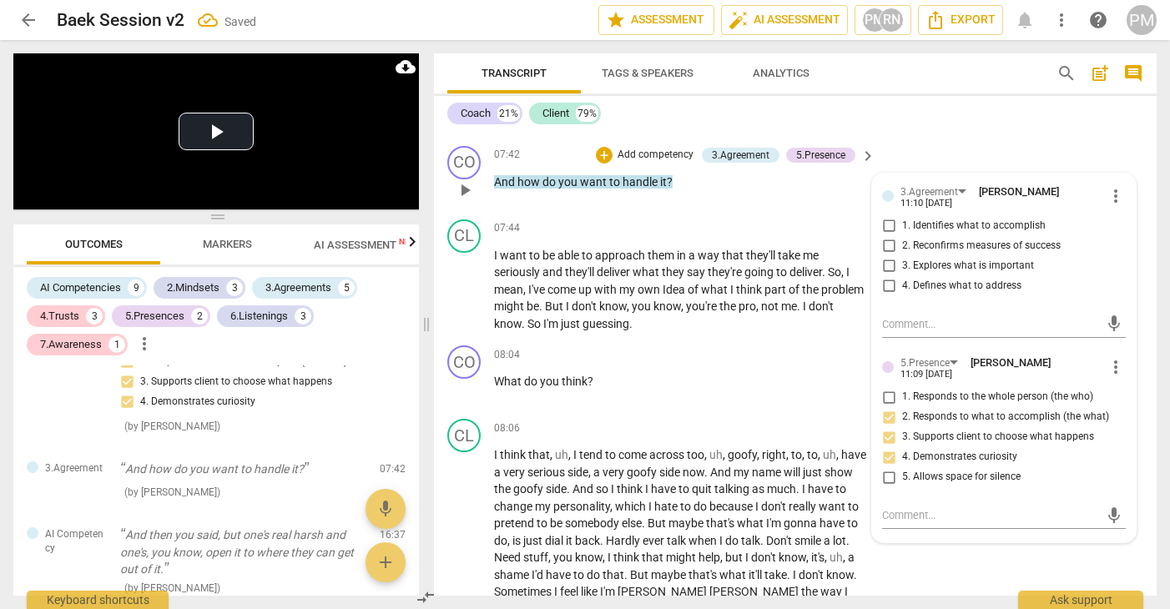
click at [943, 274] on span "3. Explores what is important" at bounding box center [968, 266] width 132 height 15
click at [902, 276] on input "3. Explores what is important" at bounding box center [888, 266] width 27 height 20
checkbox input "true"
click at [936, 294] on span "4. Defines what to address" at bounding box center [961, 286] width 119 height 15
click at [902, 296] on input "4. Defines what to address" at bounding box center [888, 286] width 27 height 20
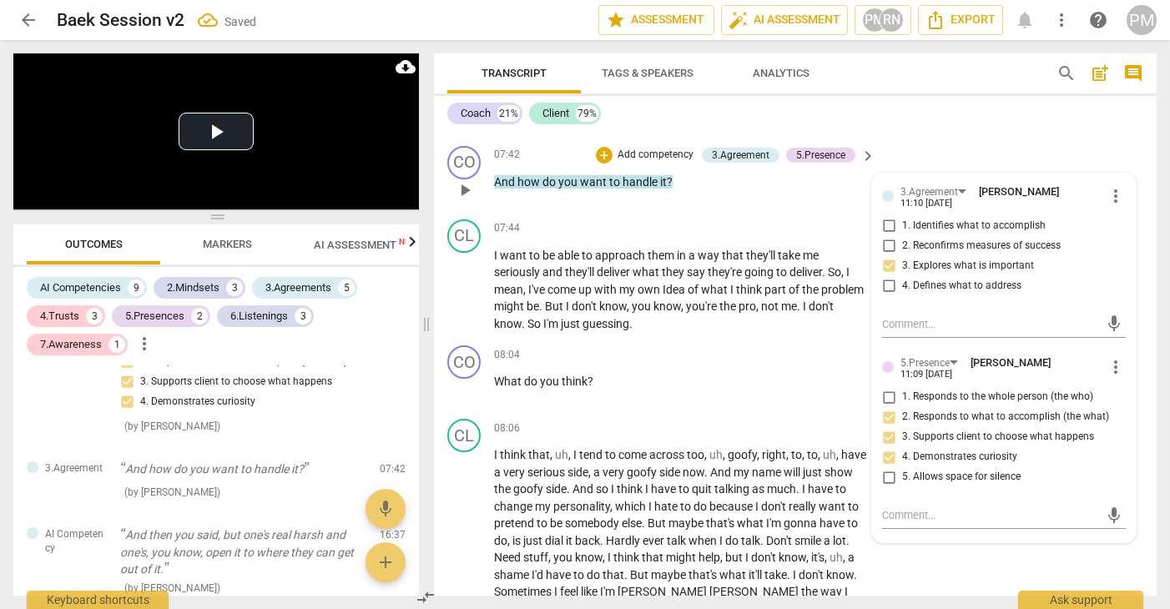
checkbox input "true"
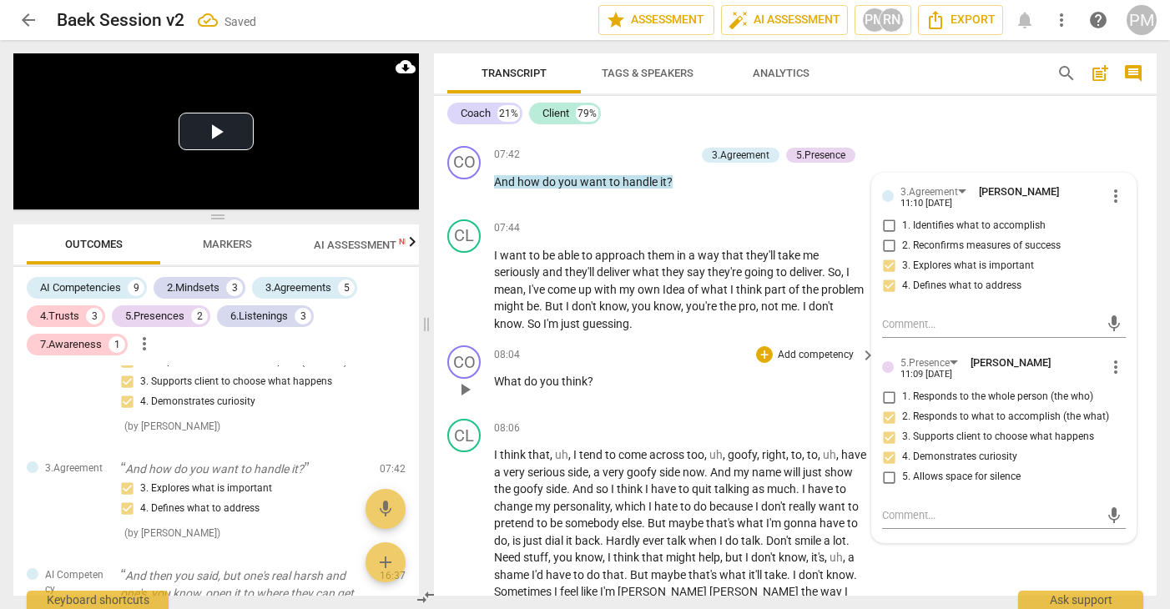
click at [747, 390] on p "What do you think ?" at bounding box center [680, 382] width 373 height 18
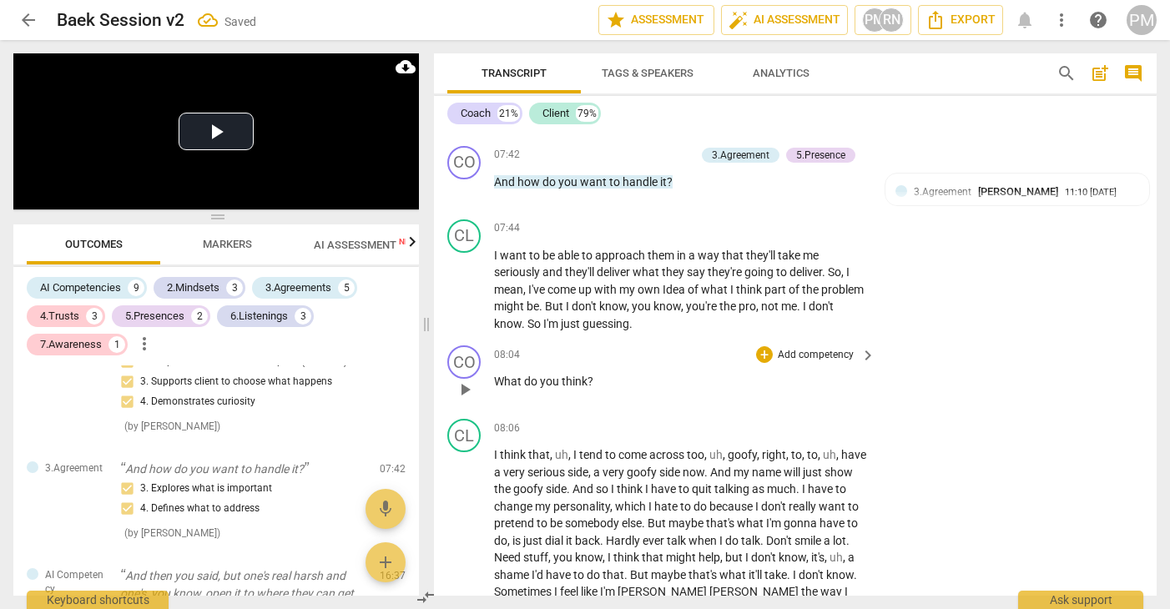
click at [803, 363] on p "Add competency" at bounding box center [815, 355] width 79 height 15
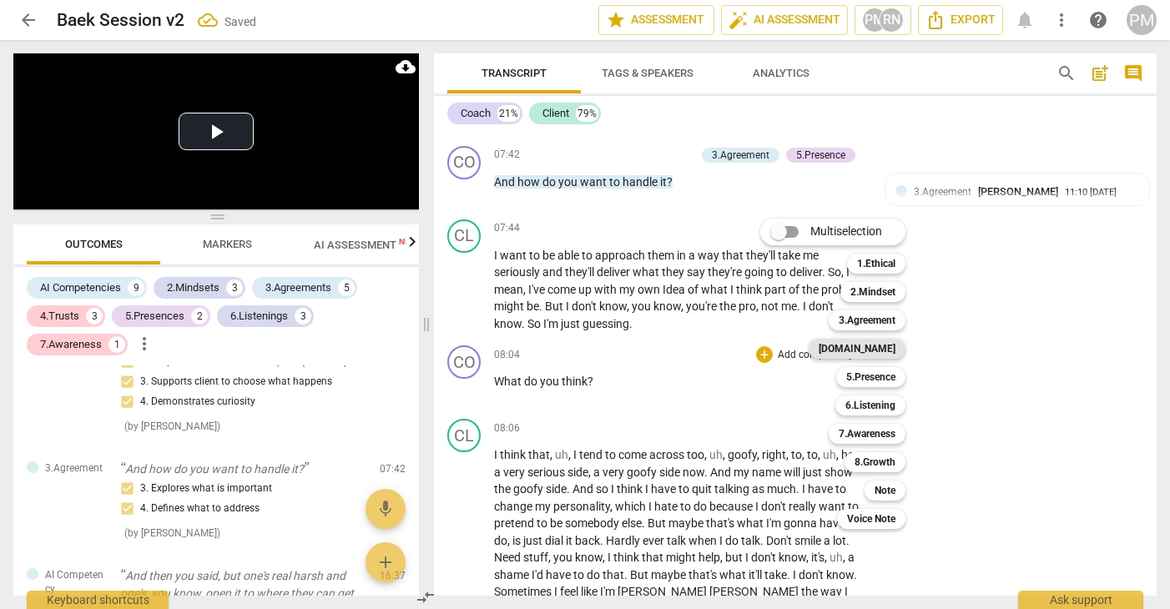
click at [881, 350] on b "[DOMAIN_NAME]" at bounding box center [856, 349] width 77 height 20
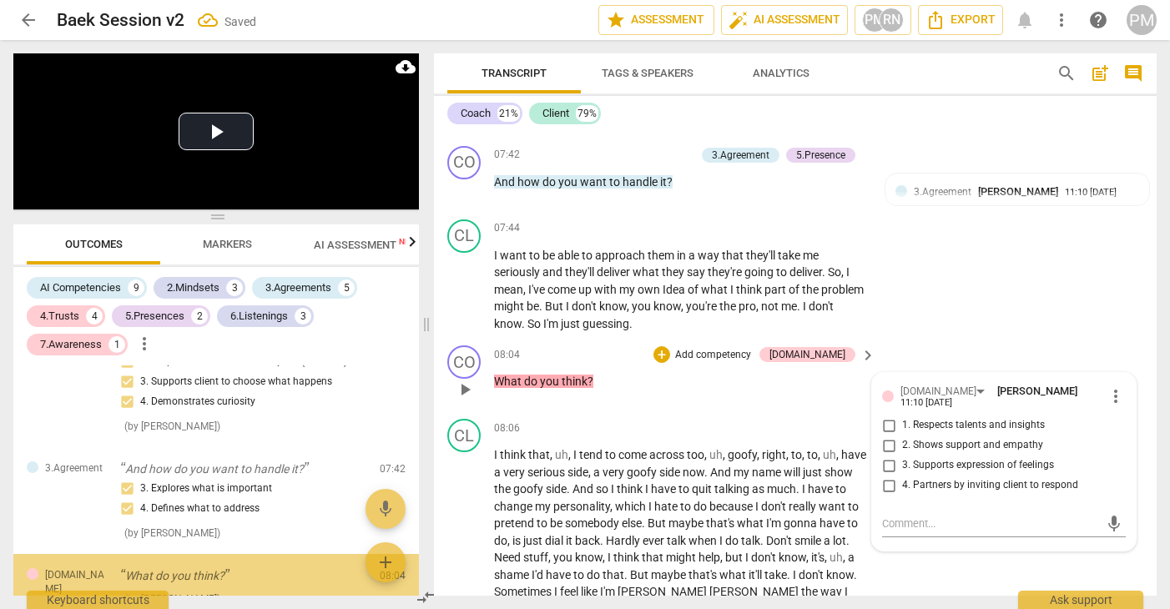
scroll to position [2212, 0]
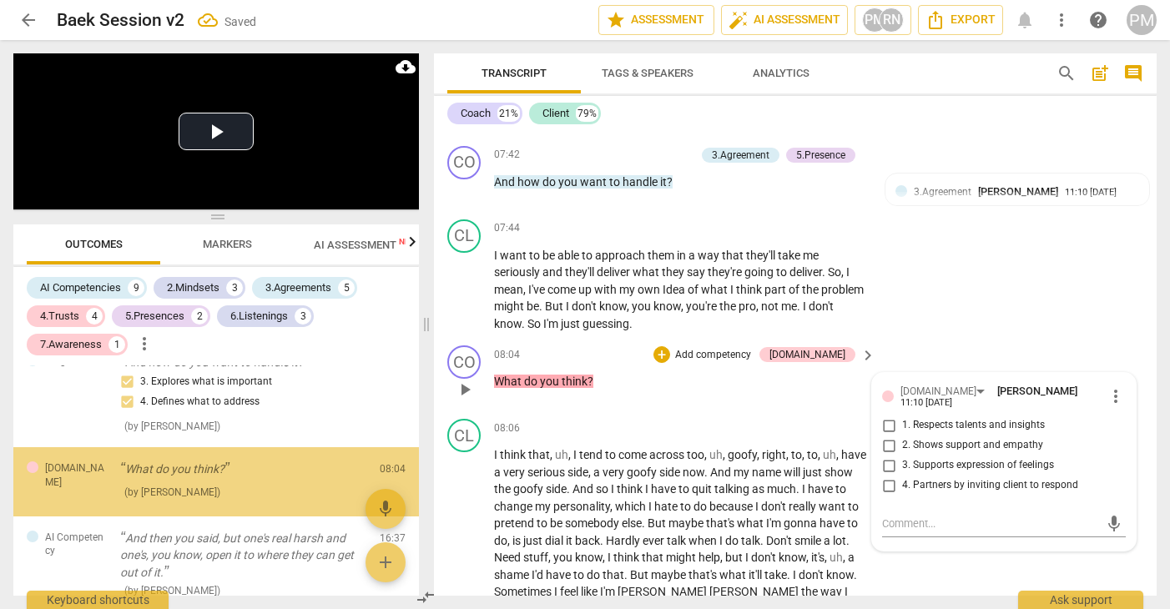
click at [937, 453] on span "2. Shows support and empathy" at bounding box center [972, 445] width 141 height 15
click at [902, 455] on input "2. Shows support and empathy" at bounding box center [888, 445] width 27 height 20
checkbox input "true"
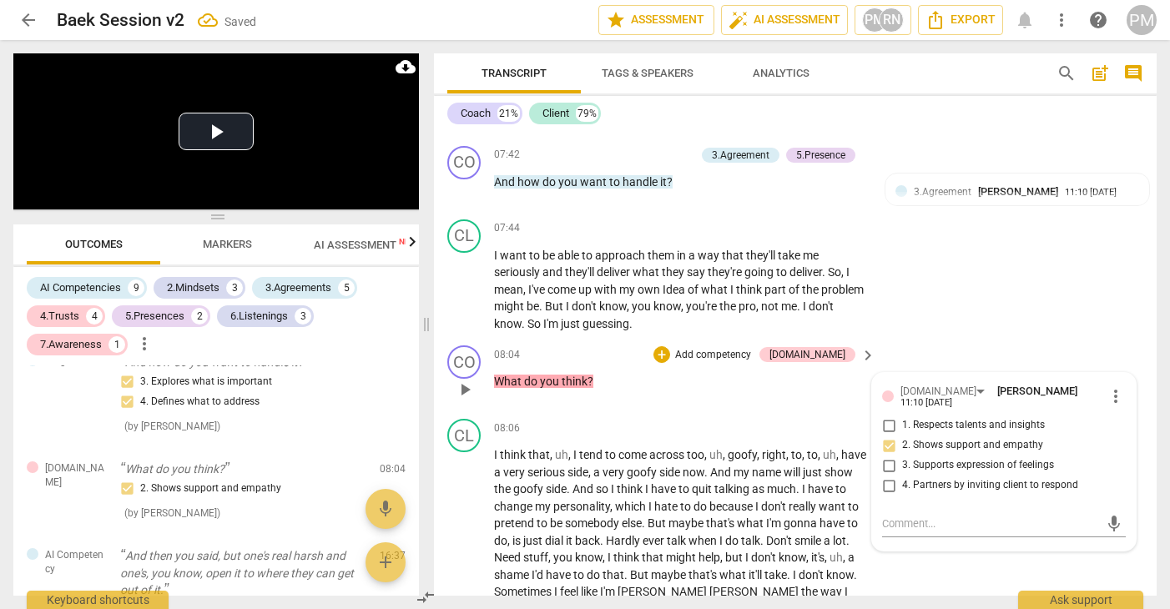
click at [928, 493] on span "4. Partners by inviting client to respond" at bounding box center [990, 485] width 176 height 15
click at [902, 496] on input "4. Partners by inviting client to respond" at bounding box center [888, 486] width 27 height 20
checkbox input "true"
click at [752, 363] on p "Add competency" at bounding box center [712, 355] width 79 height 15
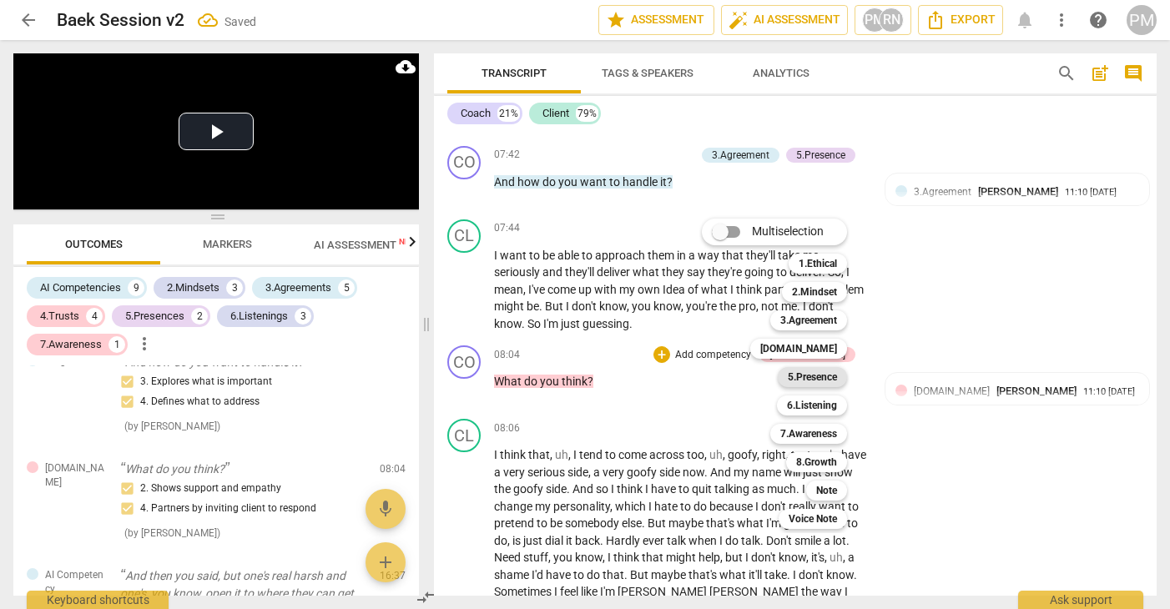
click at [823, 380] on b "5.Presence" at bounding box center [812, 377] width 49 height 20
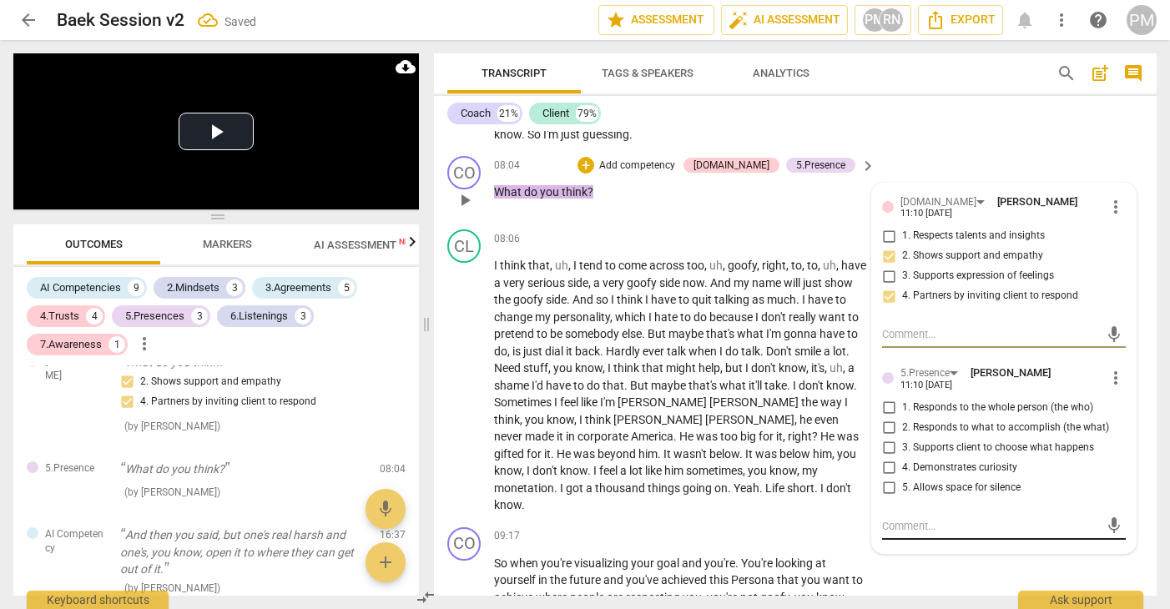
scroll to position [2875, 0]
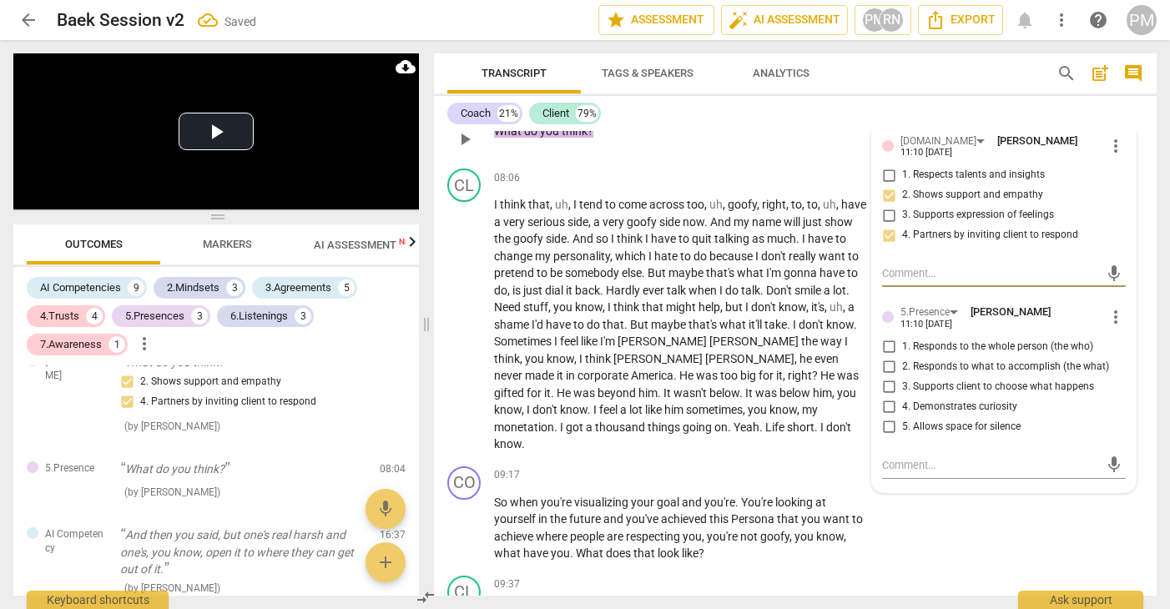
click at [962, 415] on span "4. Demonstrates curiosity" at bounding box center [959, 407] width 115 height 15
click at [902, 417] on input "4. Demonstrates curiosity" at bounding box center [888, 407] width 27 height 20
checkbox input "true"
click at [969, 375] on span "2. Responds to what to accomplish (the what)" at bounding box center [1005, 367] width 207 height 15
click at [902, 377] on input "2. Responds to what to accomplish (the what)" at bounding box center [888, 367] width 27 height 20
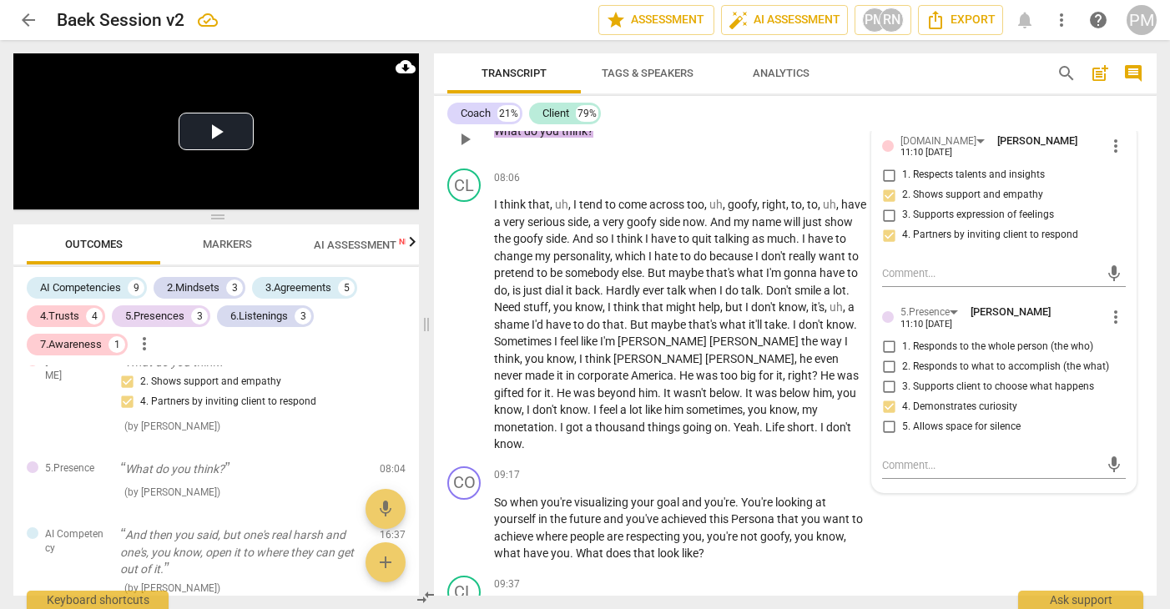
checkbox input "true"
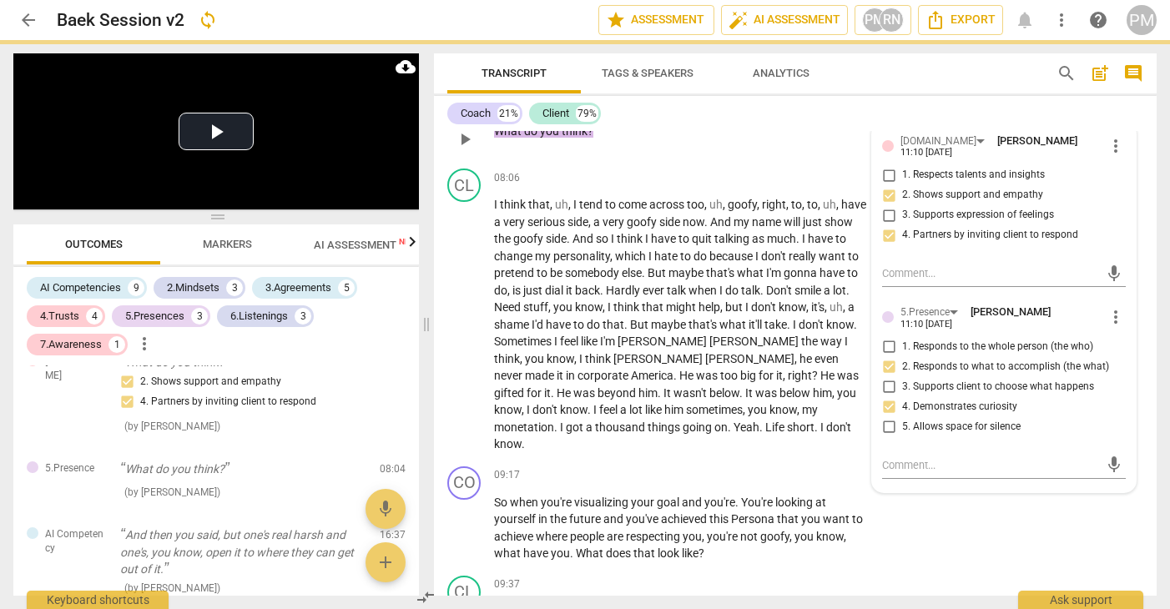
click at [965, 395] on span "3. Supports client to choose what happens" at bounding box center [998, 387] width 192 height 15
click at [902, 397] on input "3. Supports client to choose what happens" at bounding box center [888, 387] width 27 height 20
checkbox input "true"
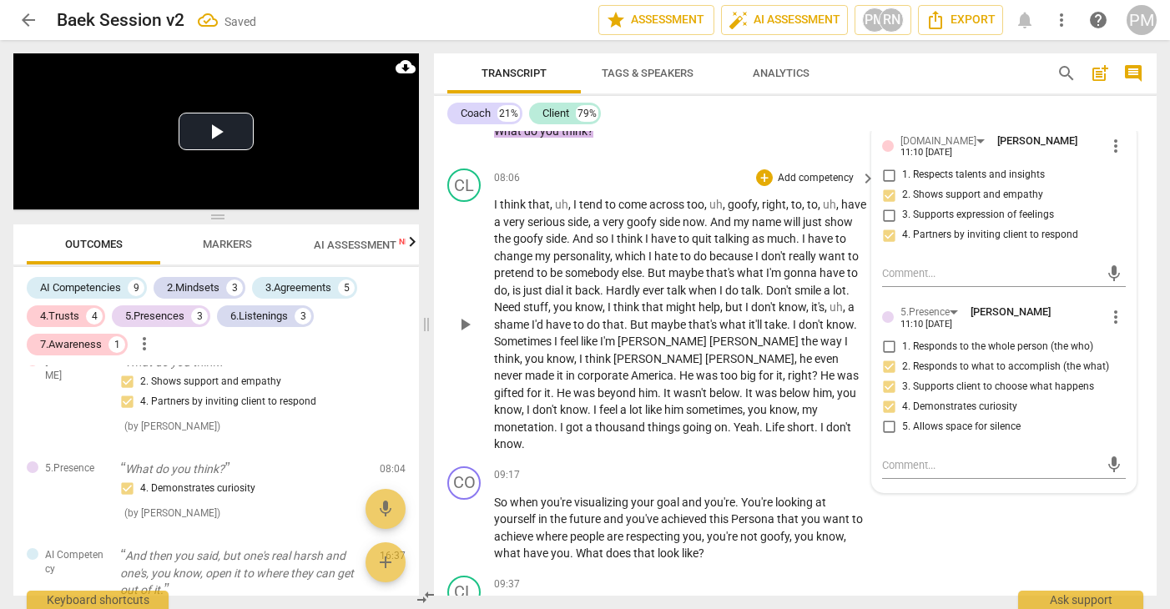
click at [682, 229] on span "side" at bounding box center [670, 221] width 23 height 13
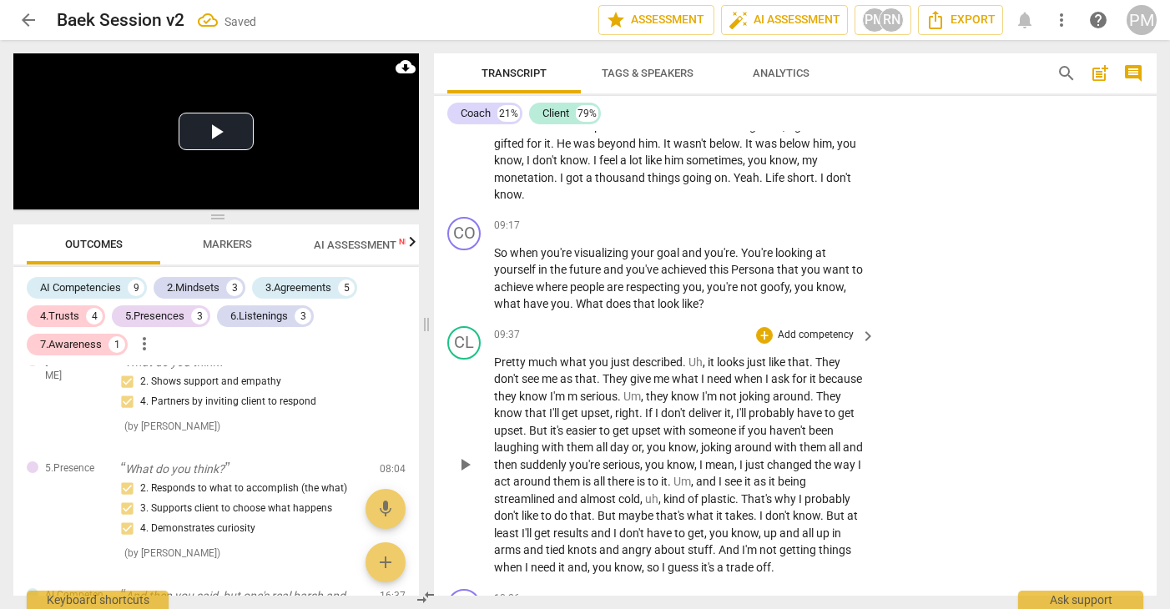
scroll to position [3125, 0]
click at [819, 230] on p "Add competency" at bounding box center [815, 225] width 79 height 15
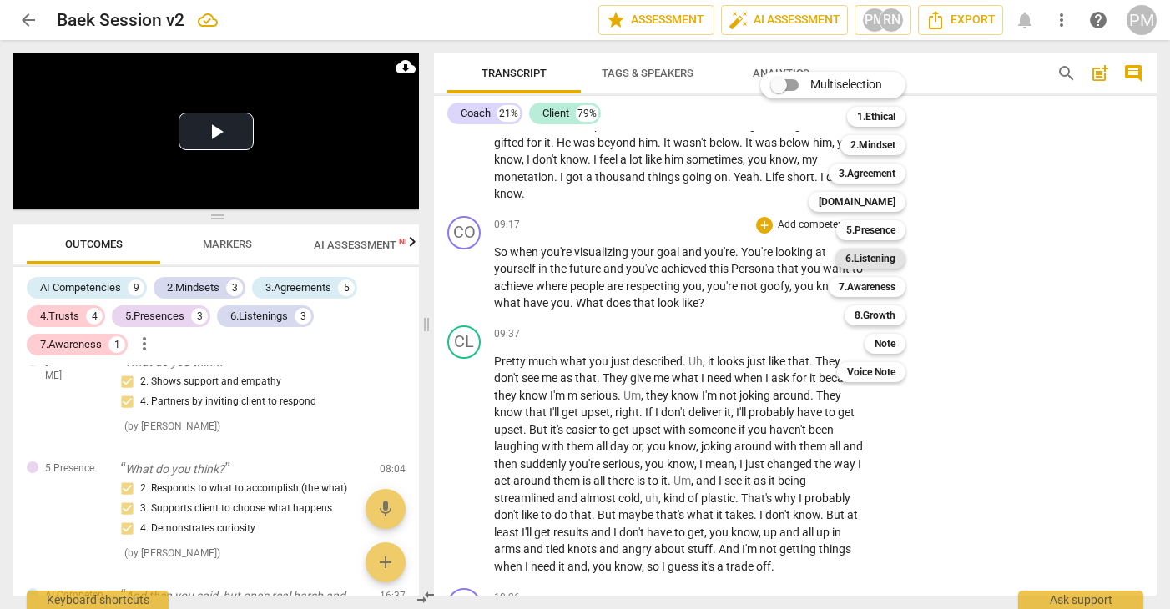
click at [856, 262] on b "6.Listening" at bounding box center [870, 259] width 50 height 20
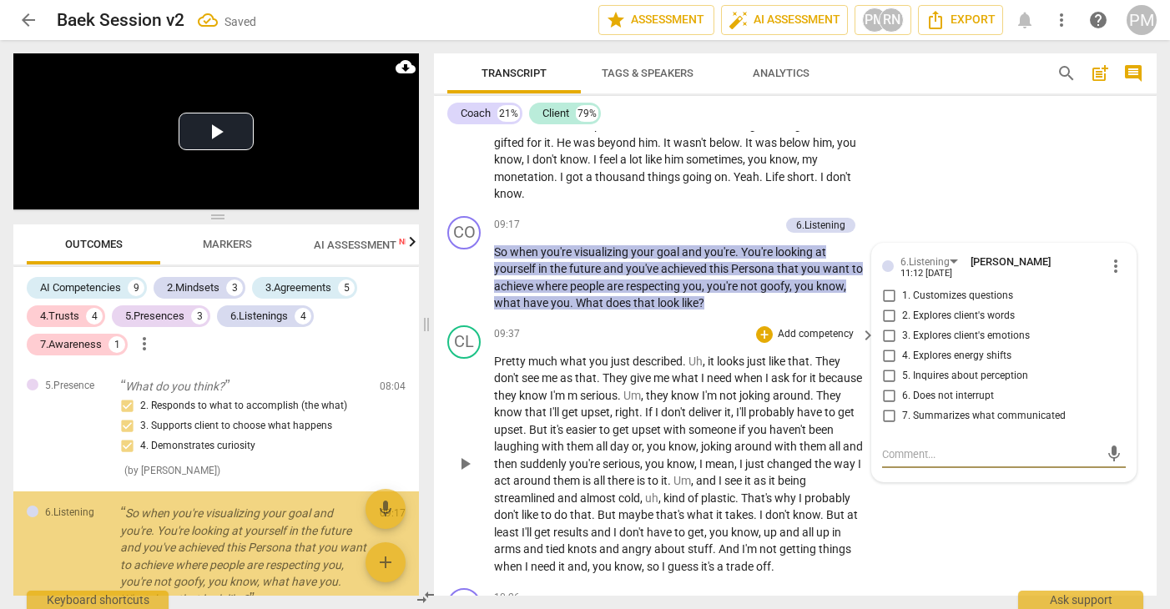
scroll to position [2488, 0]
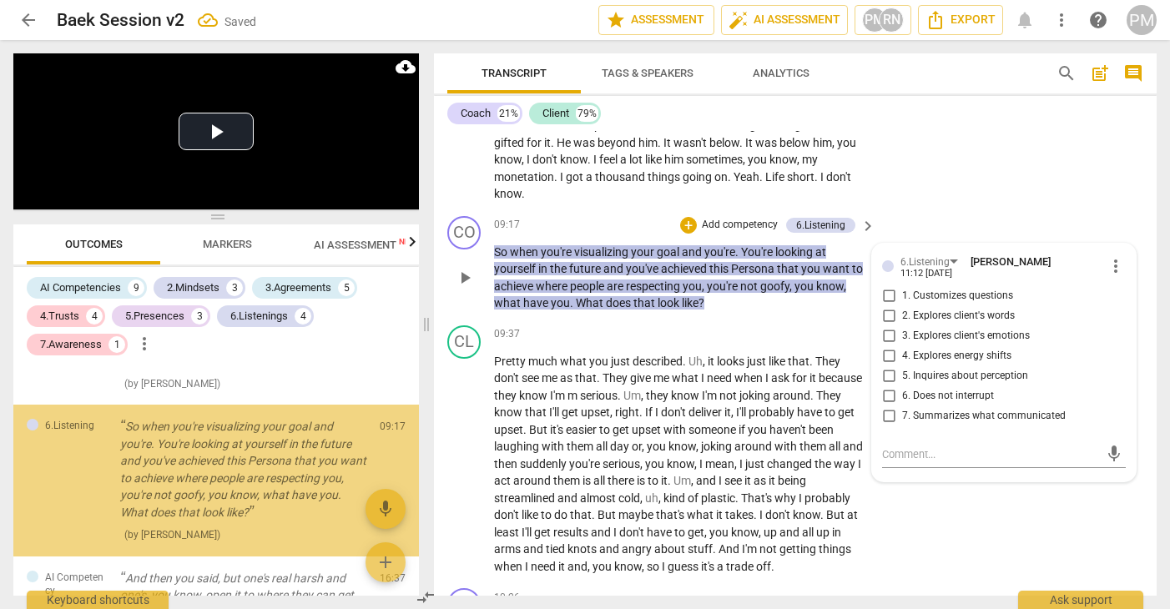
click at [910, 415] on span "7. Summarizes what communicated" at bounding box center [984, 416] width 164 height 15
click at [902, 415] on input "7. Summarizes what communicated" at bounding box center [888, 416] width 27 height 20
checkbox input "true"
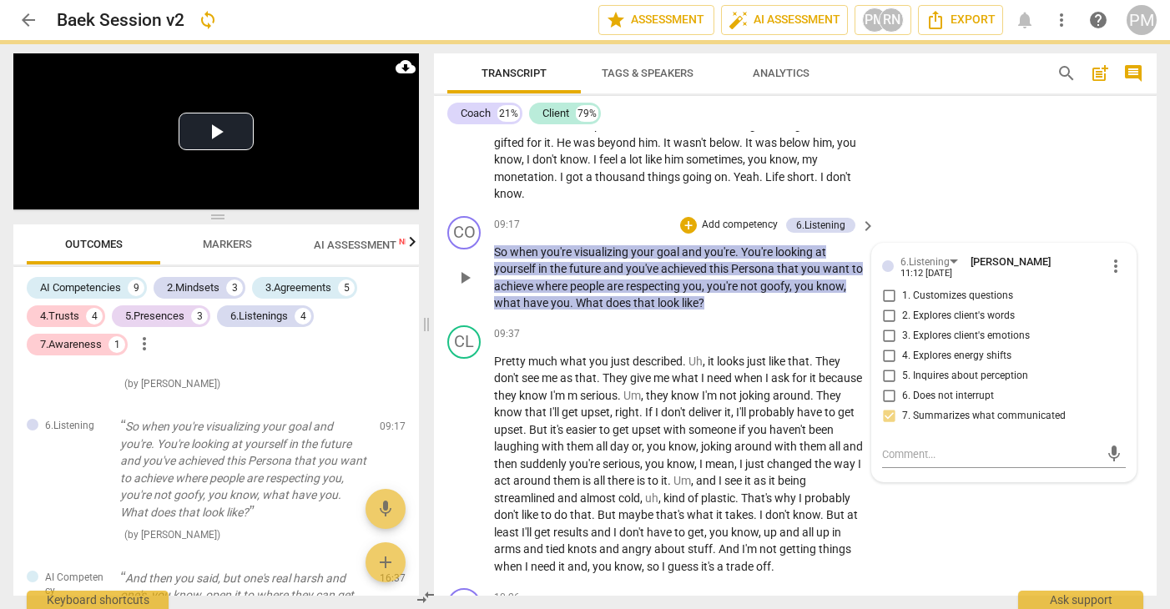
click at [921, 335] on span "3. Explores client's emotions" at bounding box center [966, 336] width 128 height 15
click at [902, 335] on input "3. Explores client's emotions" at bounding box center [888, 336] width 27 height 20
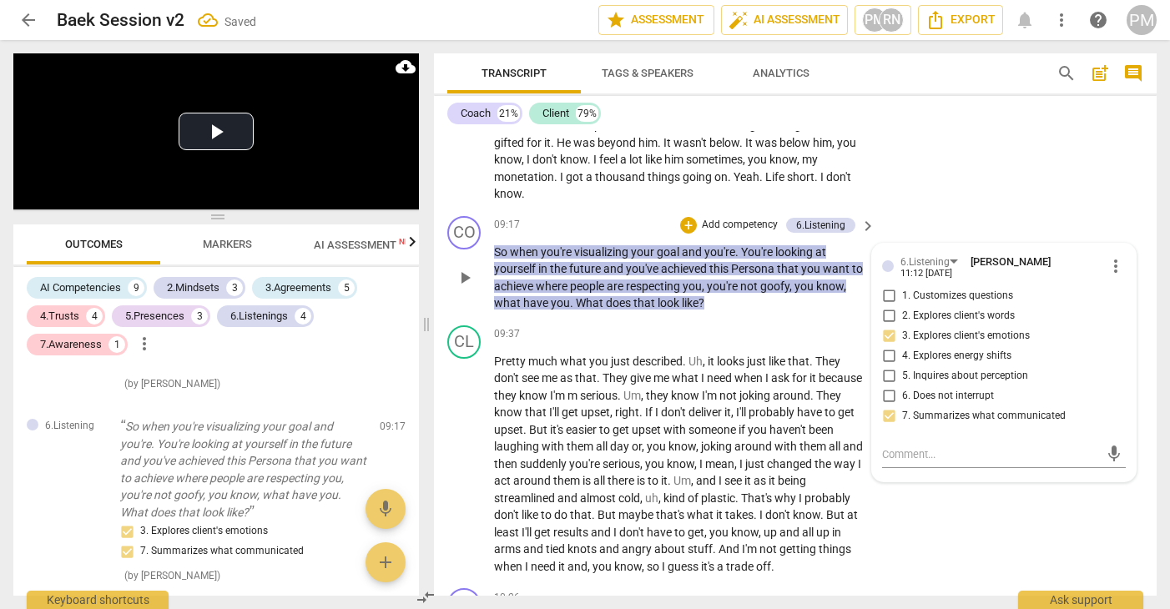
click at [918, 337] on span "3. Explores client's emotions" at bounding box center [966, 336] width 128 height 15
click at [902, 337] on input "3. Explores client's emotions" at bounding box center [888, 336] width 27 height 20
click at [918, 337] on span "3. Explores client's emotions" at bounding box center [966, 336] width 128 height 15
click at [902, 337] on input "3. Explores client's emotions" at bounding box center [888, 336] width 27 height 20
checkbox input "false"
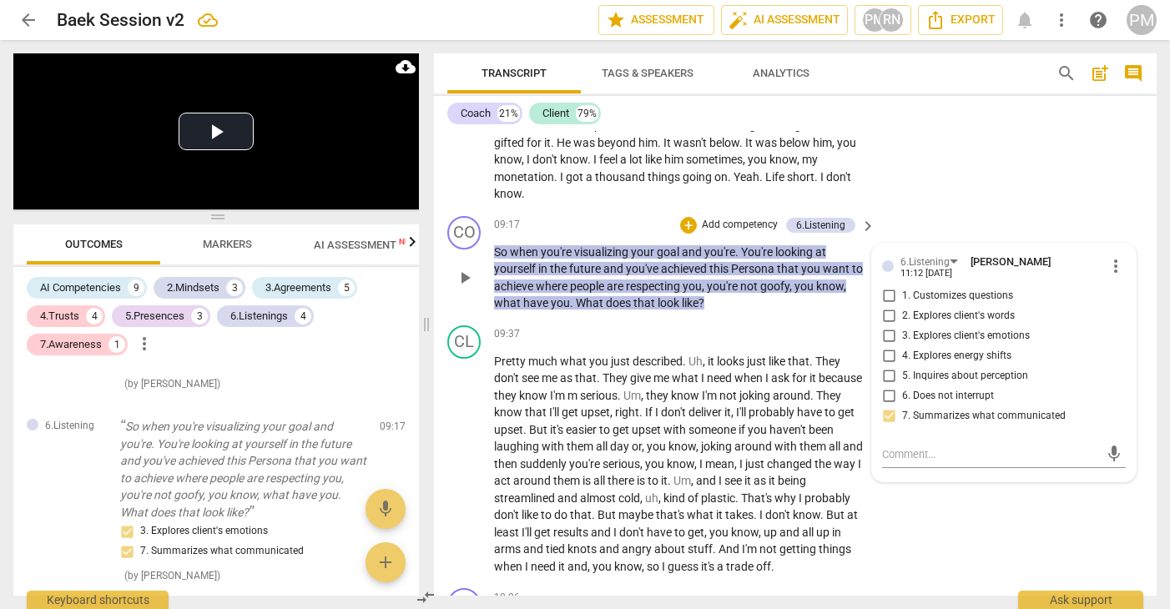
click at [762, 225] on p "Add competency" at bounding box center [739, 225] width 79 height 15
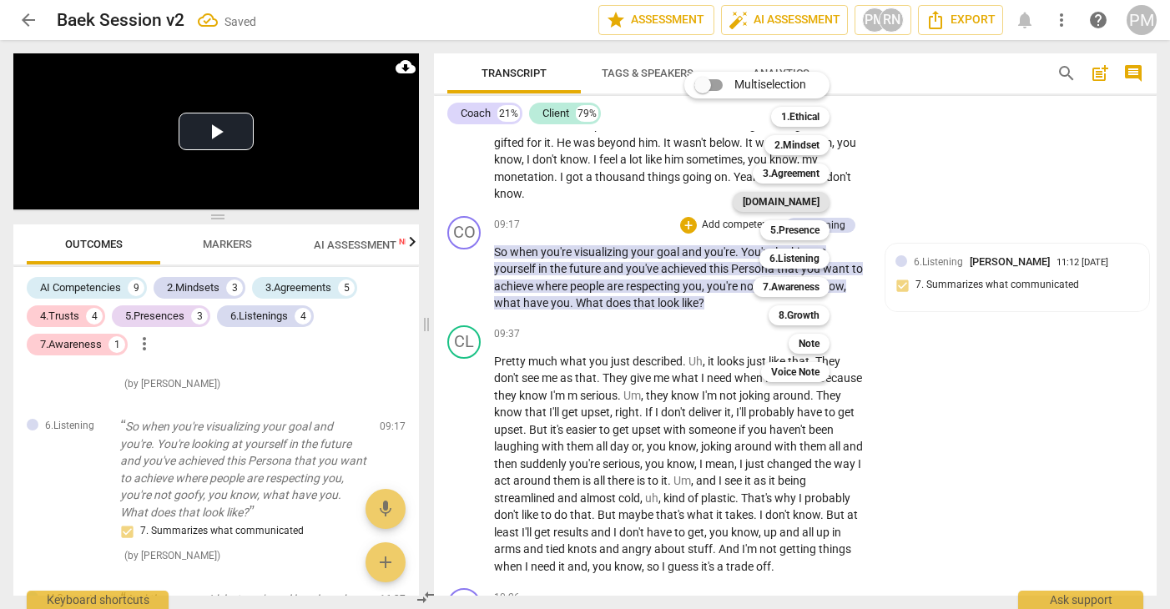
click at [806, 202] on b "[DOMAIN_NAME]" at bounding box center [780, 202] width 77 height 20
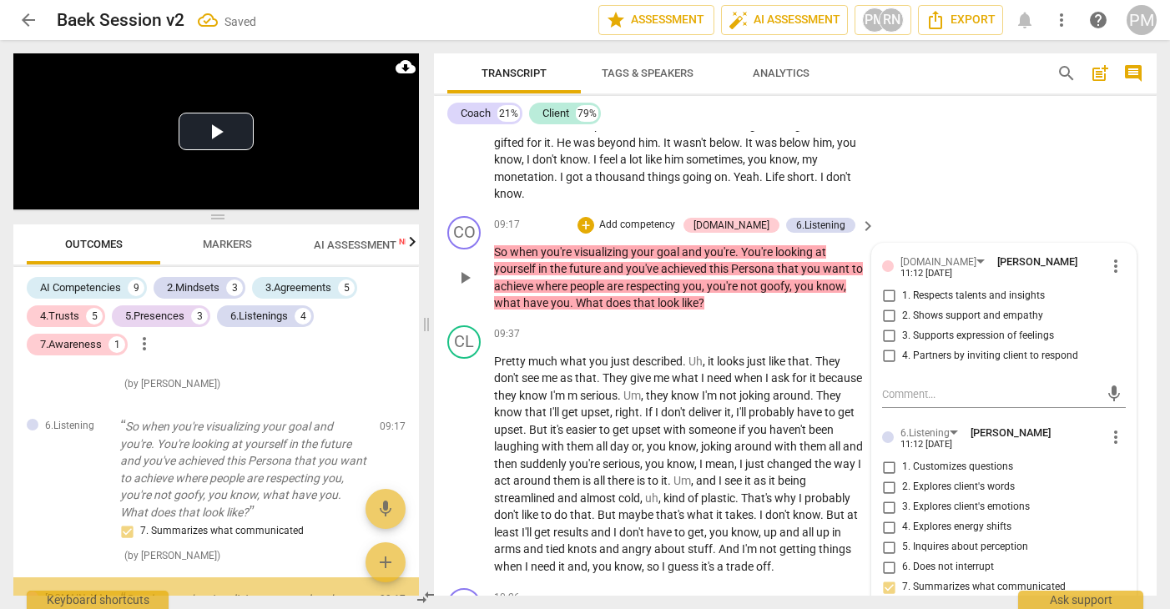
scroll to position [2660, 0]
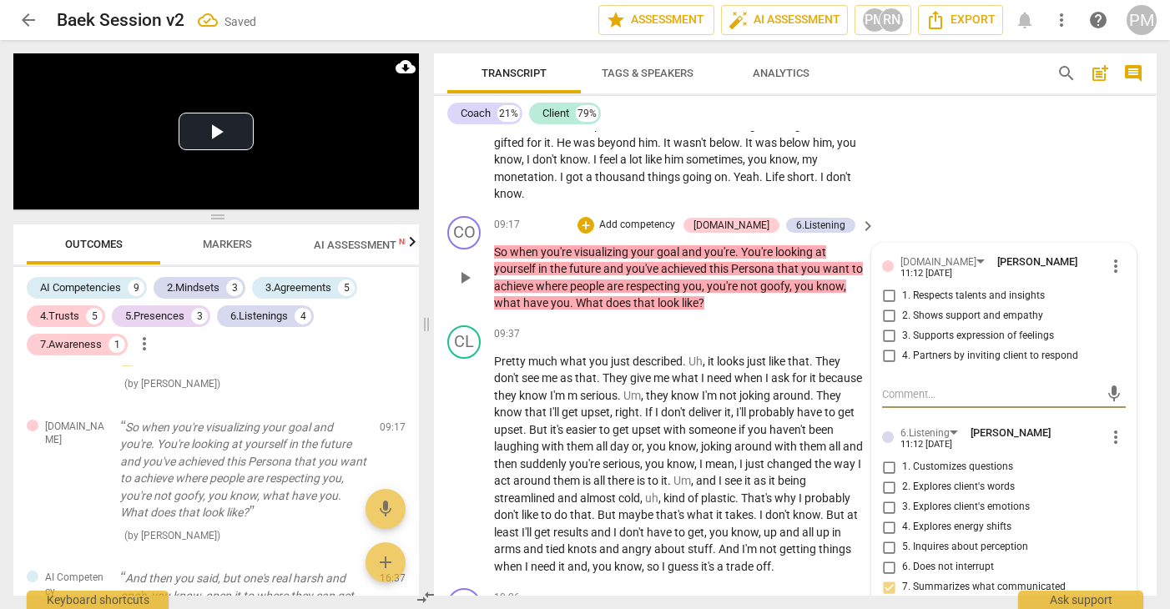
click at [959, 338] on span "3. Supports expression of feelings" at bounding box center [978, 336] width 152 height 15
click at [902, 338] on input "3. Supports expression of feelings" at bounding box center [888, 336] width 27 height 20
checkbox input "true"
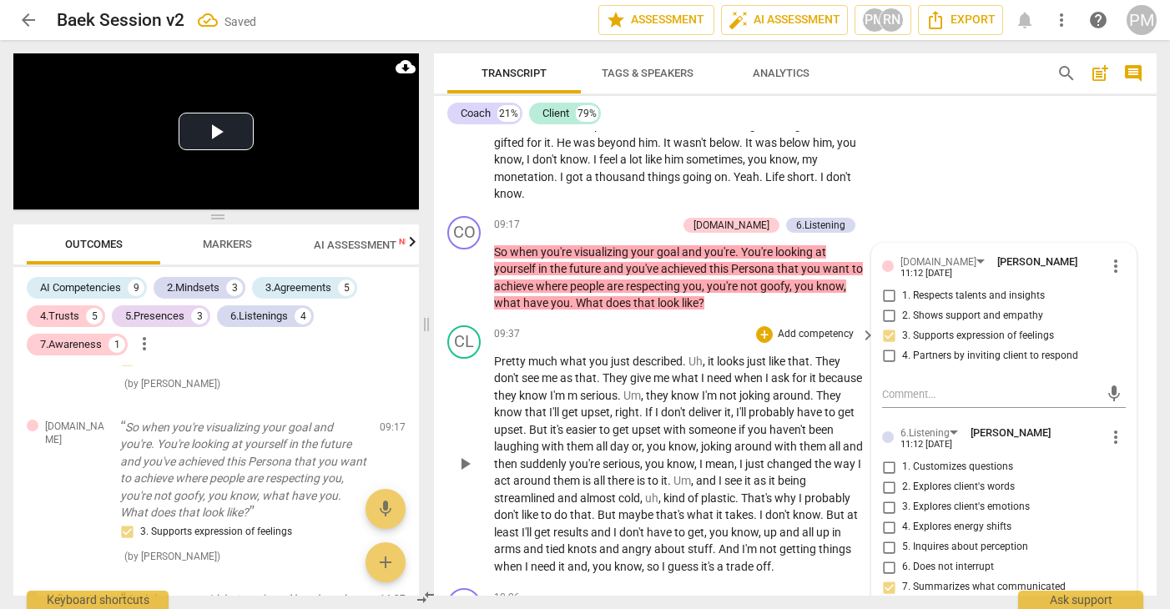
click at [642, 322] on div "CL play_arrow pause 09:37 + Add competency keyboard_arrow_right Pretty much wha…" at bounding box center [795, 451] width 722 height 264
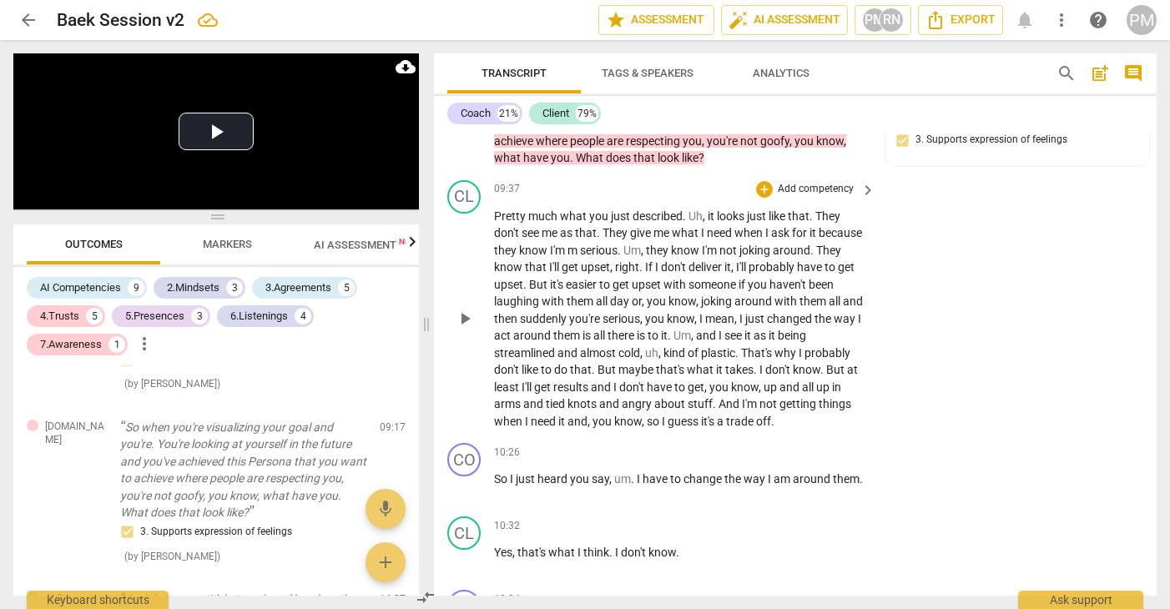
scroll to position [3375, 0]
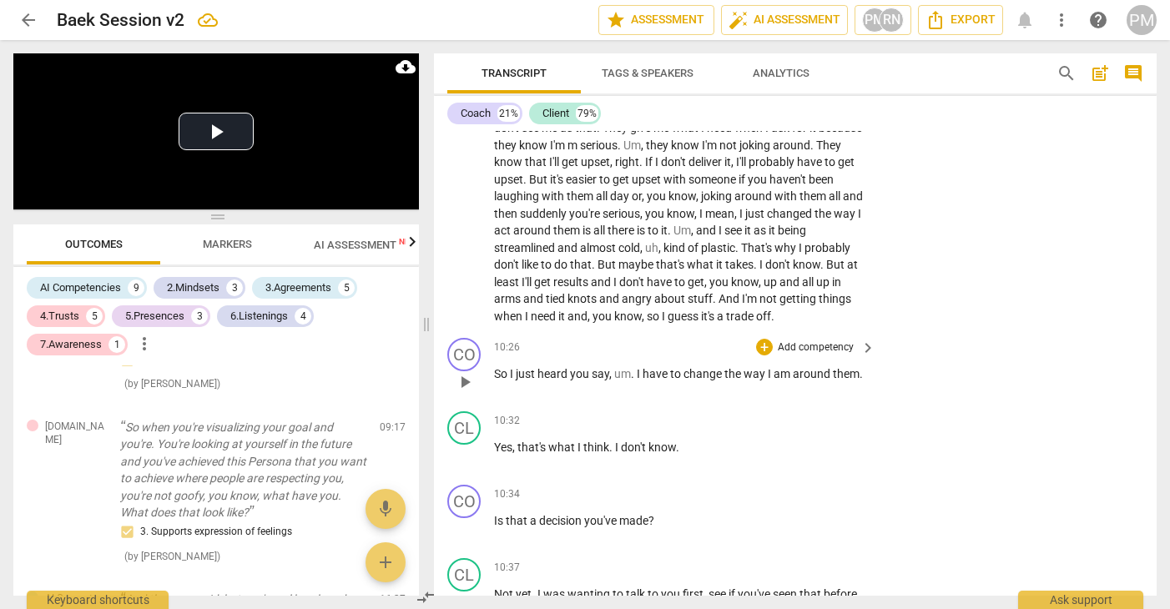
click at [826, 345] on p "Add competency" at bounding box center [815, 347] width 79 height 15
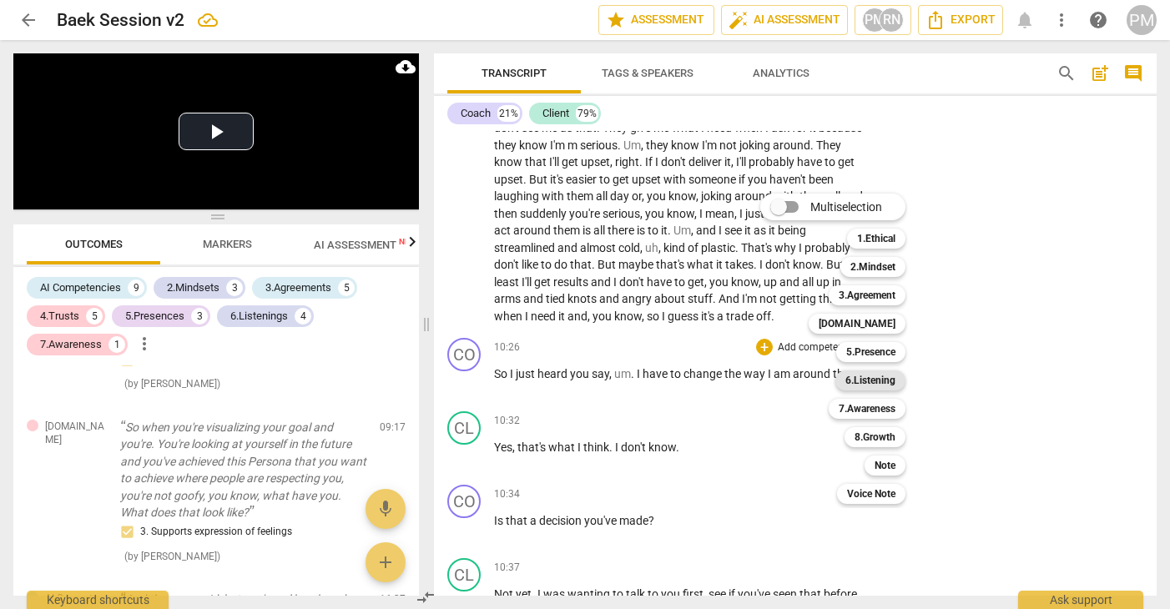
click at [891, 379] on b "6.Listening" at bounding box center [870, 380] width 50 height 20
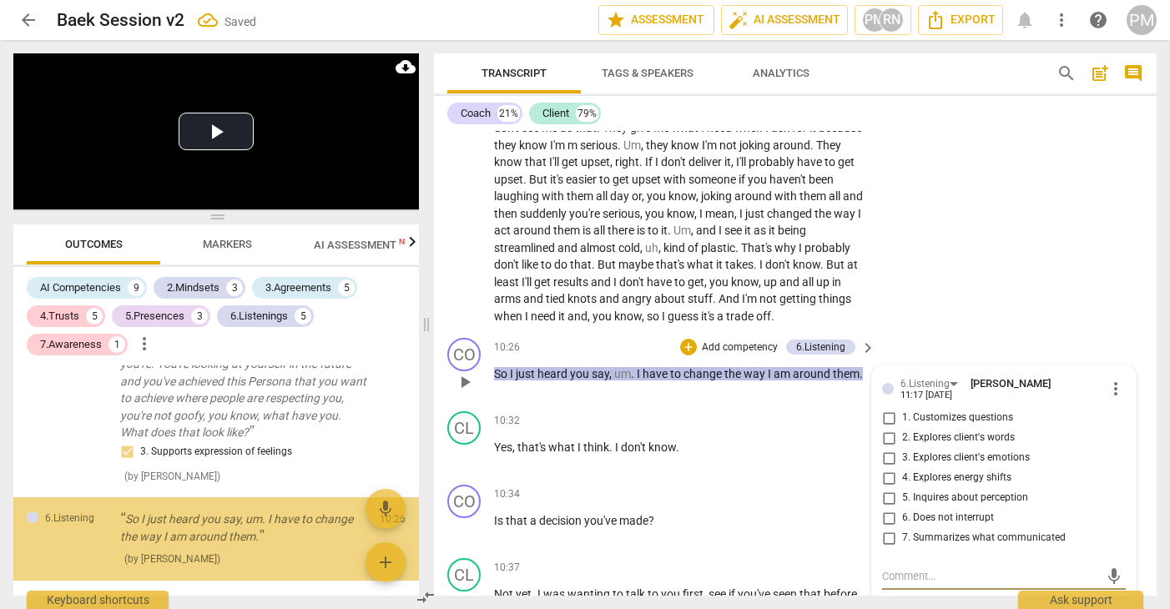
scroll to position [2799, 0]
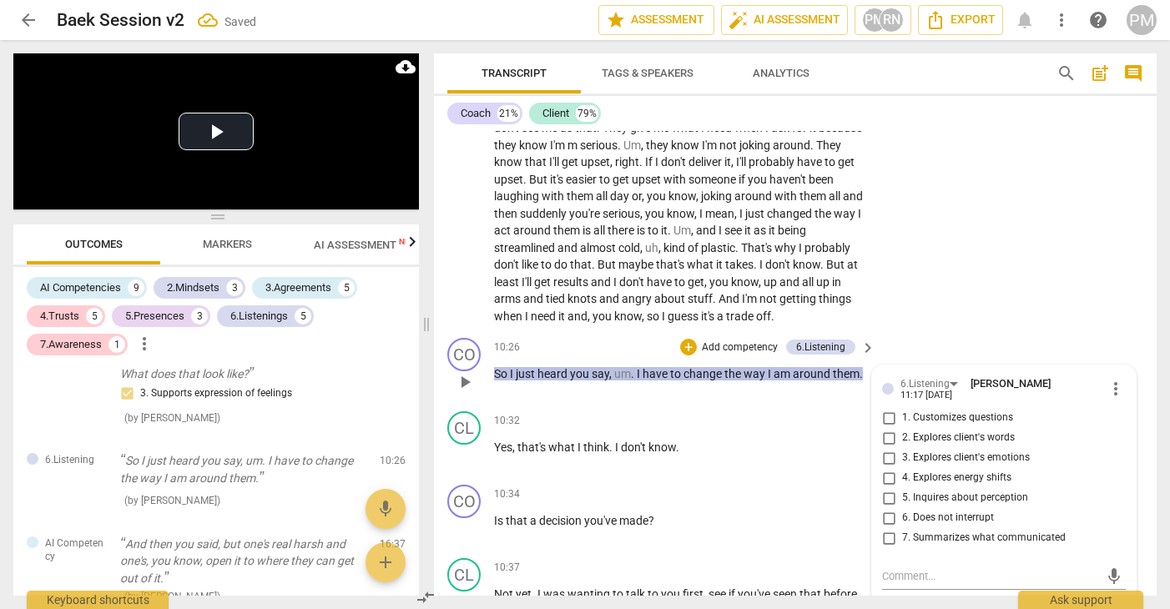
click at [932, 544] on span "7. Summarizes what communicated" at bounding box center [984, 538] width 164 height 15
click at [902, 544] on input "7. Summarizes what communicated" at bounding box center [888, 538] width 27 height 20
checkbox input "true"
click at [954, 434] on span "2. Explores client's words" at bounding box center [958, 437] width 113 height 15
click at [902, 434] on input "2. Explores client's words" at bounding box center [888, 438] width 27 height 20
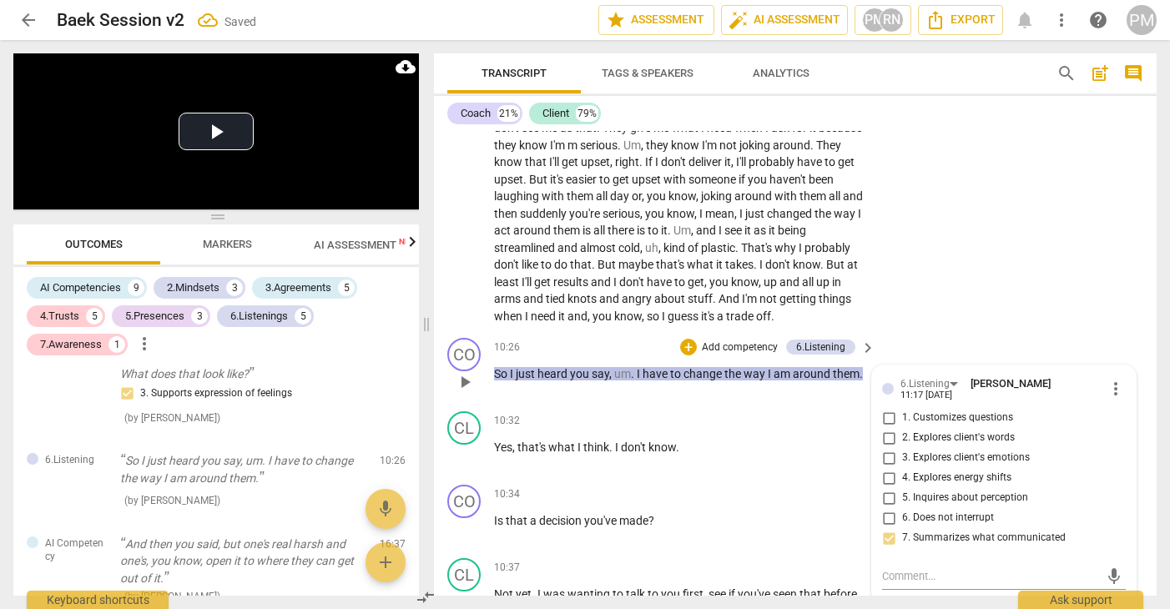
checkbox input "true"
click at [918, 418] on span "1. Customizes questions" at bounding box center [957, 417] width 111 height 15
click at [902, 418] on input "1. Customizes questions" at bounding box center [888, 418] width 27 height 20
checkbox input "true"
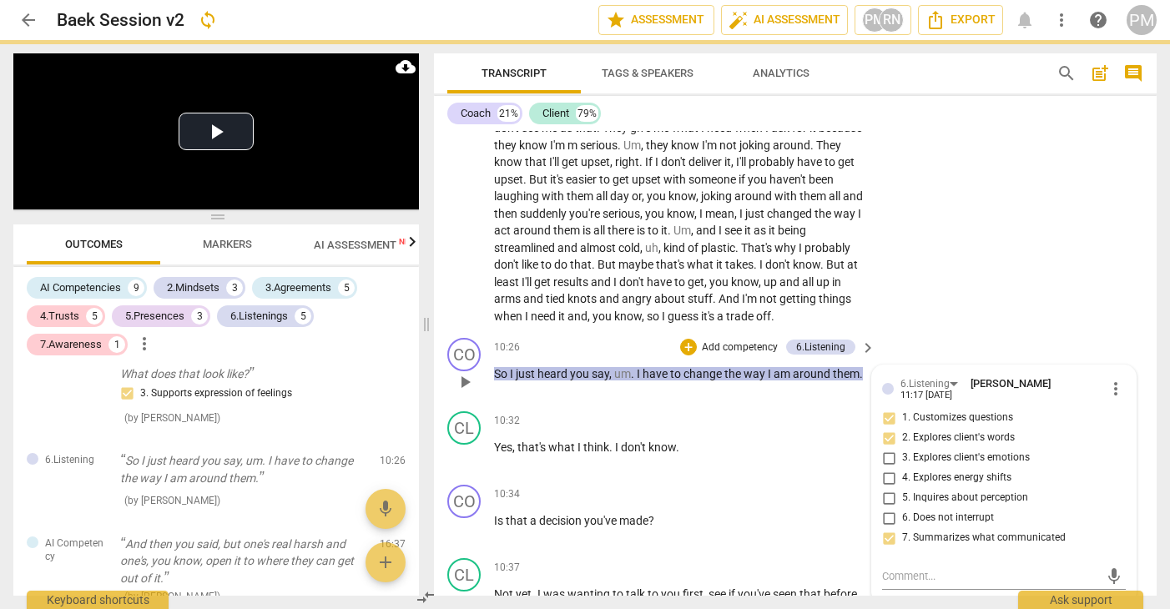
click at [756, 347] on p "Add competency" at bounding box center [739, 347] width 79 height 15
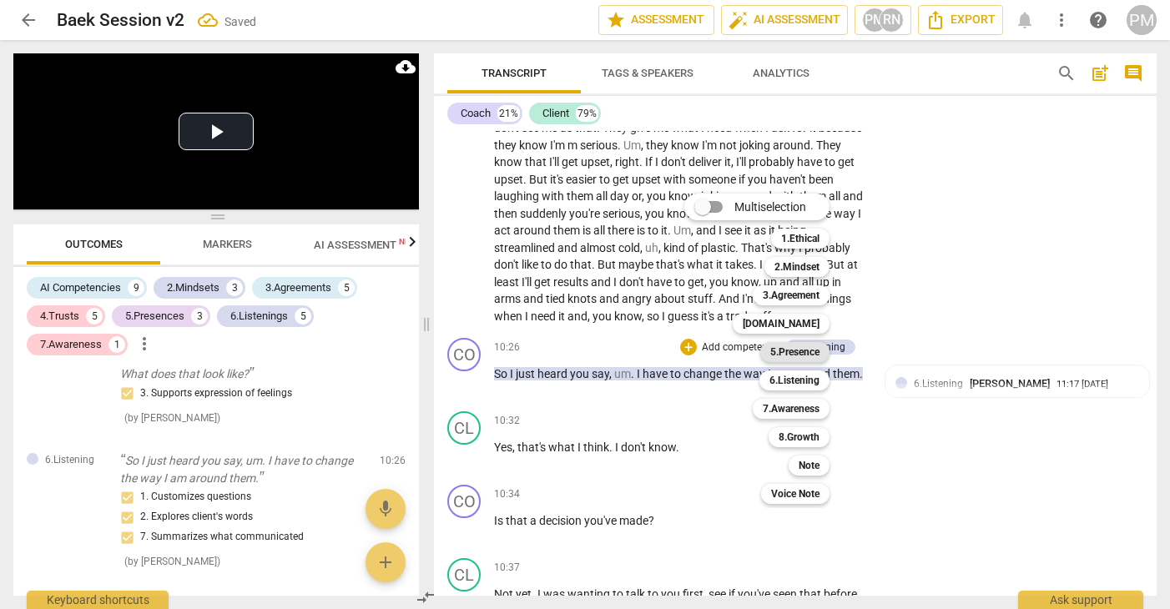
click at [799, 351] on b "5.Presence" at bounding box center [794, 352] width 49 height 20
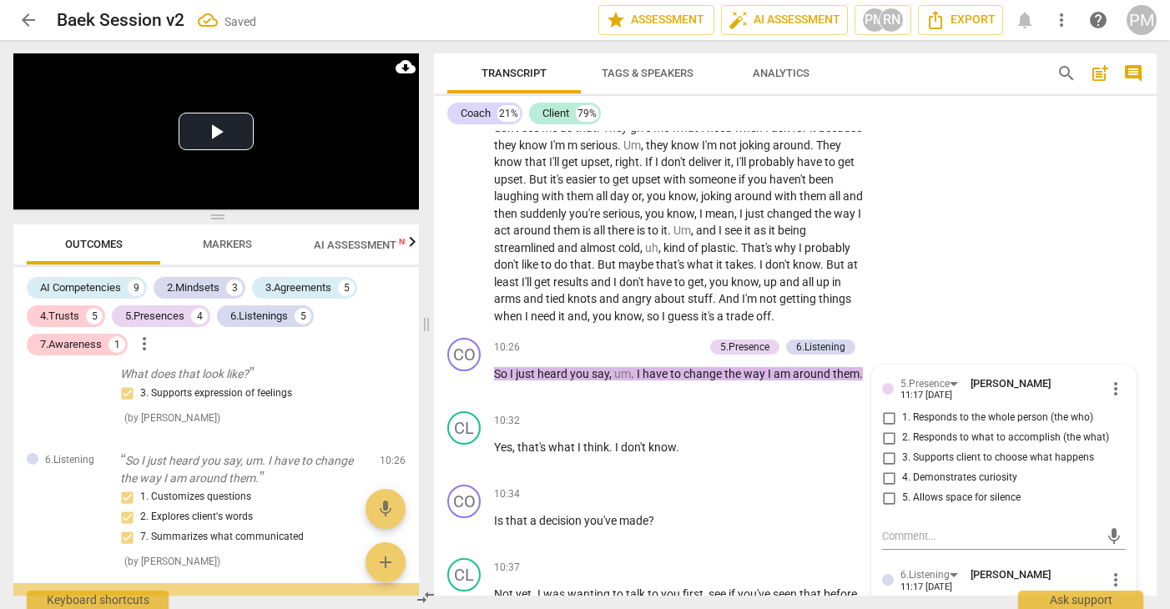
scroll to position [2942, 0]
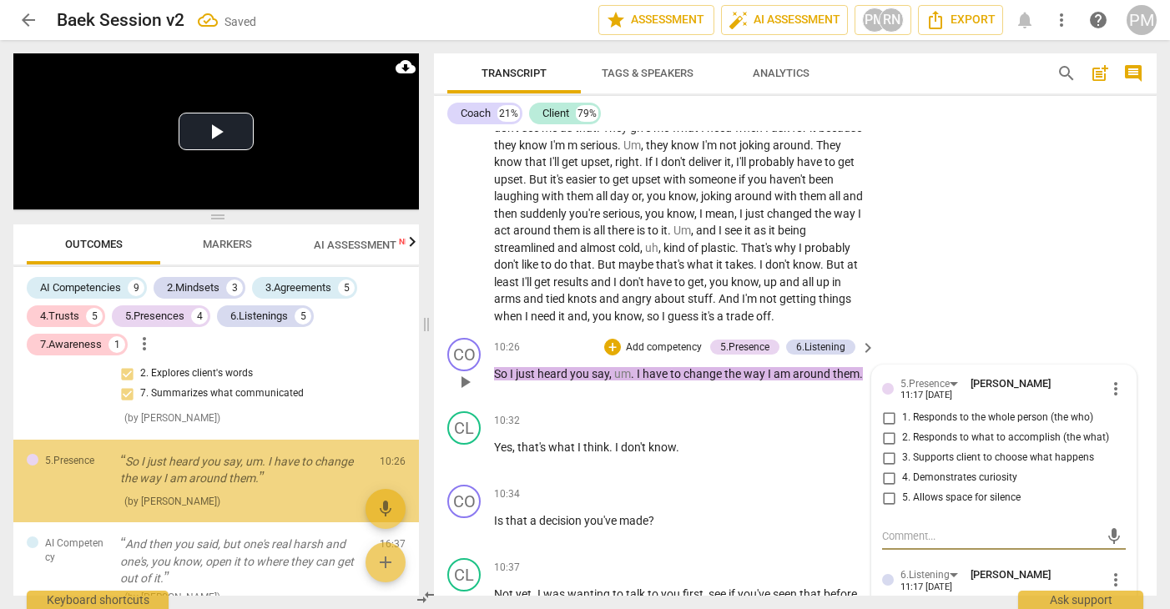
click at [955, 421] on span "1. Responds to the whole person (the who)" at bounding box center [997, 417] width 191 height 15
click at [902, 421] on input "1. Responds to the whole person (the who)" at bounding box center [888, 418] width 27 height 20
checkbox input "true"
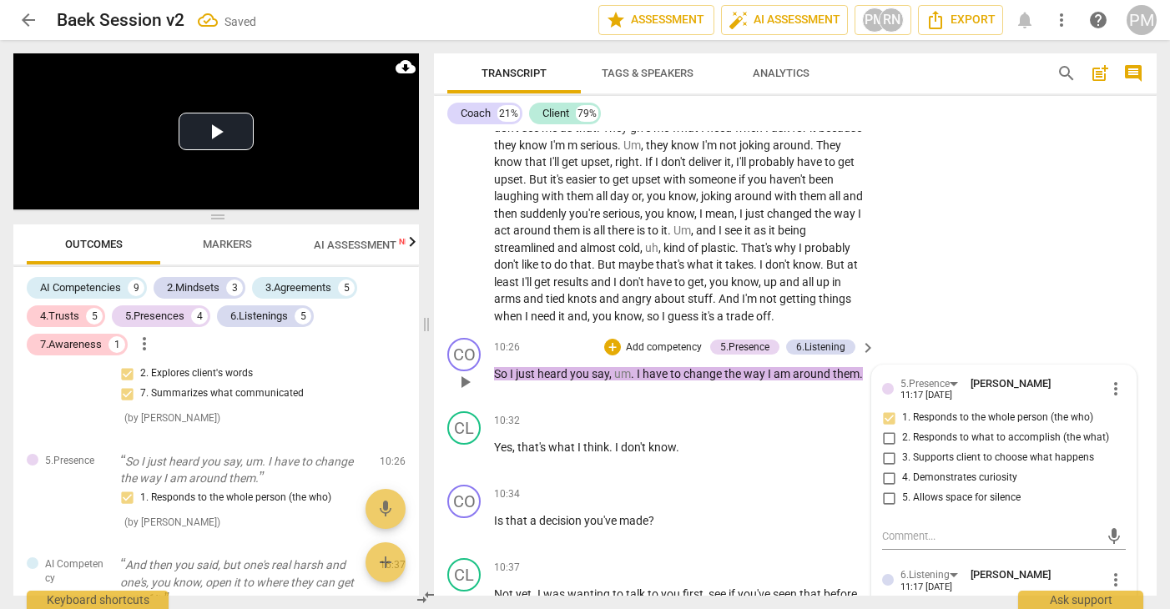
click at [948, 459] on span "3. Supports client to choose what happens" at bounding box center [998, 457] width 192 height 15
click at [902, 459] on input "3. Supports client to choose what happens" at bounding box center [888, 458] width 27 height 20
checkbox input "true"
click at [709, 490] on div "10:34 + Add competency keyboard_arrow_right" at bounding box center [685, 494] width 383 height 18
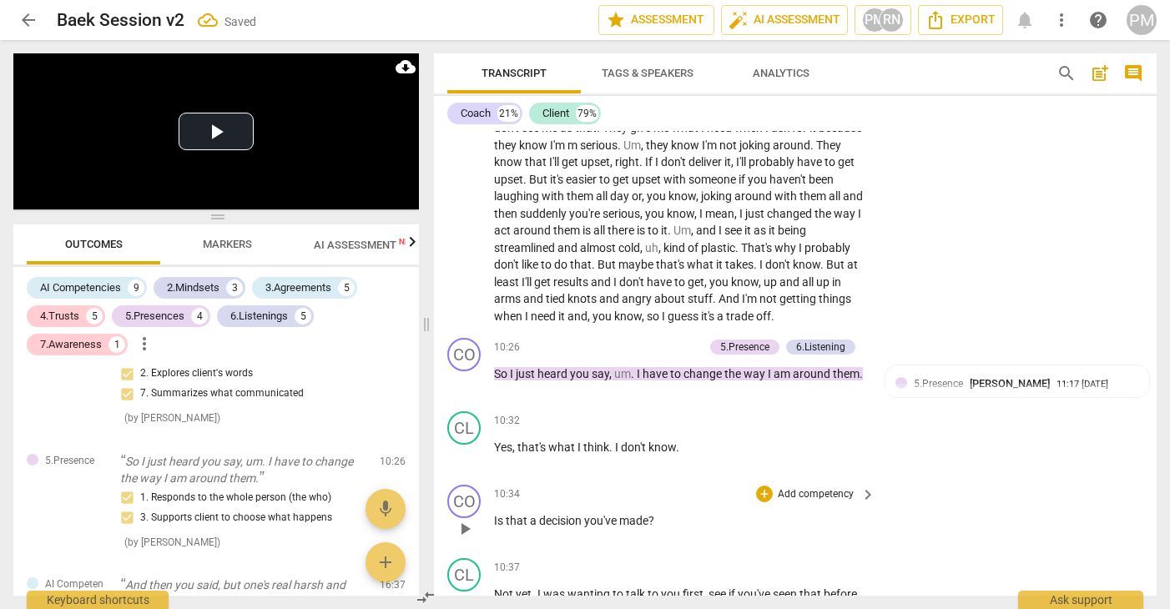
scroll to position [3459, 0]
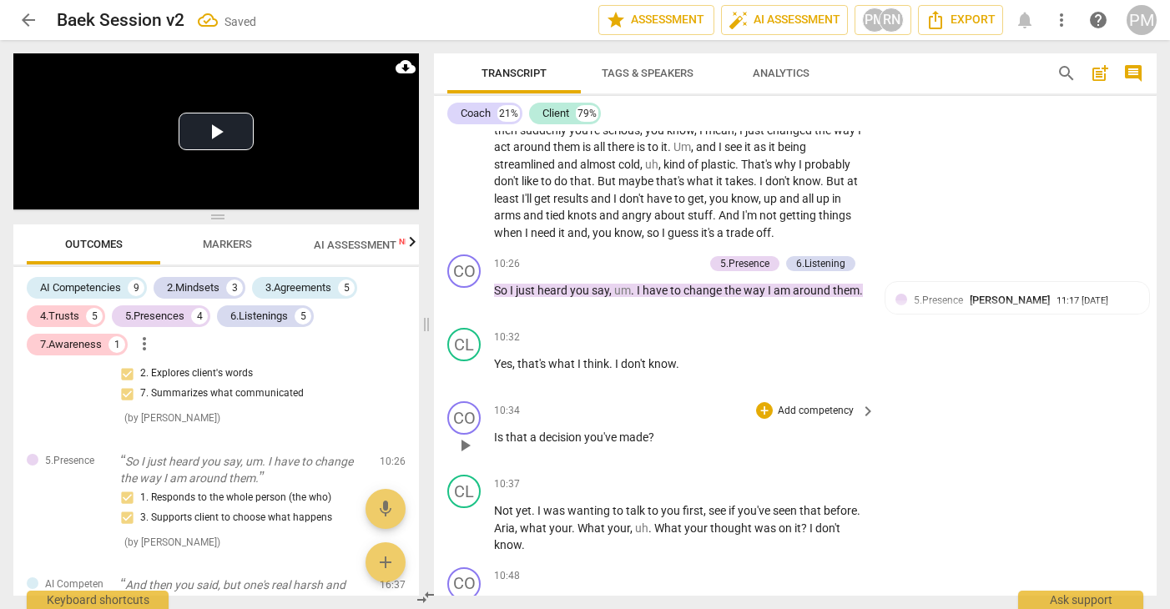
click at [838, 412] on p "Add competency" at bounding box center [815, 411] width 79 height 15
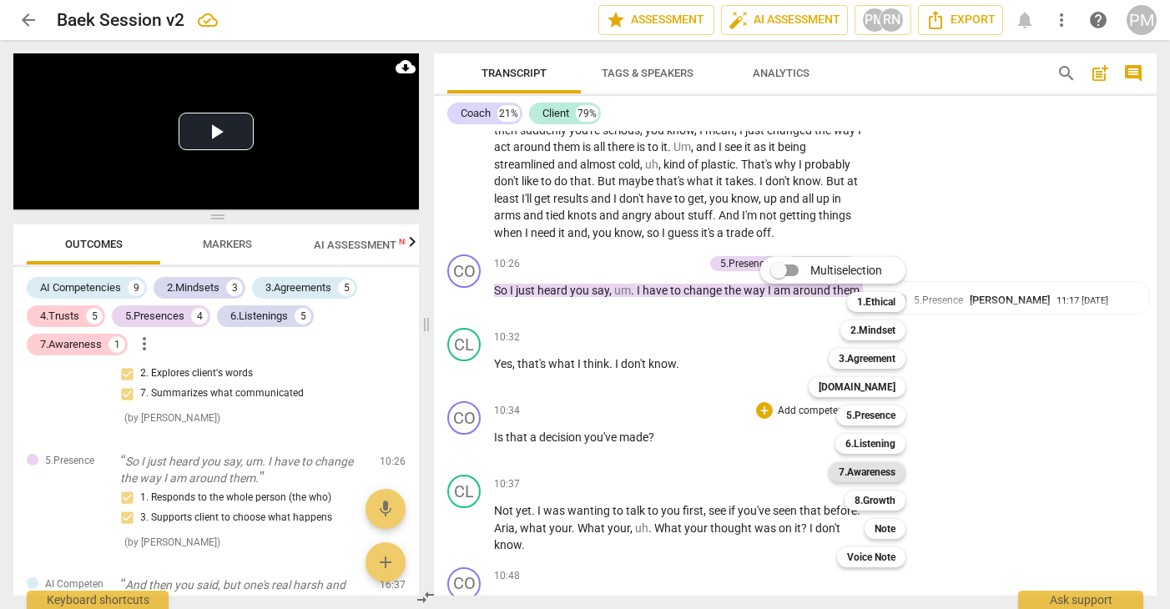
click at [887, 475] on b "7.Awareness" at bounding box center [866, 472] width 57 height 20
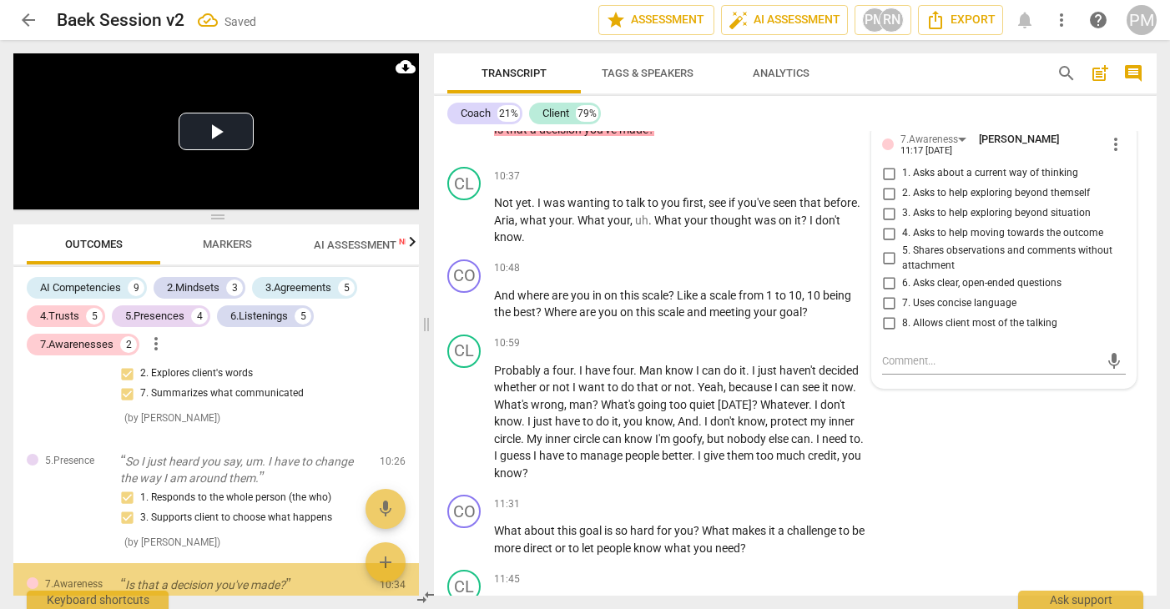
scroll to position [3058, 0]
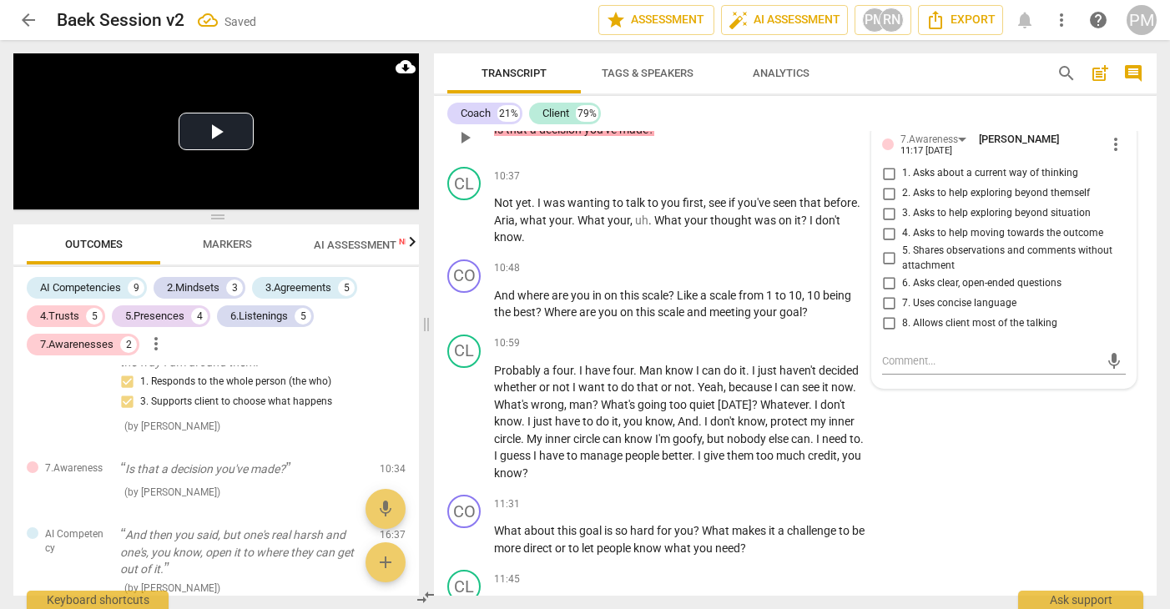
click at [955, 197] on span "2. Asks to help exploring beyond themself" at bounding box center [996, 193] width 188 height 15
click at [902, 197] on input "2. Asks to help exploring beyond themself" at bounding box center [888, 194] width 27 height 20
checkbox input "true"
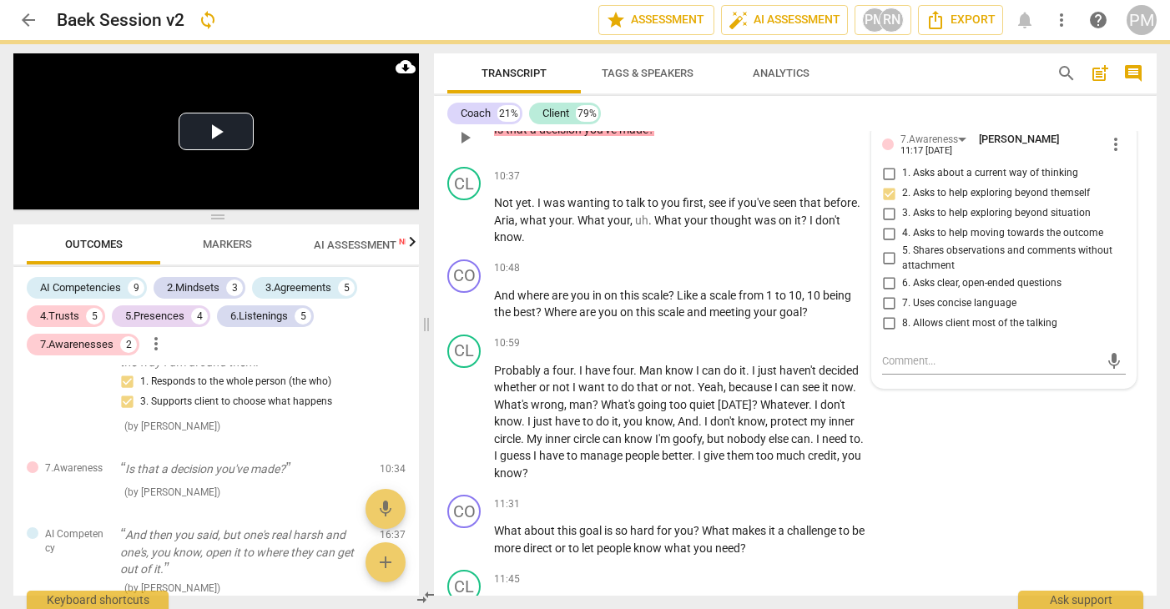
click at [951, 241] on span "4. Asks to help moving towards the outcome" at bounding box center [1002, 233] width 201 height 15
click at [902, 241] on input "4. Asks to help moving towards the outcome" at bounding box center [888, 234] width 27 height 20
checkbox input "true"
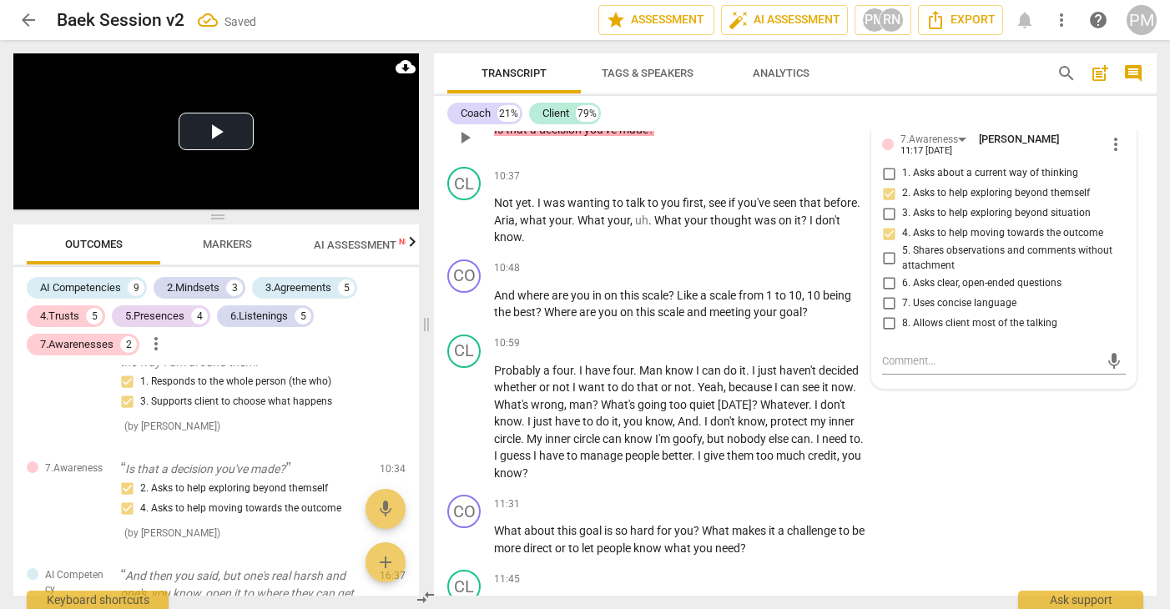
click at [945, 287] on span "6. Asks clear, open-ended questions" at bounding box center [981, 283] width 159 height 15
click at [902, 287] on input "6. Asks clear, open-ended questions" at bounding box center [888, 283] width 27 height 20
checkbox input "true"
click at [673, 350] on div "10:59 + Add competency keyboard_arrow_right" at bounding box center [685, 344] width 383 height 18
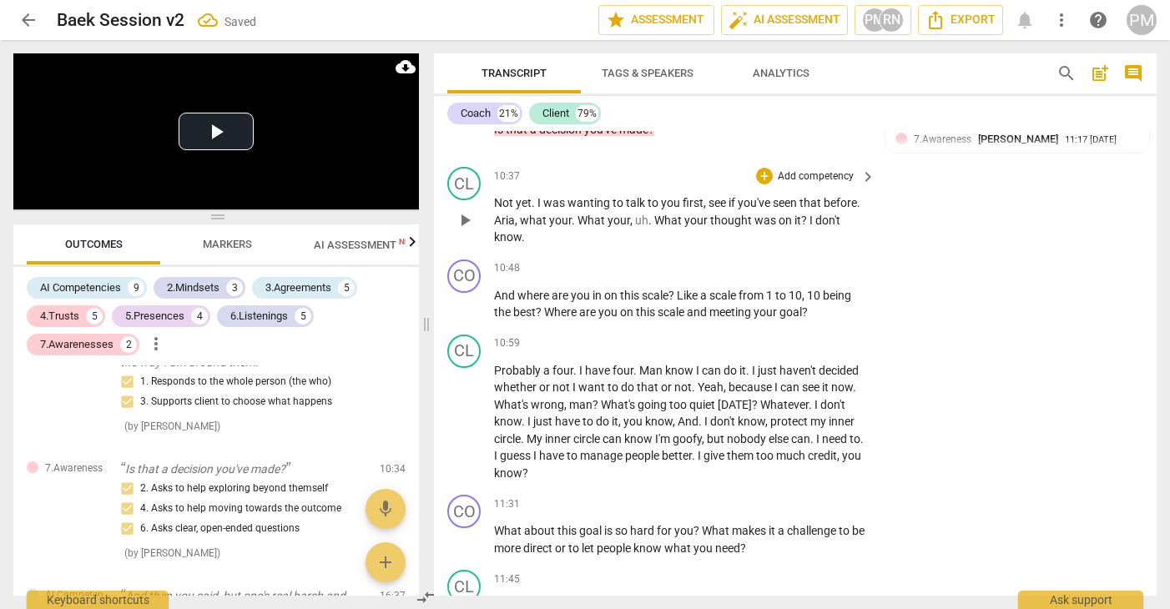
scroll to position [3683, 0]
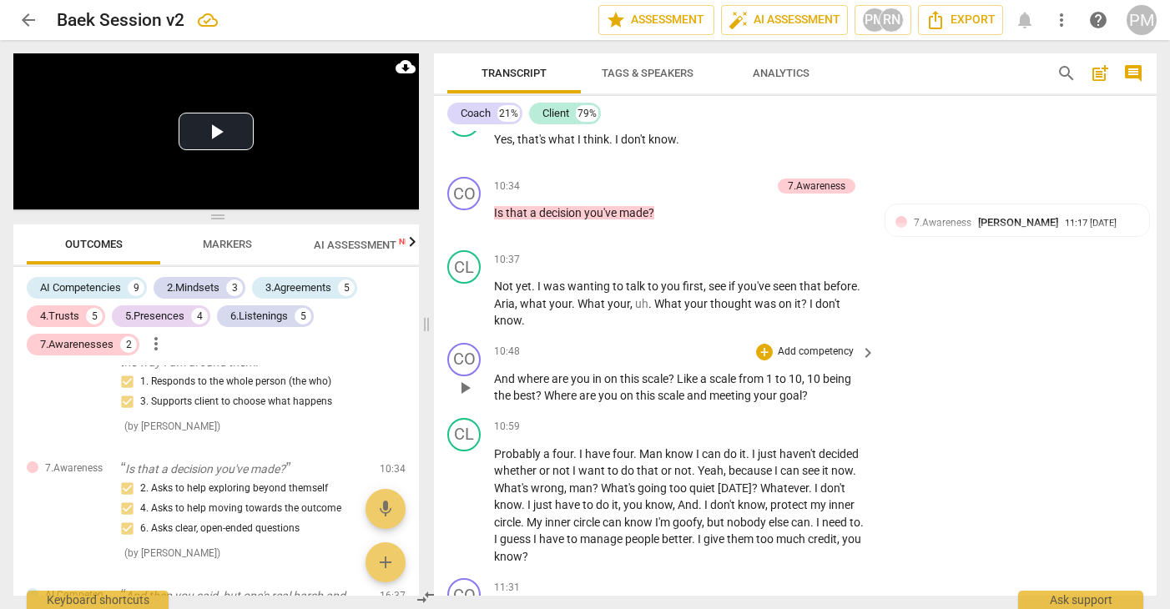
click at [837, 352] on p "Add competency" at bounding box center [815, 352] width 79 height 15
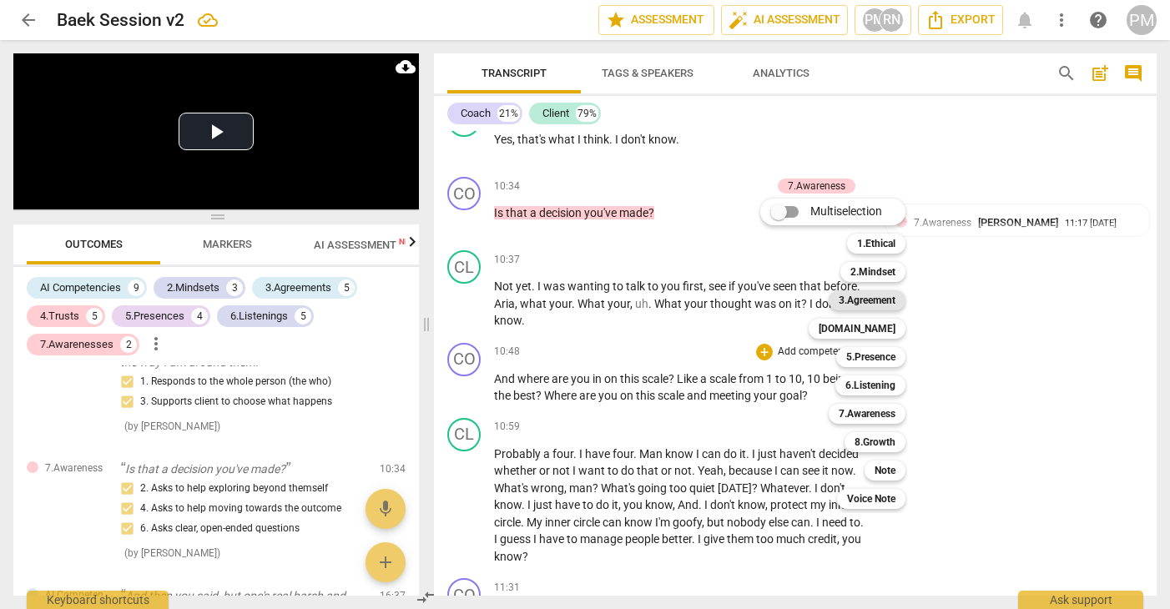
click at [885, 299] on b "3.Agreement" at bounding box center [866, 300] width 57 height 20
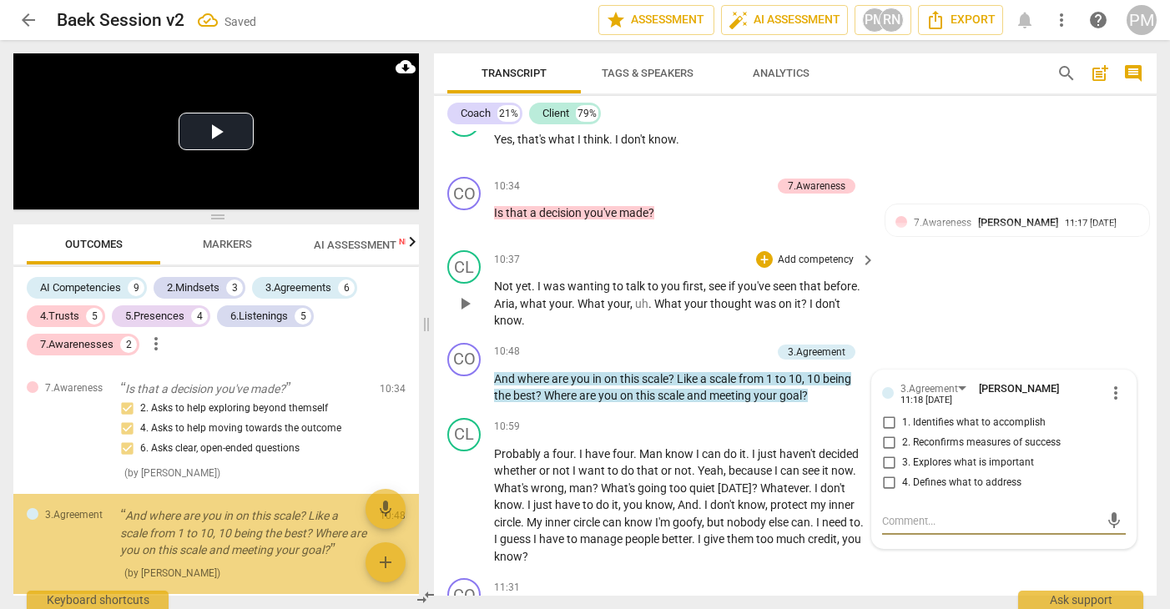
scroll to position [3202, 0]
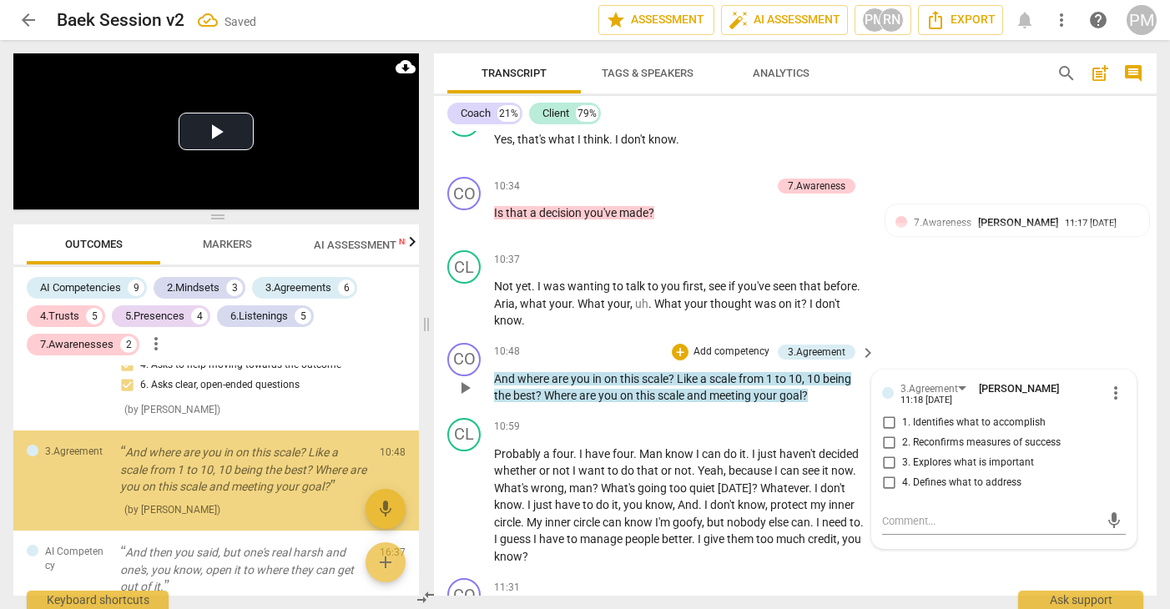
click at [933, 440] on span "2. Reconfirms measures of success" at bounding box center [981, 442] width 159 height 15
click at [902, 440] on input "2. Reconfirms measures of success" at bounding box center [888, 443] width 27 height 20
checkbox input "true"
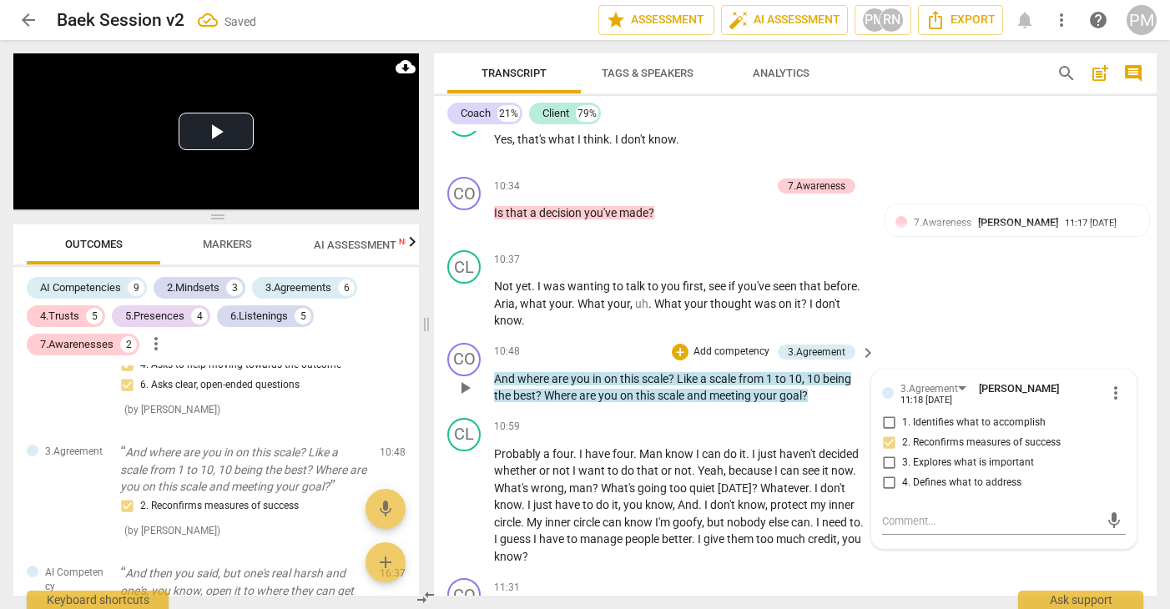
click at [745, 395] on span "meeting" at bounding box center [731, 395] width 44 height 13
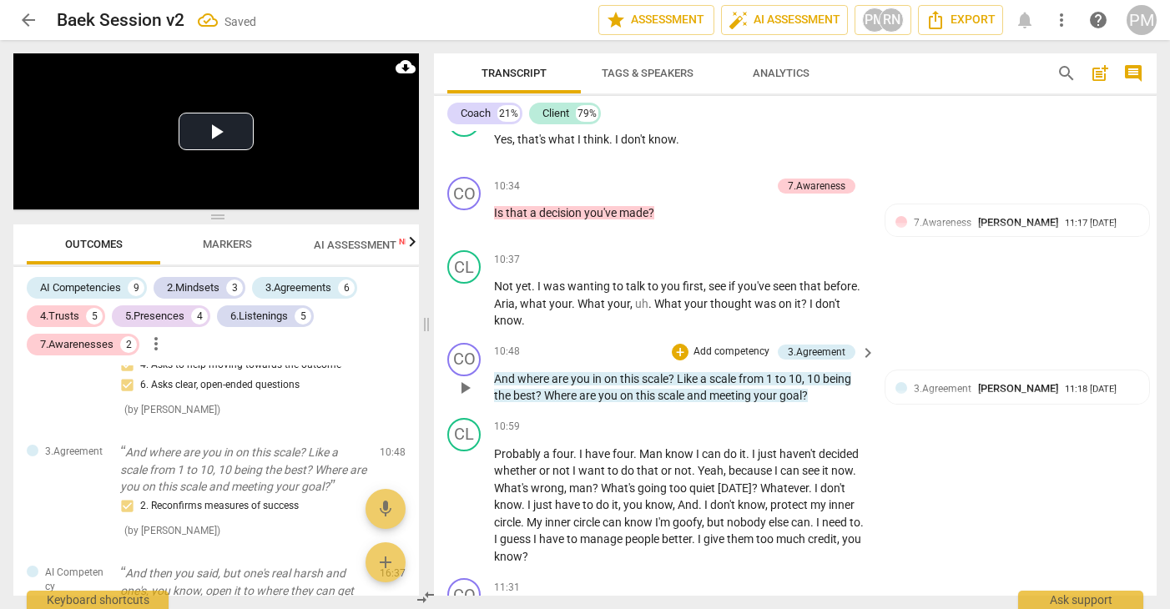
click at [754, 352] on p "Add competency" at bounding box center [731, 352] width 79 height 15
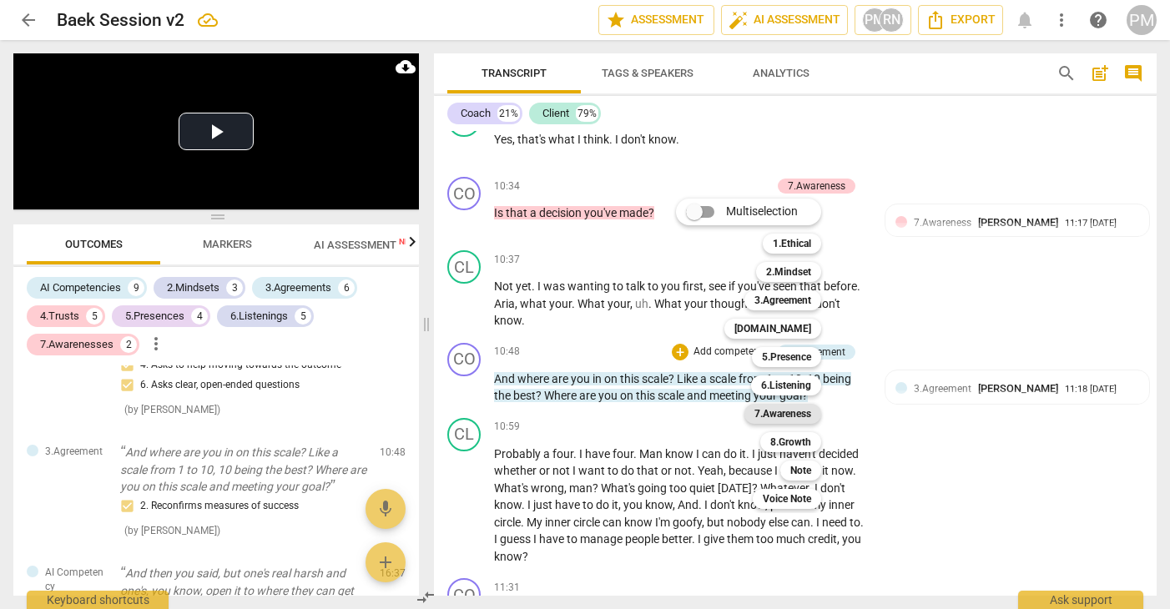
click at [798, 412] on b "7.Awareness" at bounding box center [782, 414] width 57 height 20
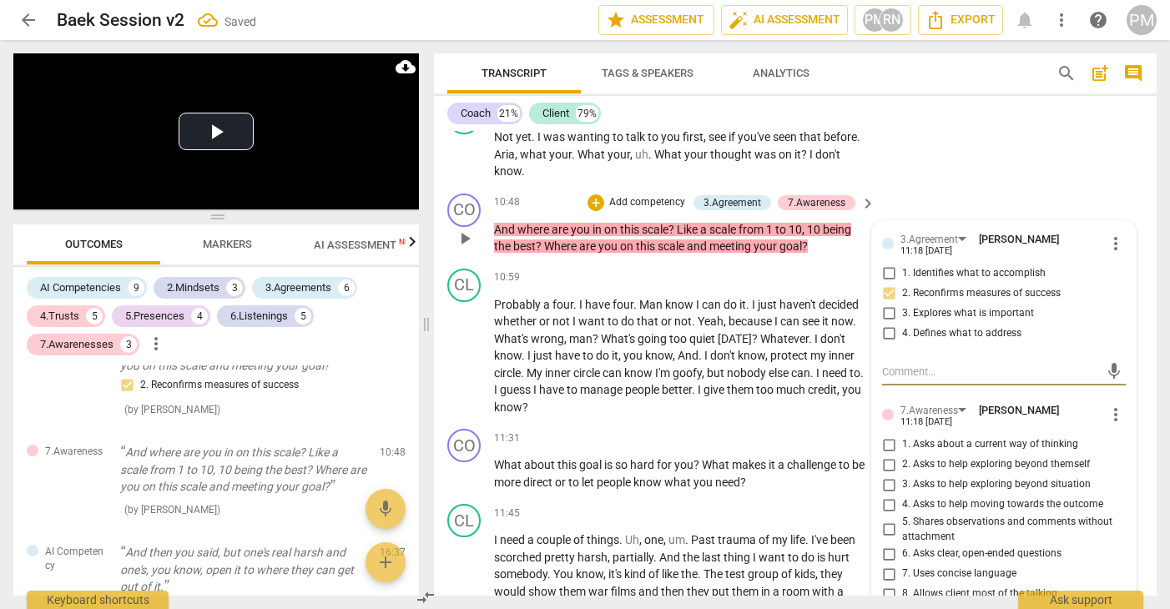
scroll to position [3850, 0]
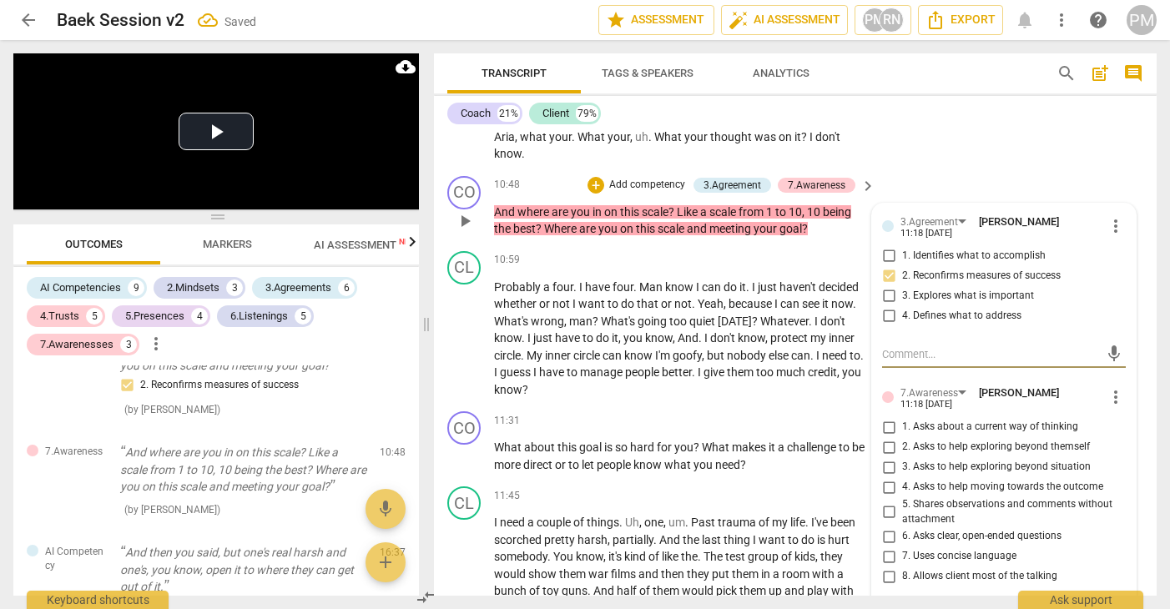
click at [994, 492] on span "4. Asks to help moving towards the outcome" at bounding box center [1002, 487] width 201 height 15
click at [902, 492] on input "4. Asks to help moving towards the outcome" at bounding box center [888, 487] width 27 height 20
checkbox input "true"
click at [680, 345] on span "And" at bounding box center [687, 337] width 21 height 13
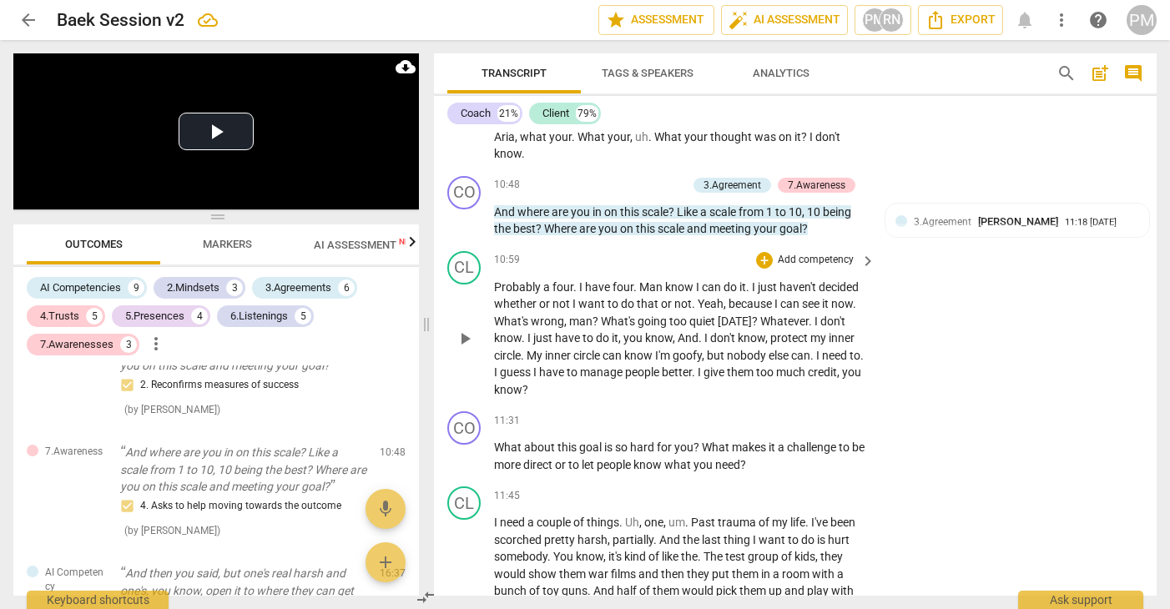
scroll to position [3933, 0]
